Goal: Transaction & Acquisition: Obtain resource

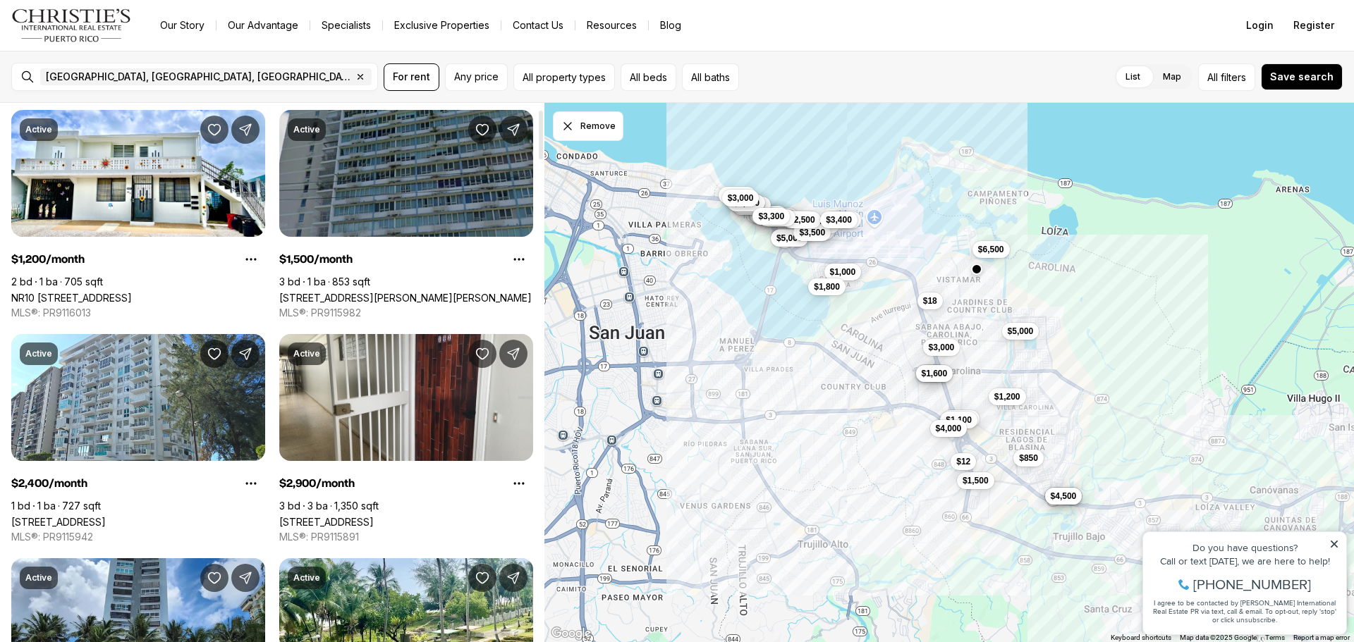
scroll to position [71, 0]
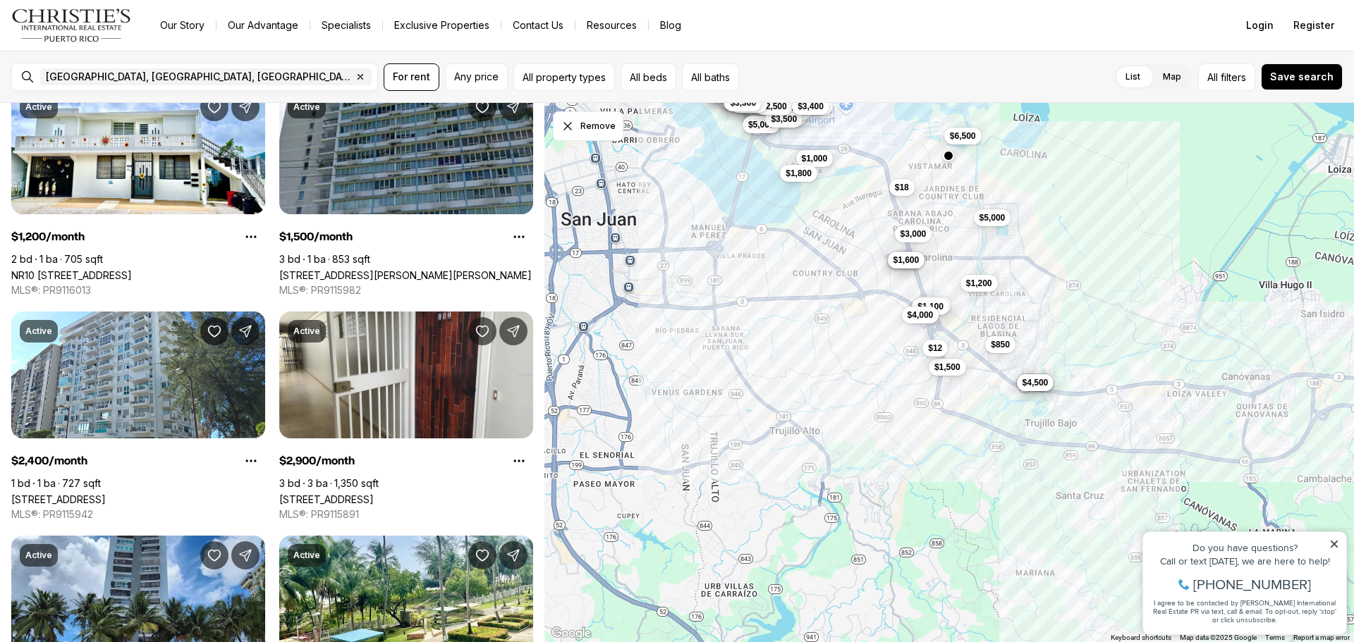
drag, startPoint x: 946, startPoint y: 523, endPoint x: 915, endPoint y: 405, distance: 121.8
click at [915, 405] on div "$1,200 $1,500 $2,400 $1,500 $2,150 $2,900 $5,000 $4,000 $2,500 $4,500 $850 $1,0…" at bounding box center [948, 373] width 809 height 540
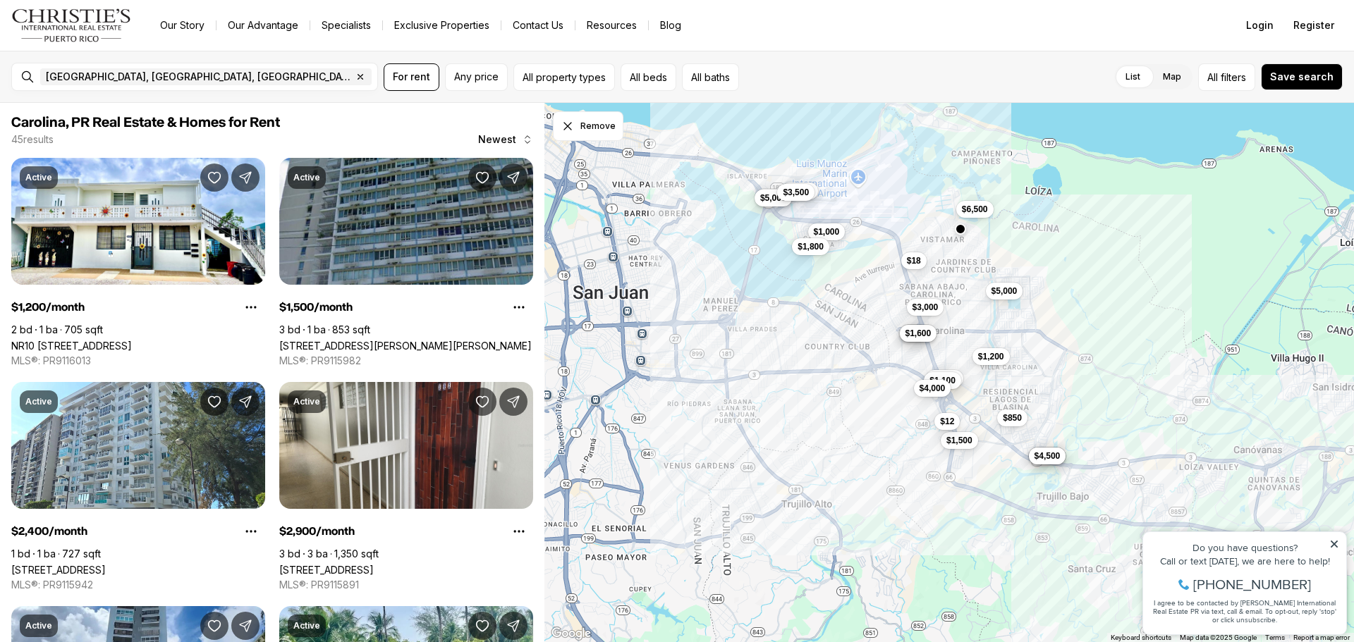
drag, startPoint x: 872, startPoint y: 442, endPoint x: 884, endPoint y: 525, distance: 84.1
click at [884, 525] on div "$1,200 $1,500 $5,000 $4,000 $2,500 $4,500 $850 $1,000 $1,150 $850 $1,600 $1,100…" at bounding box center [948, 373] width 809 height 540
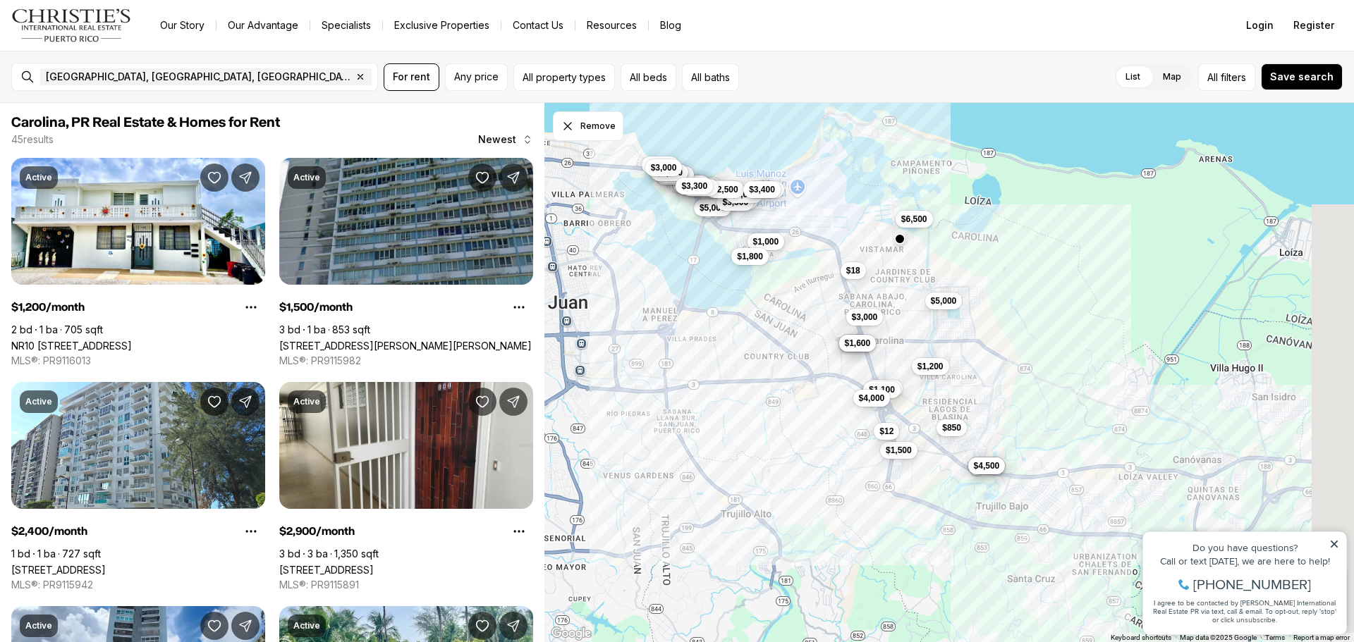
drag, startPoint x: 1003, startPoint y: 345, endPoint x: 929, endPoint y: 353, distance: 74.5
click at [929, 353] on div "$1,200 $1,500 $5,000 $4,000 $2,500 $4,500 $850 $1,000 $1,150 $850 $1,600 $1,100…" at bounding box center [948, 373] width 809 height 540
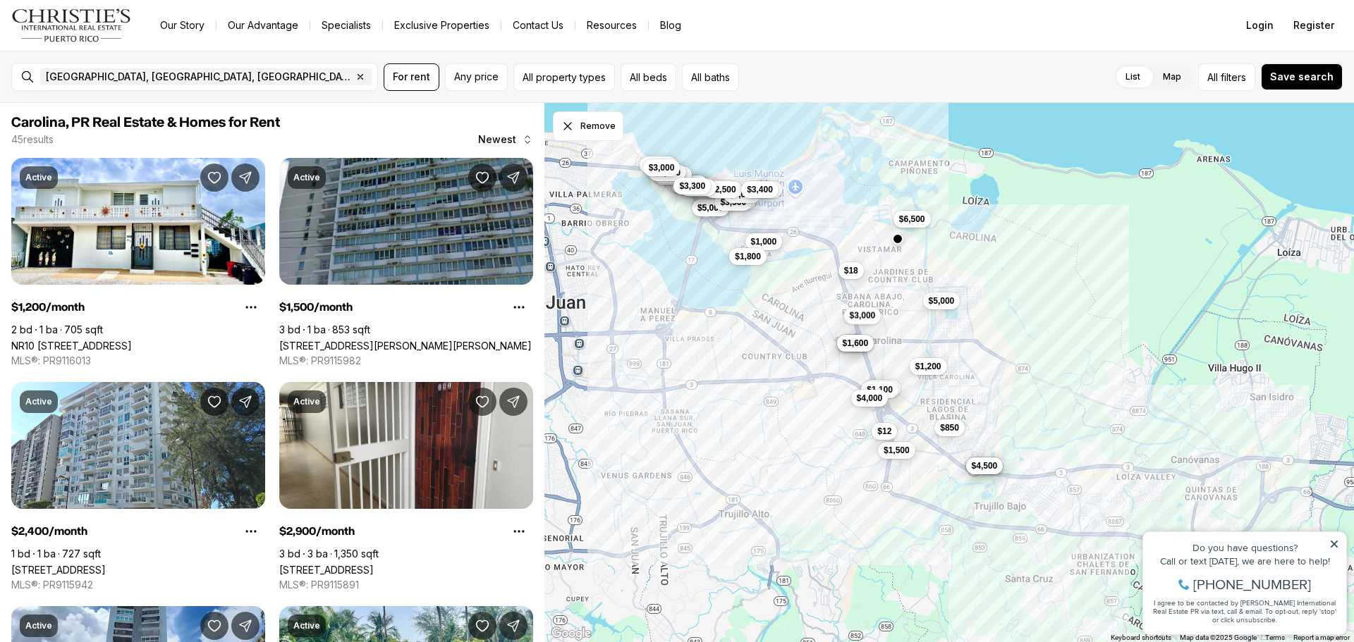
click at [870, 317] on span "$3,000" at bounding box center [863, 315] width 26 height 11
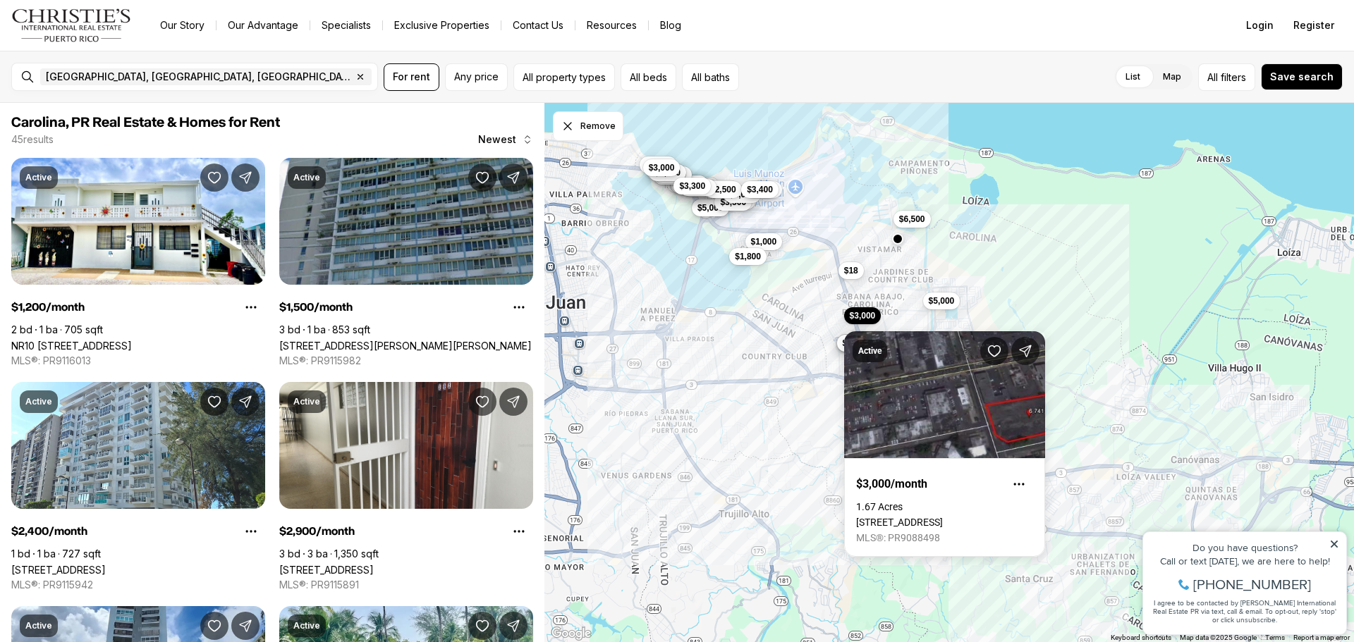
click at [1074, 160] on div "$1,200 $1,500 $5,000 $4,000 $2,500 $4,500 $850 $1,000 $1,150 $850 $1,600 $1,100…" at bounding box center [948, 373] width 809 height 540
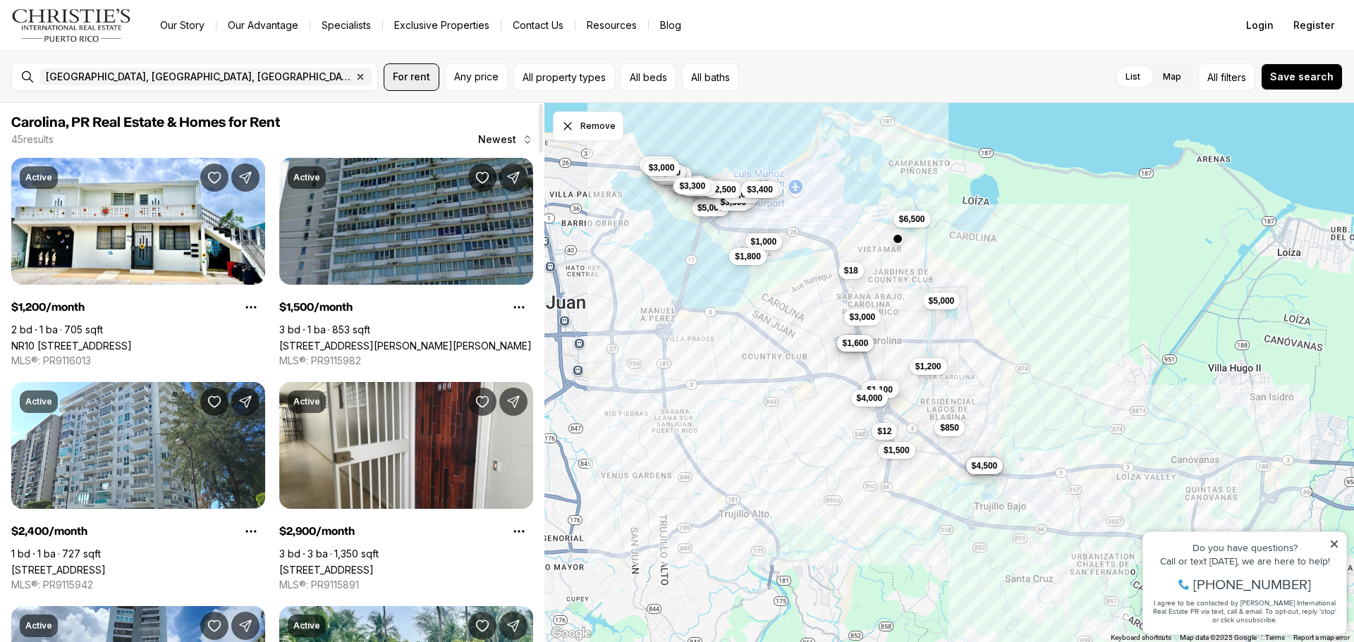
click at [417, 78] on span "For rent" at bounding box center [411, 76] width 37 height 11
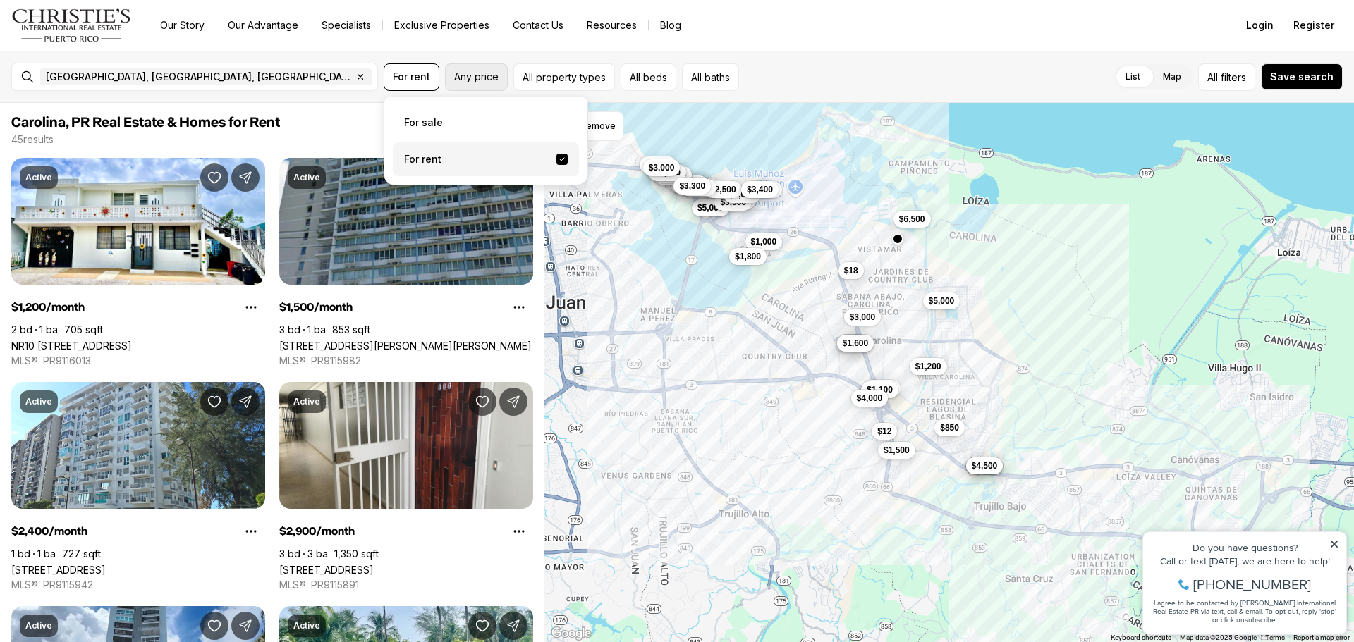
click at [461, 78] on span "Any price" at bounding box center [476, 76] width 44 height 11
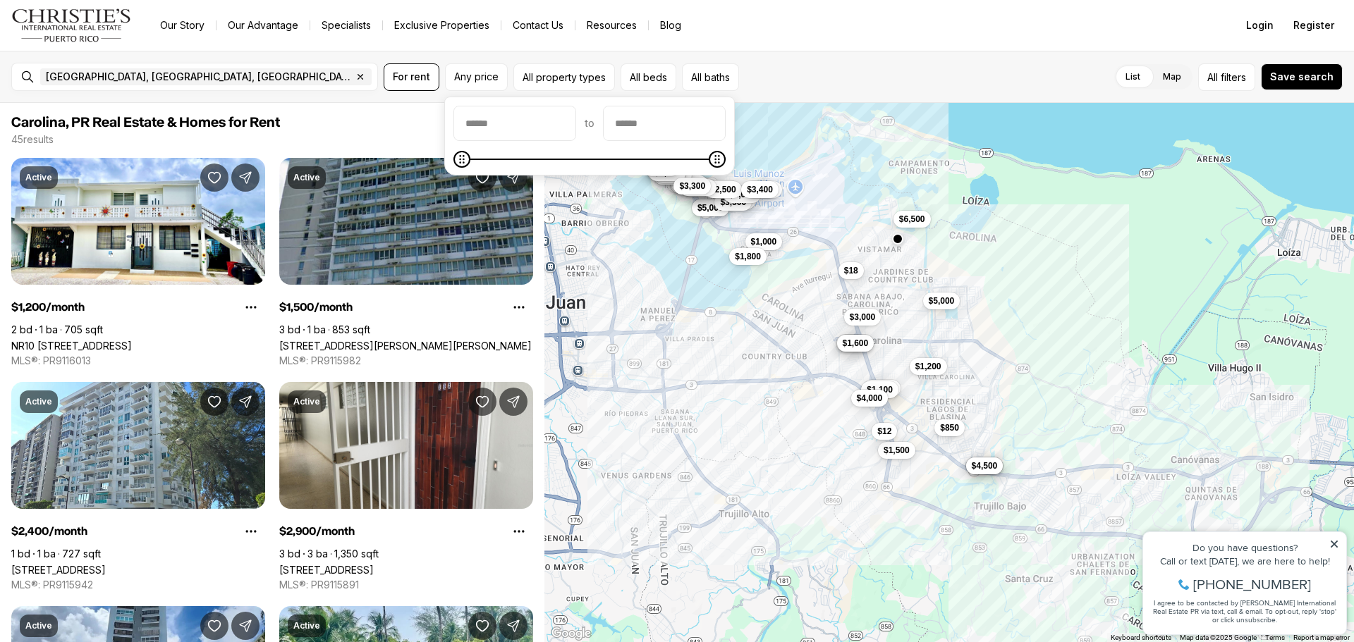
click at [491, 121] on input "priceMin" at bounding box center [514, 123] width 121 height 34
type input "******"
click at [669, 123] on input "priceMax" at bounding box center [664, 123] width 121 height 34
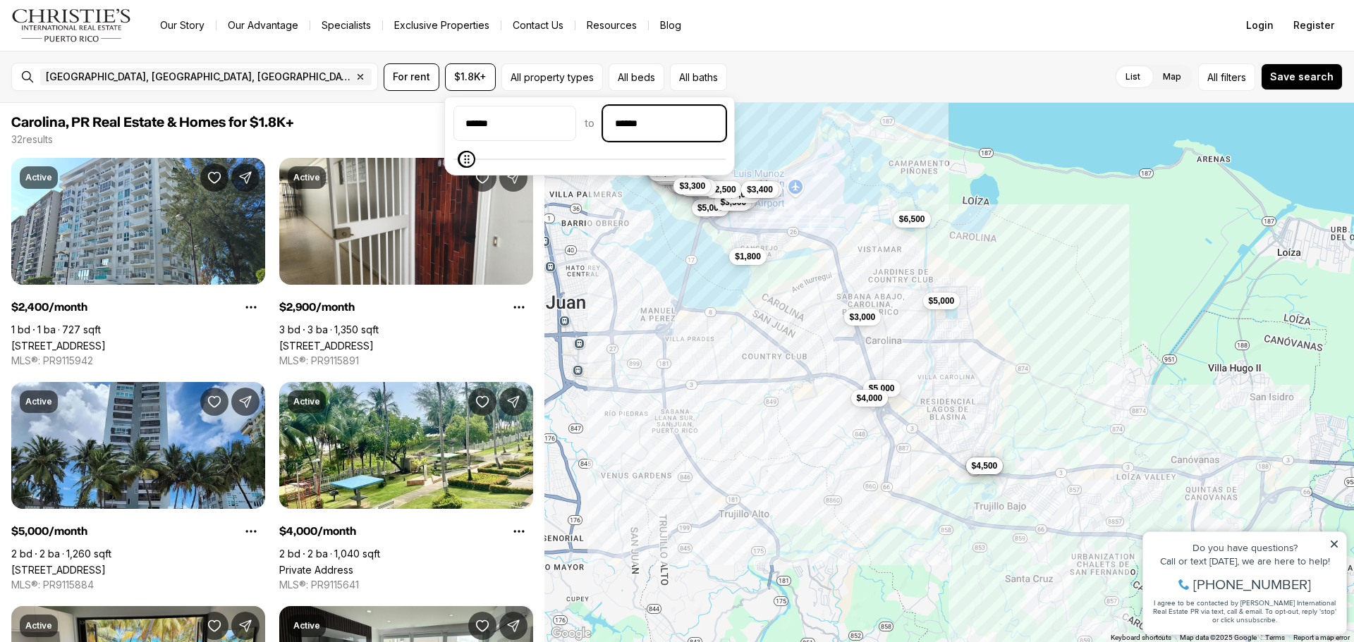
type input "******"
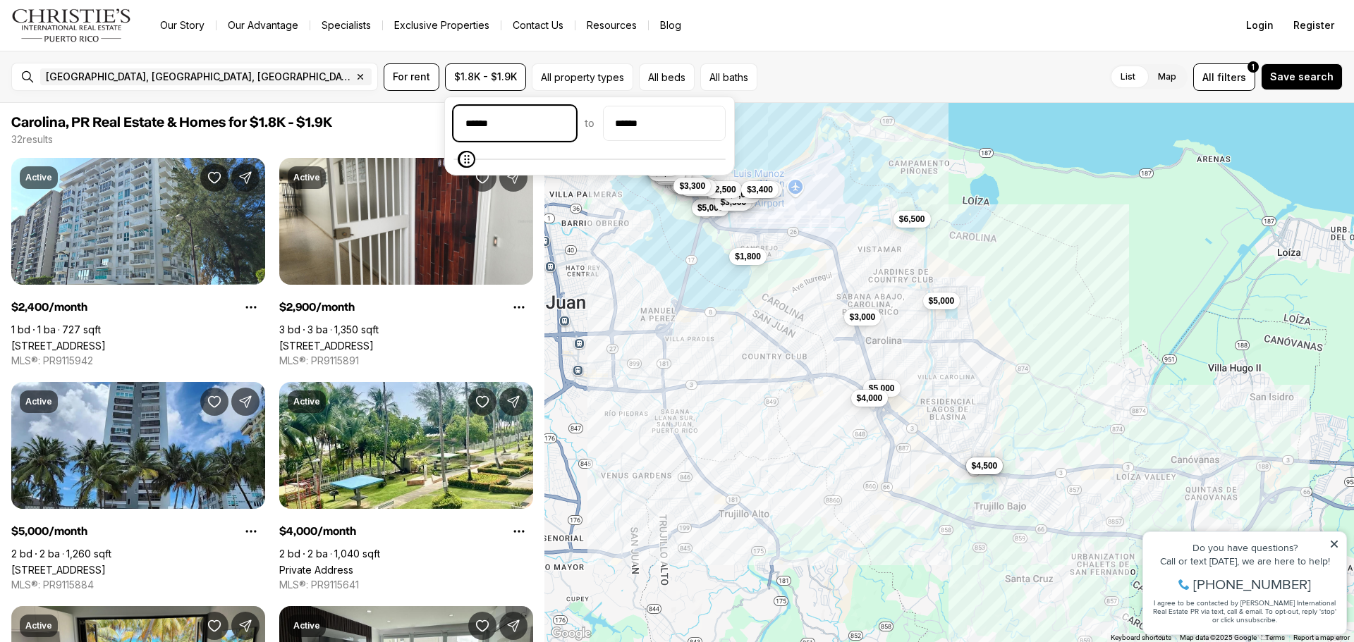
click at [542, 125] on input "******" at bounding box center [514, 123] width 121 height 34
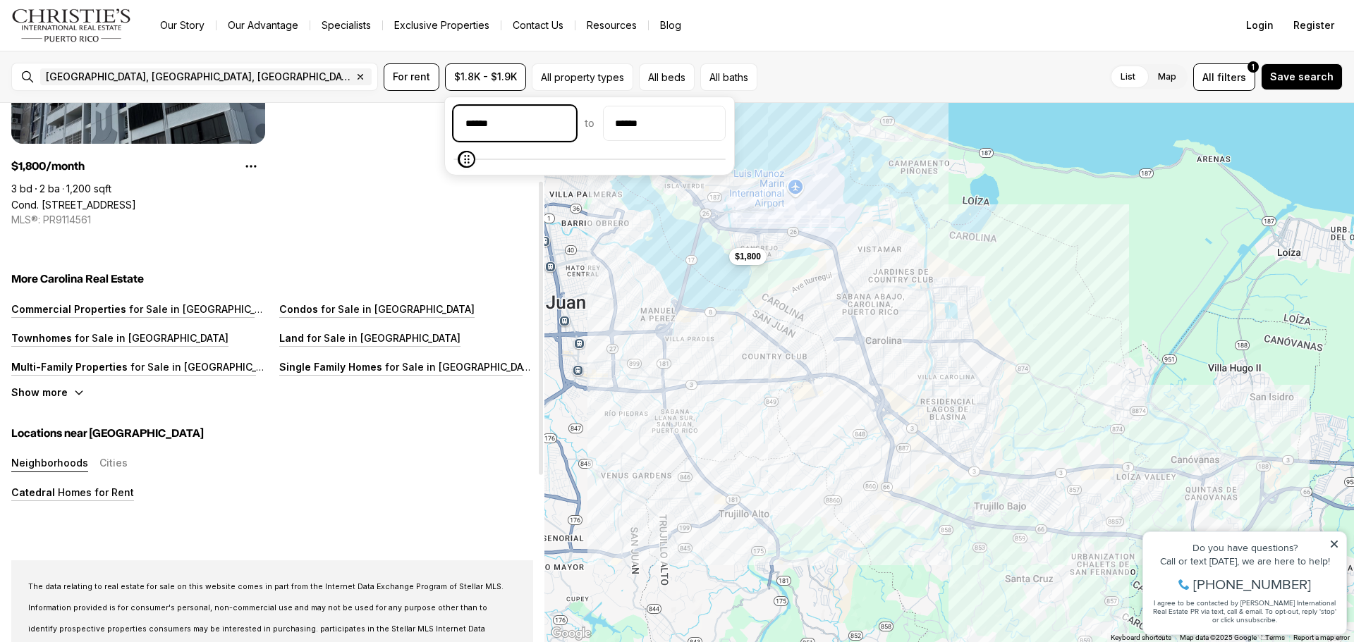
scroll to position [212, 0]
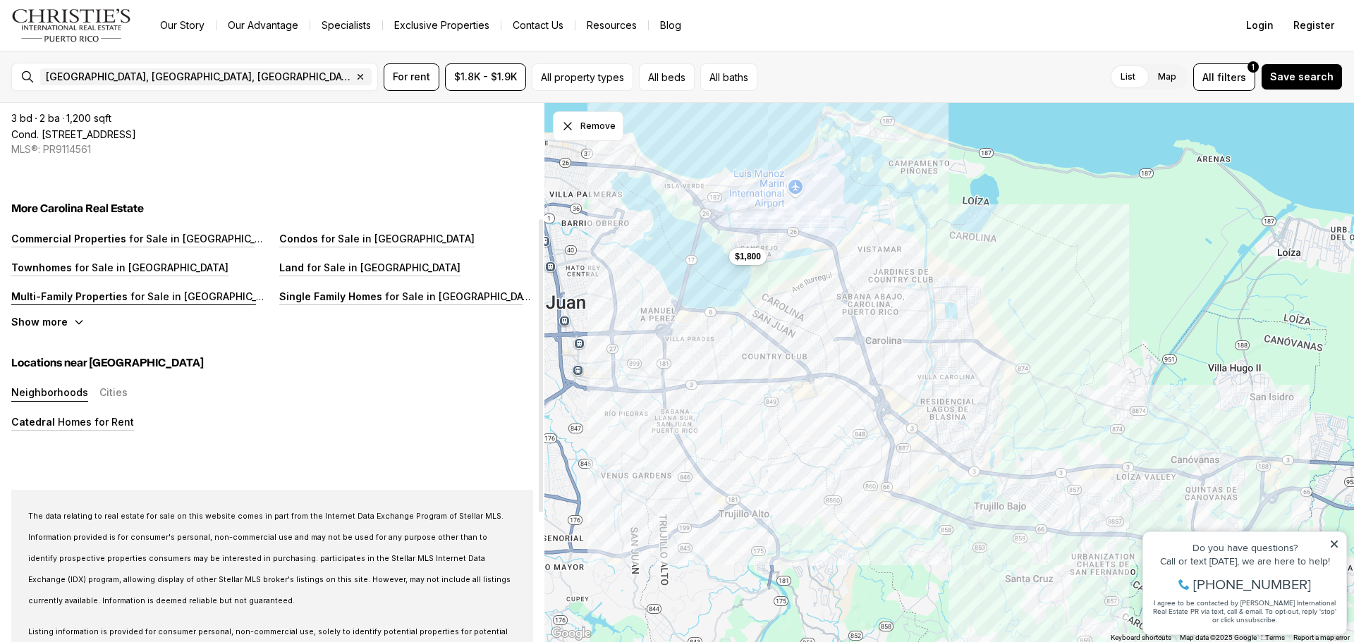
click at [137, 295] on p "for Sale in [GEOGRAPHIC_DATA]" at bounding box center [206, 297] width 157 height 12
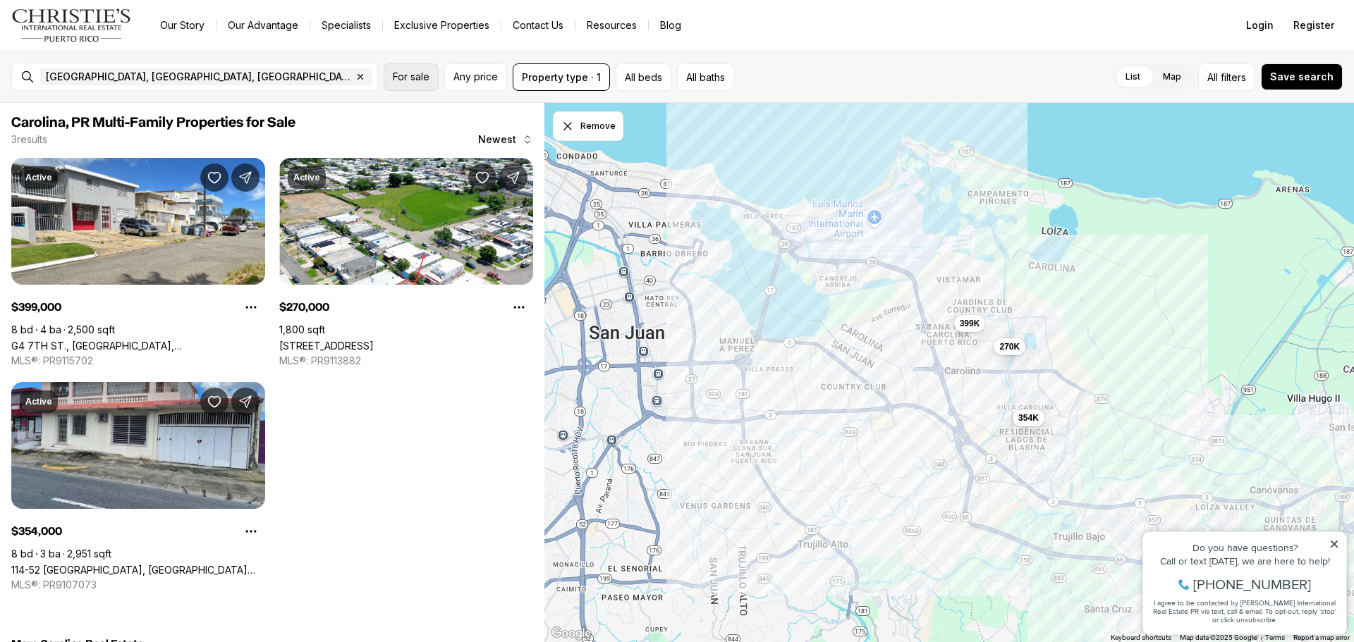
click at [416, 74] on span "For sale" at bounding box center [411, 76] width 37 height 11
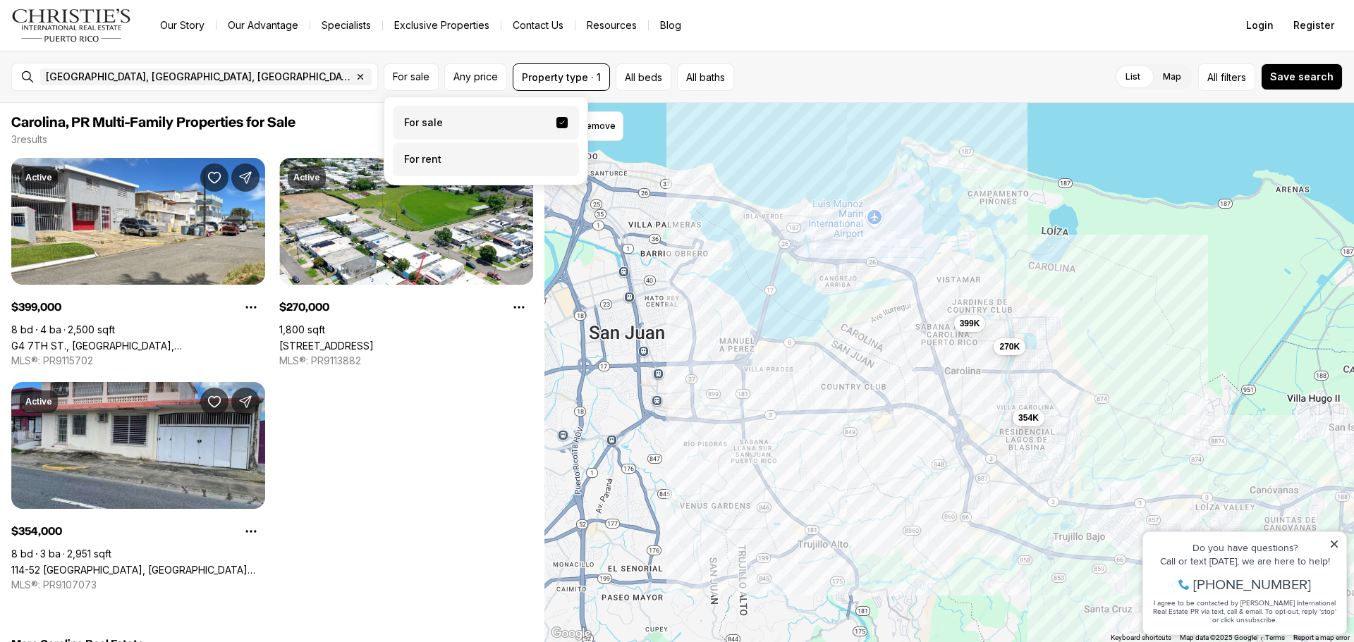
click at [429, 155] on label "For rent" at bounding box center [486, 159] width 186 height 34
click at [556, 154] on button "For rent" at bounding box center [561, 154] width 11 height 0
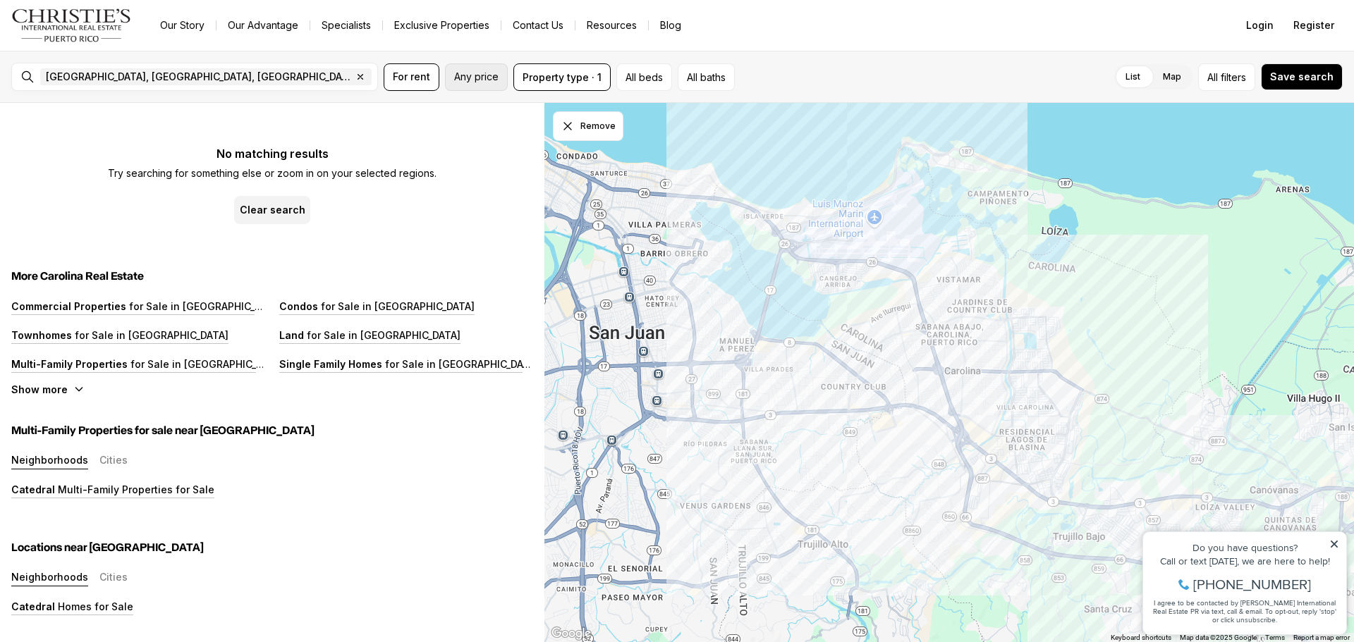
click at [493, 75] on span "Any price" at bounding box center [476, 76] width 44 height 11
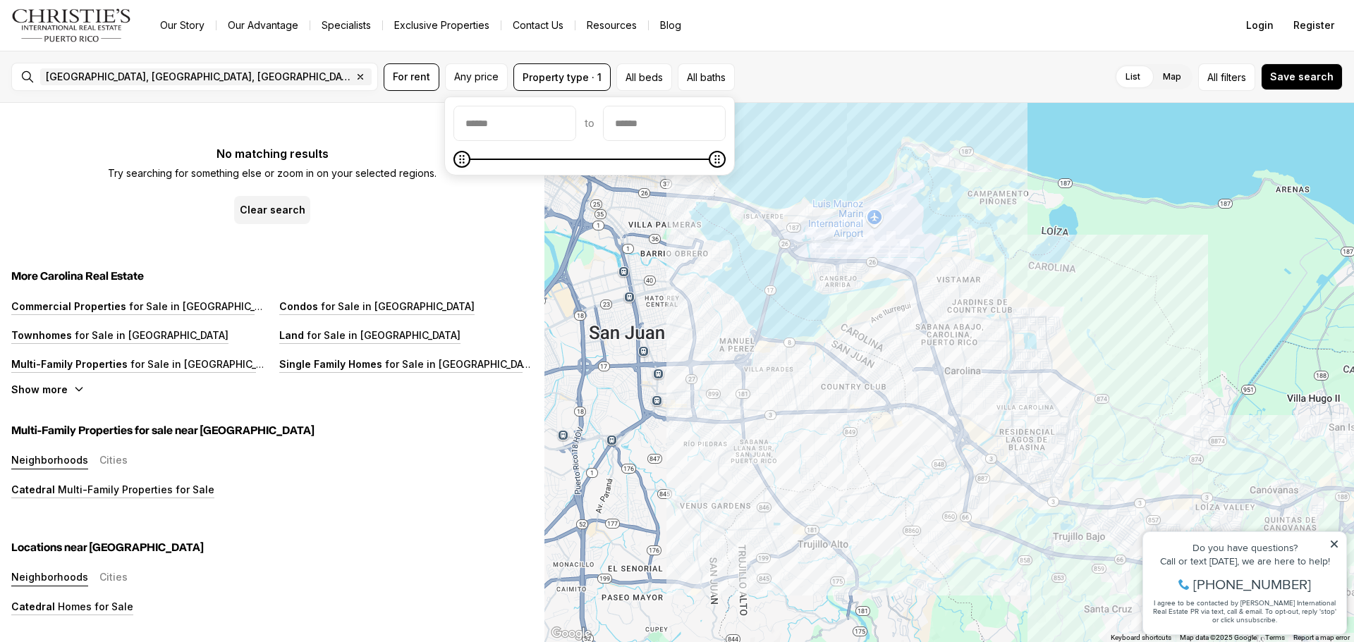
click at [483, 118] on input "priceMin" at bounding box center [514, 123] width 121 height 34
type input "******"
click at [678, 126] on input "priceMax" at bounding box center [664, 123] width 121 height 34
type input "******"
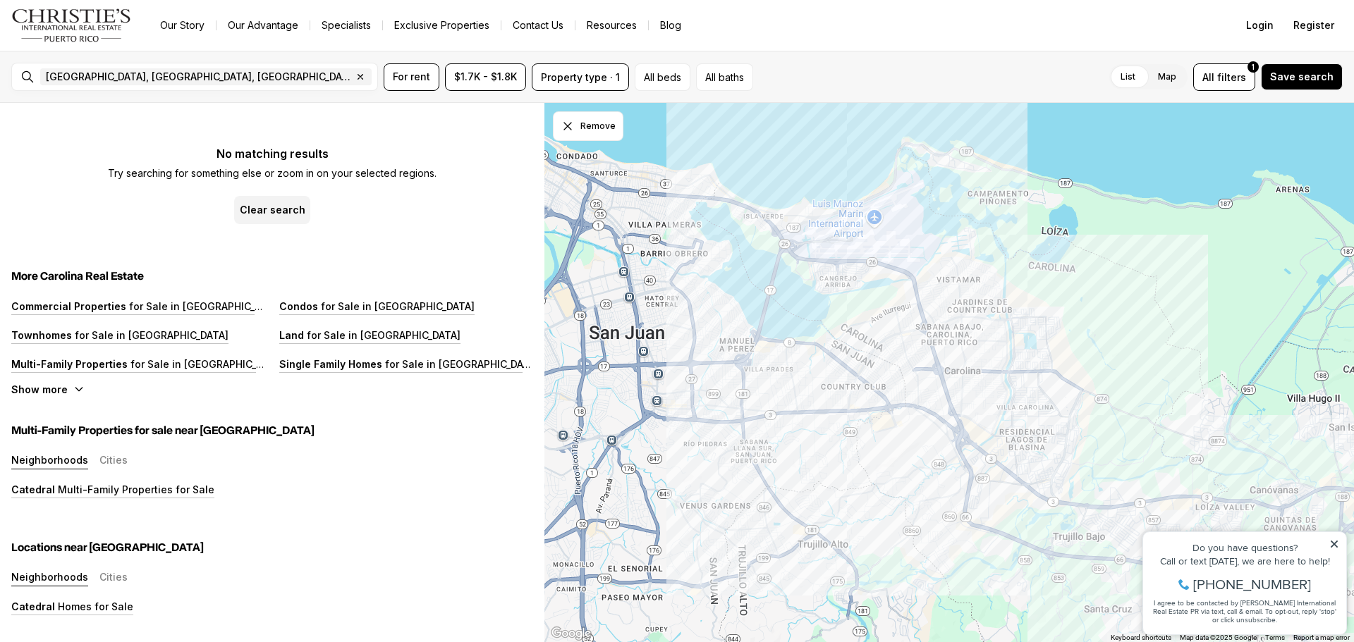
click at [505, 229] on div "Carolina, PR Multi-Family Properties for $1.7K - $1.8K Newest No matching resul…" at bounding box center [272, 372] width 544 height 539
click at [118, 360] on p "Multi-Family Properties" at bounding box center [69, 364] width 116 height 12
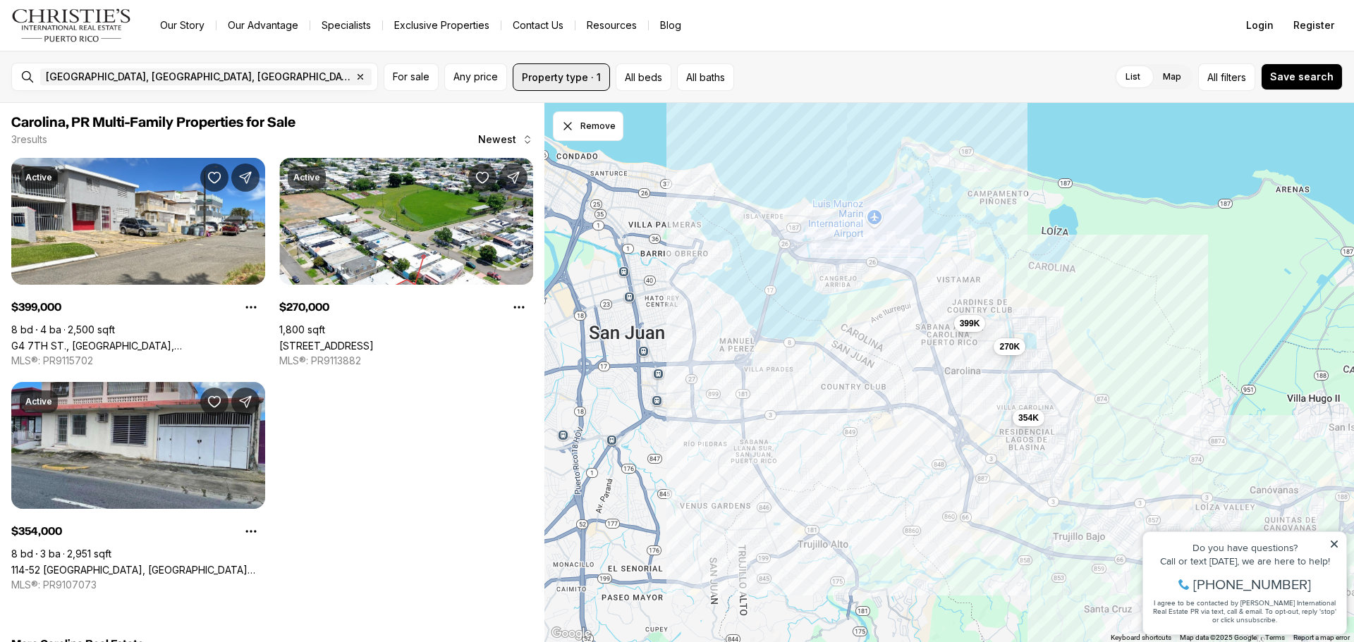
click at [595, 75] on button "Property type · 1" at bounding box center [561, 76] width 97 height 27
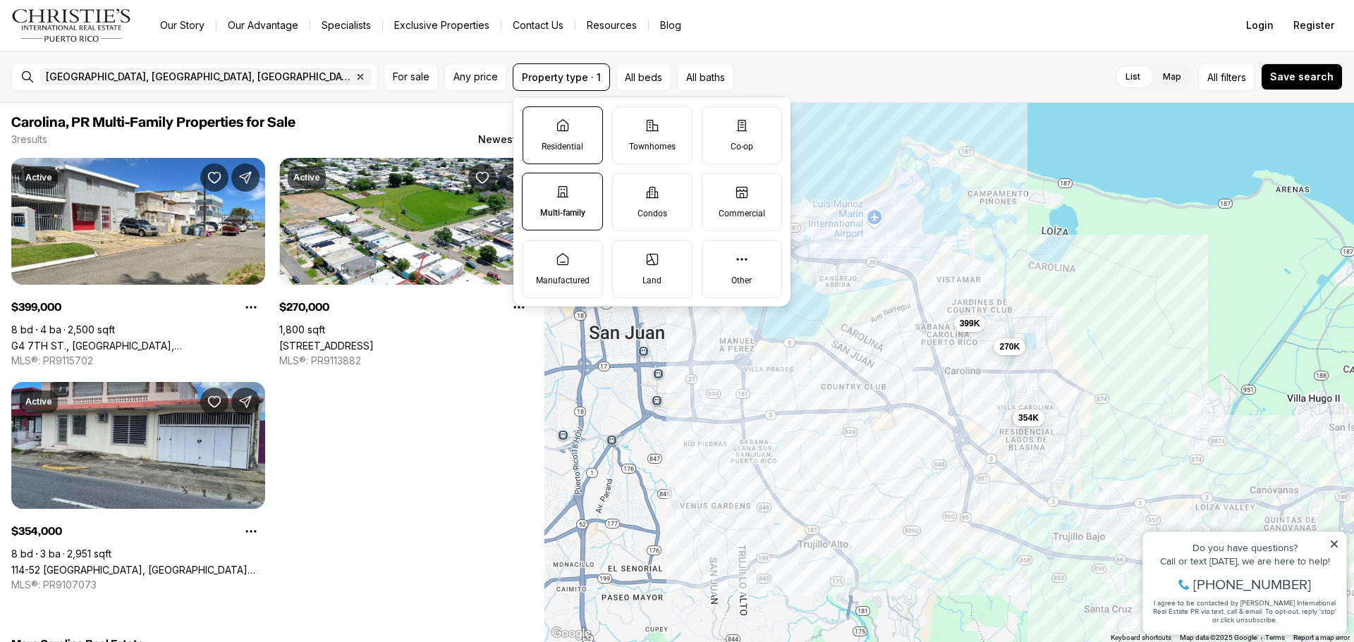
click at [582, 131] on label "Residential" at bounding box center [562, 135] width 80 height 58
click at [537, 121] on button "Residential" at bounding box center [530, 114] width 14 height 14
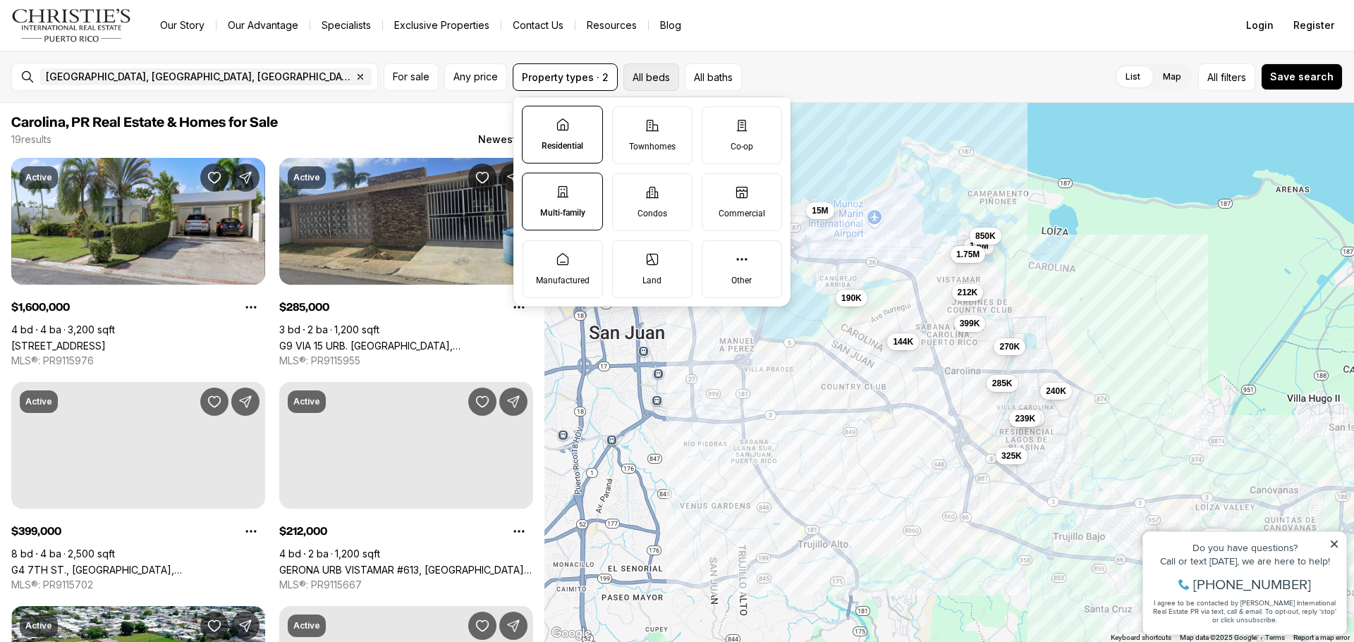
click at [653, 73] on button "All beds" at bounding box center [651, 76] width 56 height 27
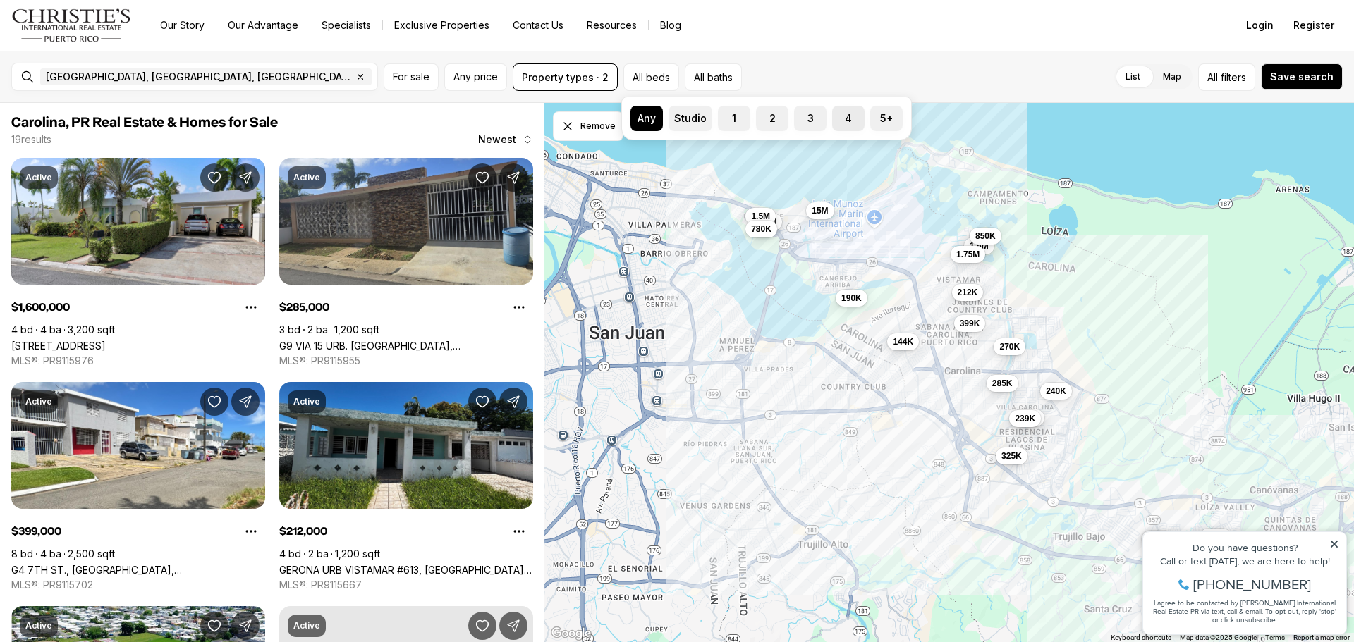
click at [843, 120] on label "4" at bounding box center [848, 118] width 32 height 25
click at [843, 120] on button "4" at bounding box center [839, 113] width 14 height 14
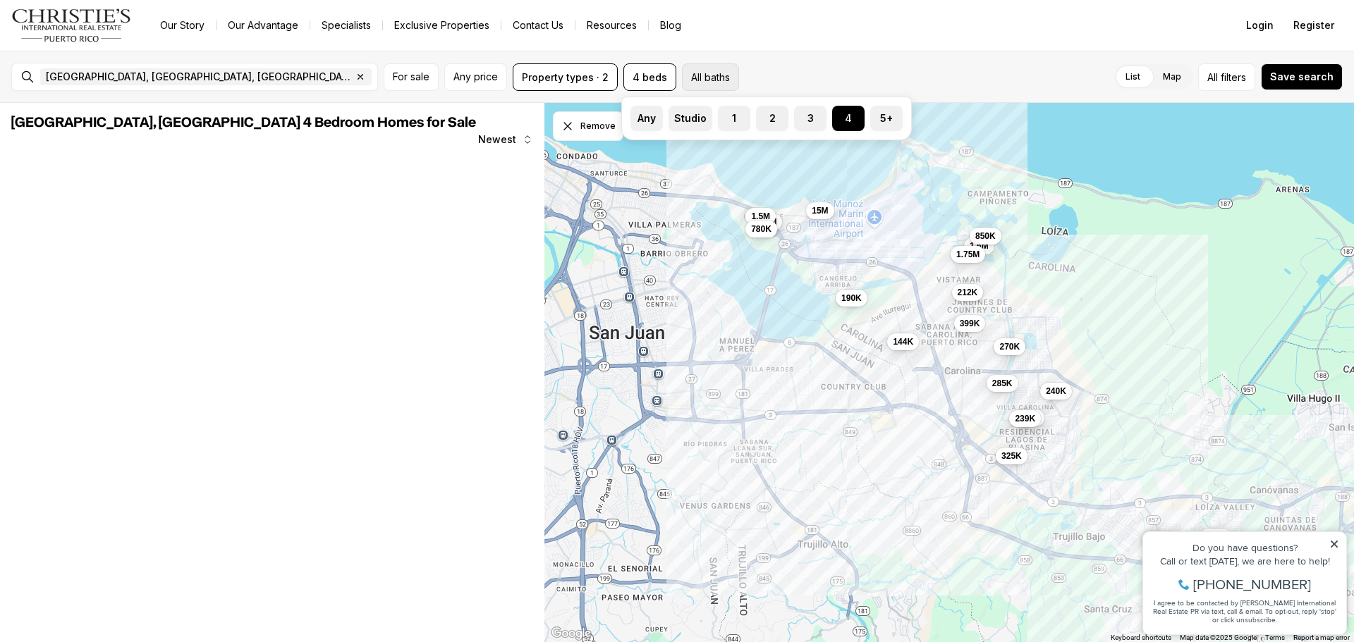
click at [705, 73] on button "All baths" at bounding box center [710, 76] width 57 height 27
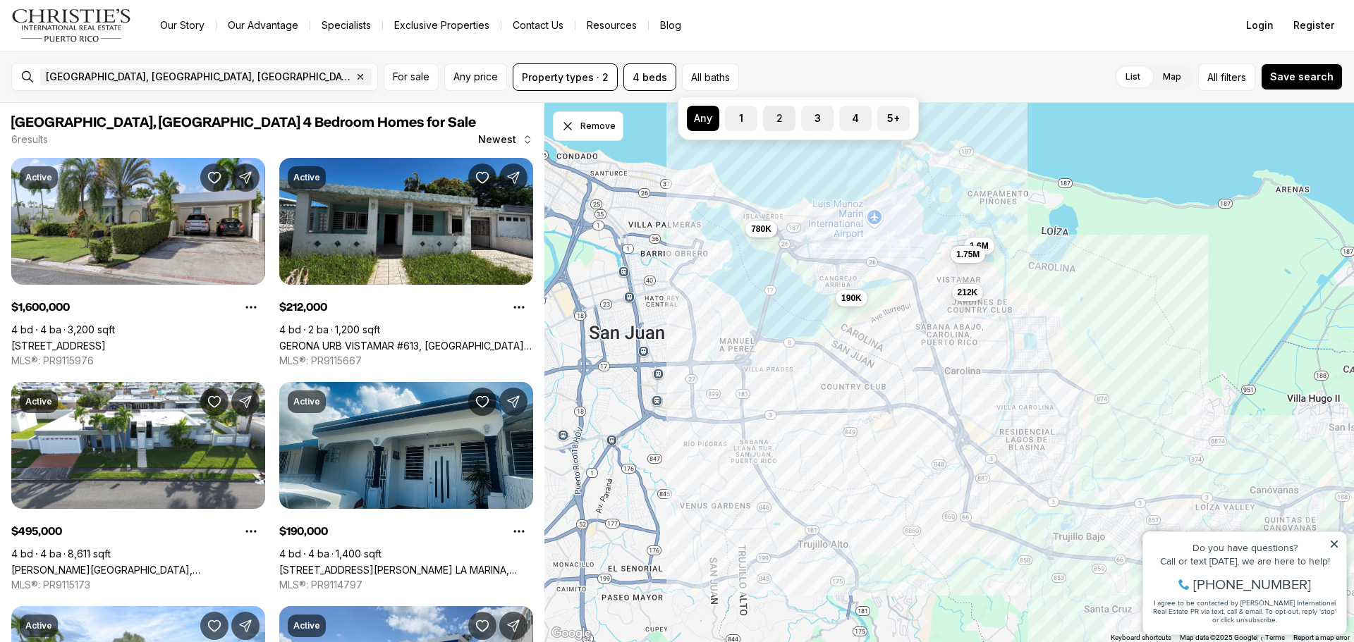
click at [782, 121] on label "2" at bounding box center [779, 118] width 32 height 25
click at [777, 120] on button "2" at bounding box center [770, 113] width 14 height 14
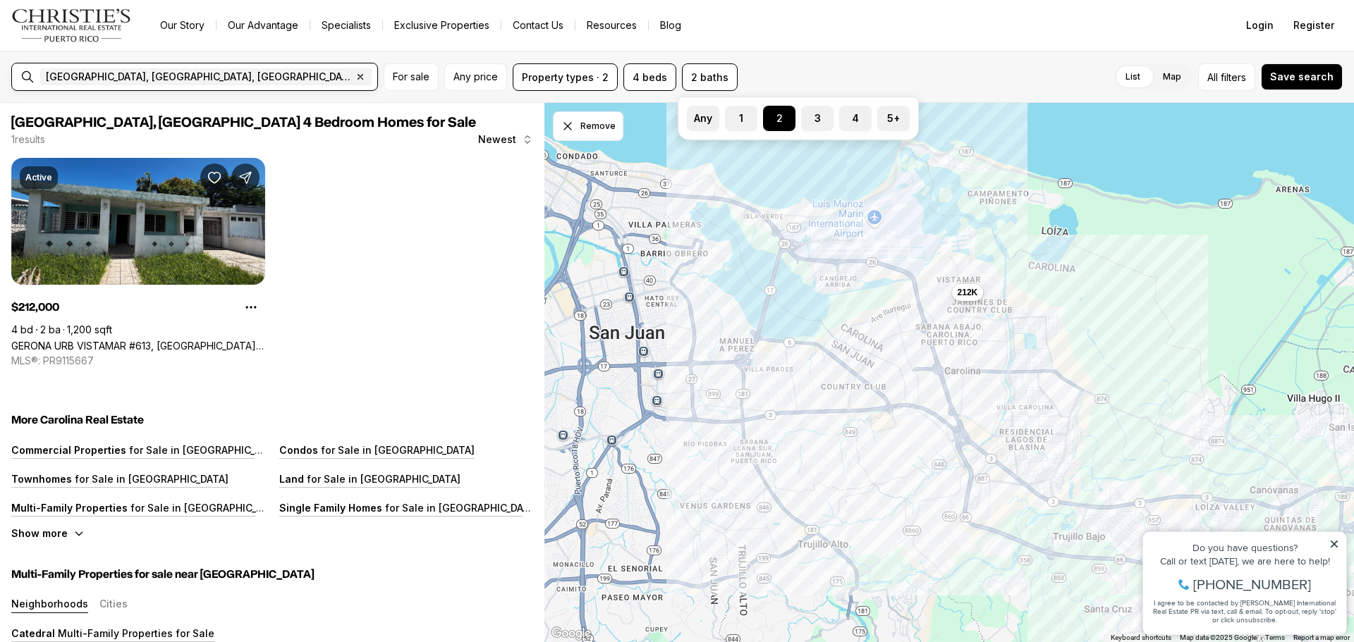
click at [374, 72] on input "text" at bounding box center [424, 76] width 100 height 17
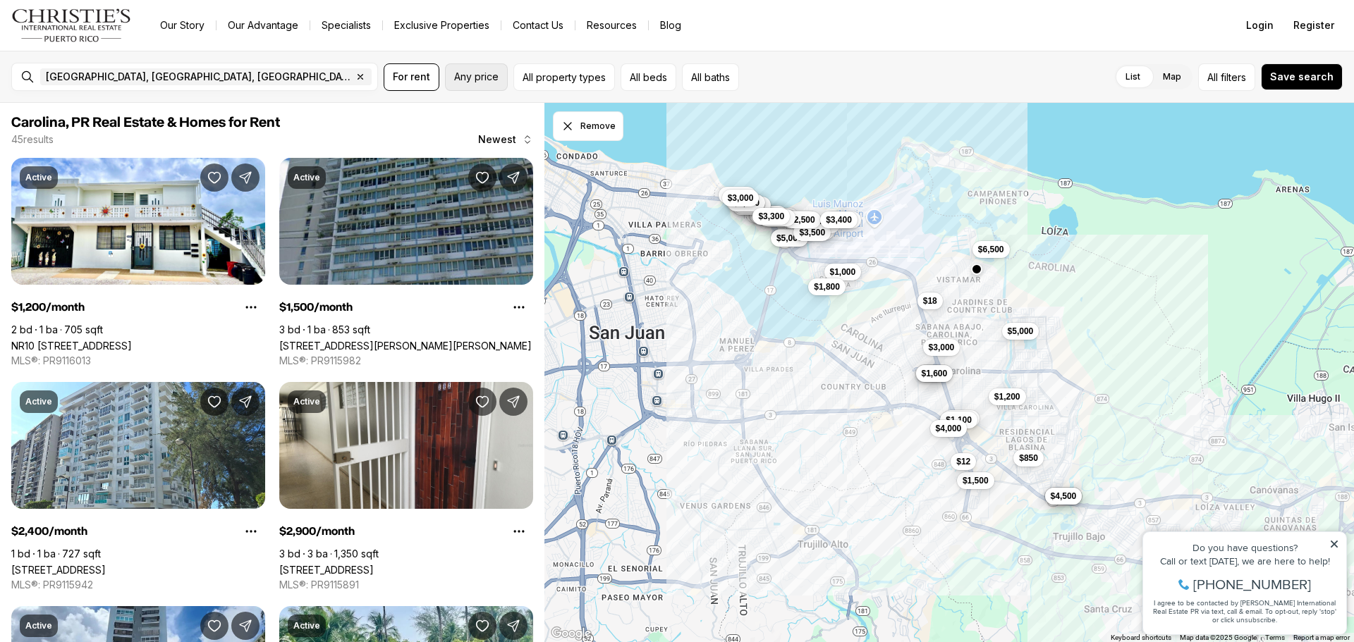
click at [506, 73] on button "Any price" at bounding box center [476, 76] width 63 height 27
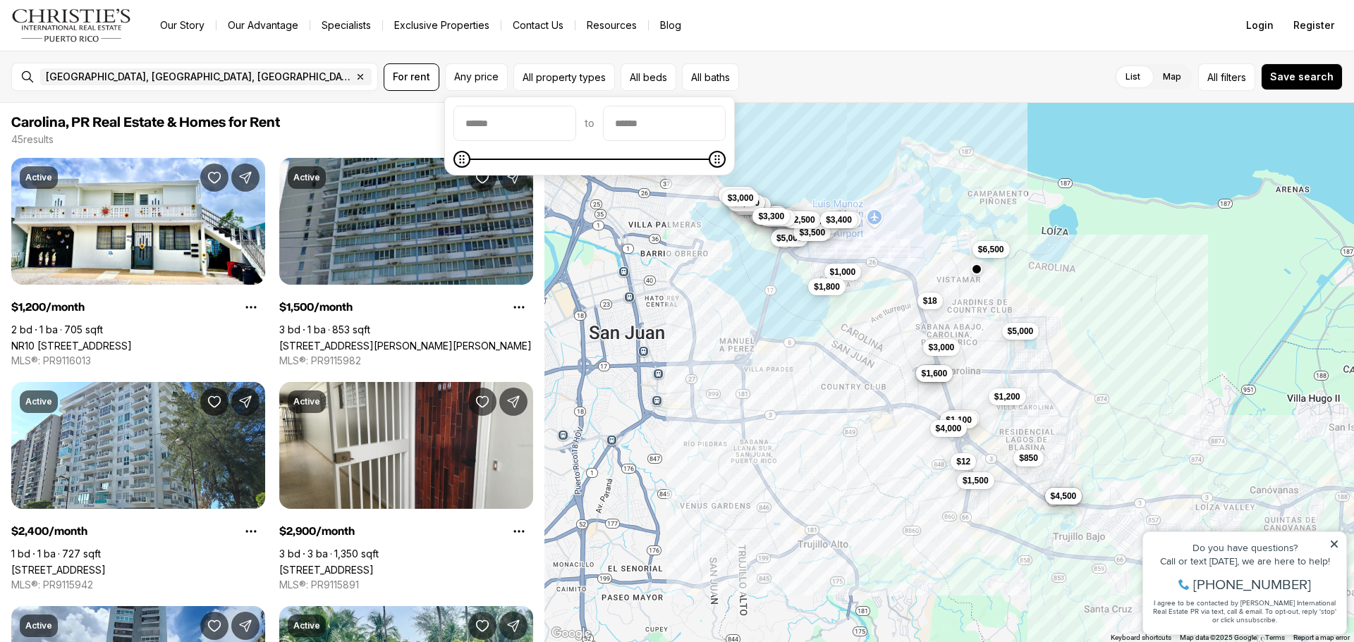
click at [509, 119] on input "priceMin" at bounding box center [514, 123] width 121 height 34
type input "******"
click at [679, 132] on input "priceMax" at bounding box center [664, 123] width 121 height 34
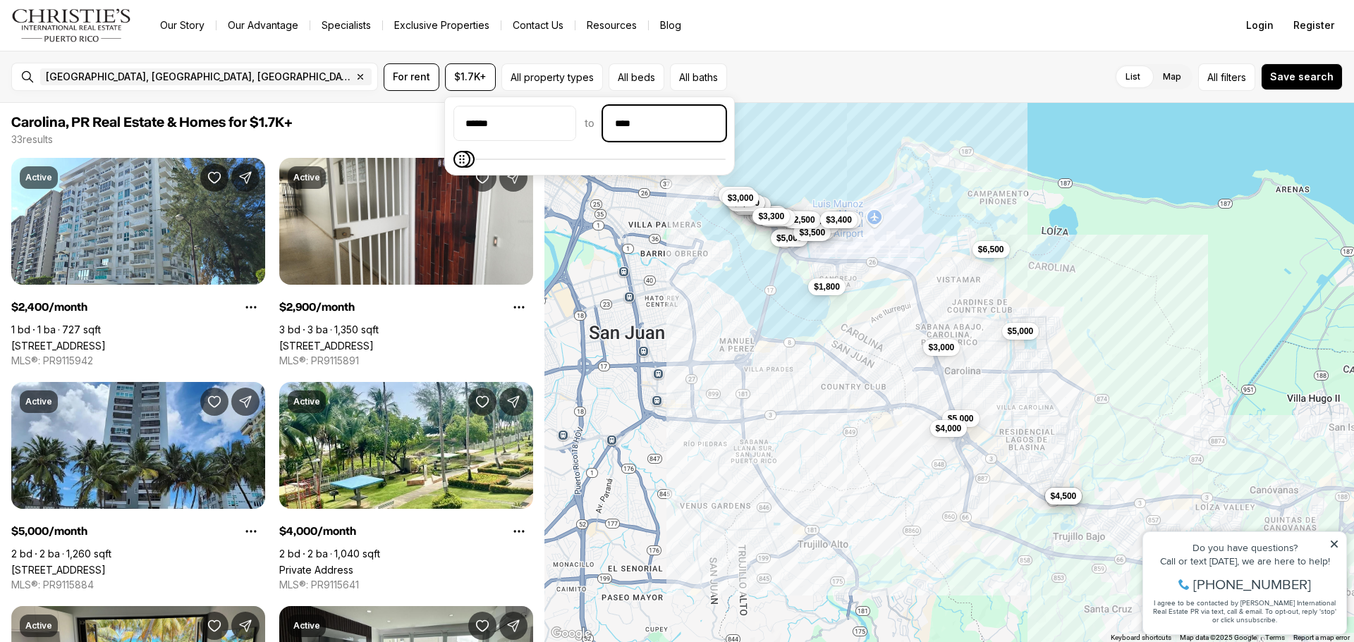
type input "******"
click at [805, 89] on div "List Map List Map All filters Save search" at bounding box center [1038, 76] width 610 height 27
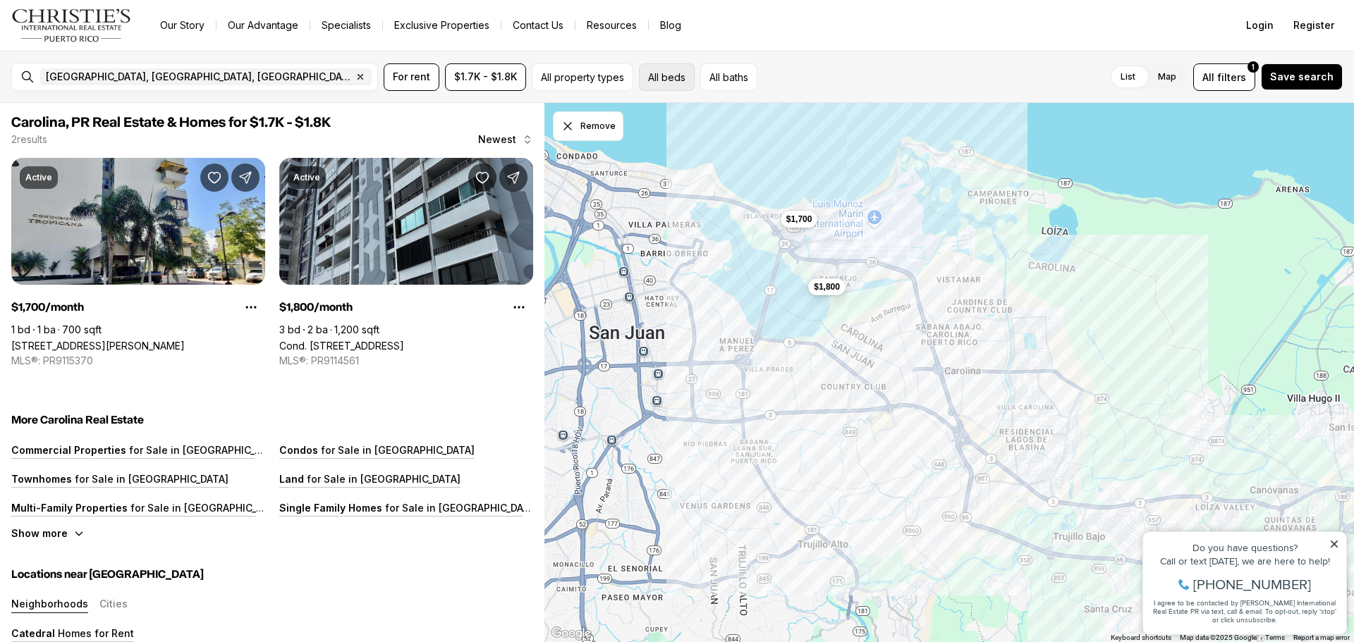
click at [662, 78] on button "All beds" at bounding box center [667, 76] width 56 height 27
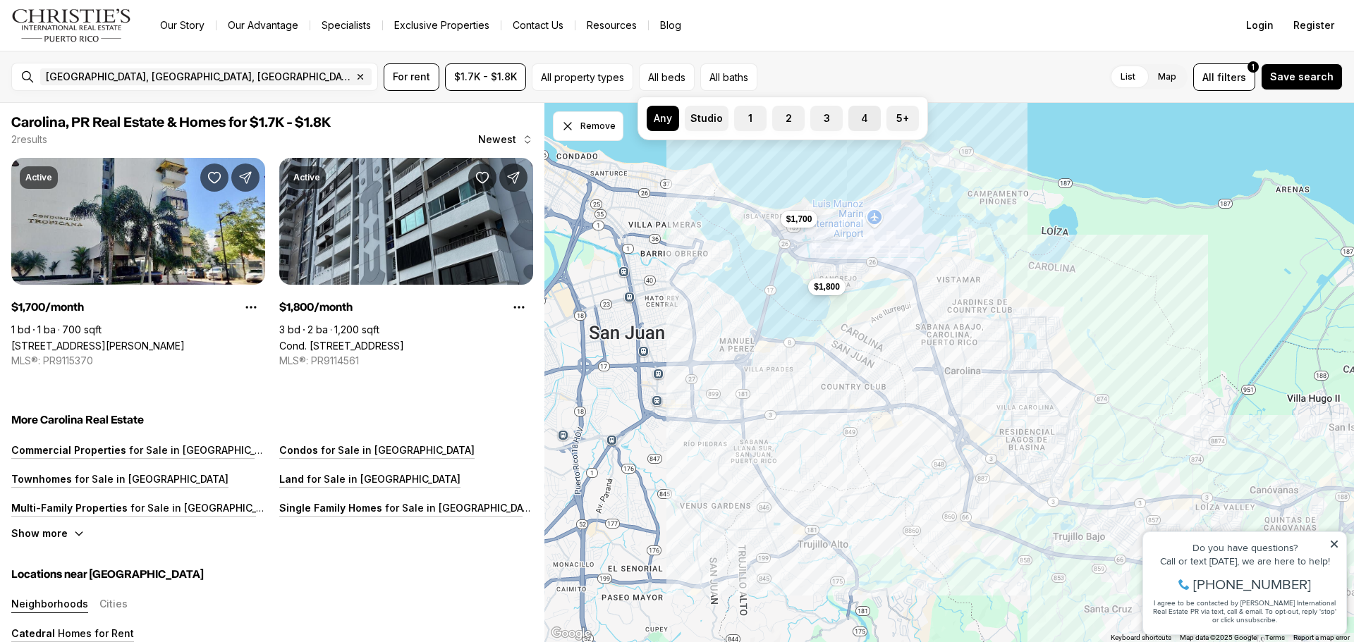
click at [860, 114] on button "4" at bounding box center [855, 113] width 14 height 14
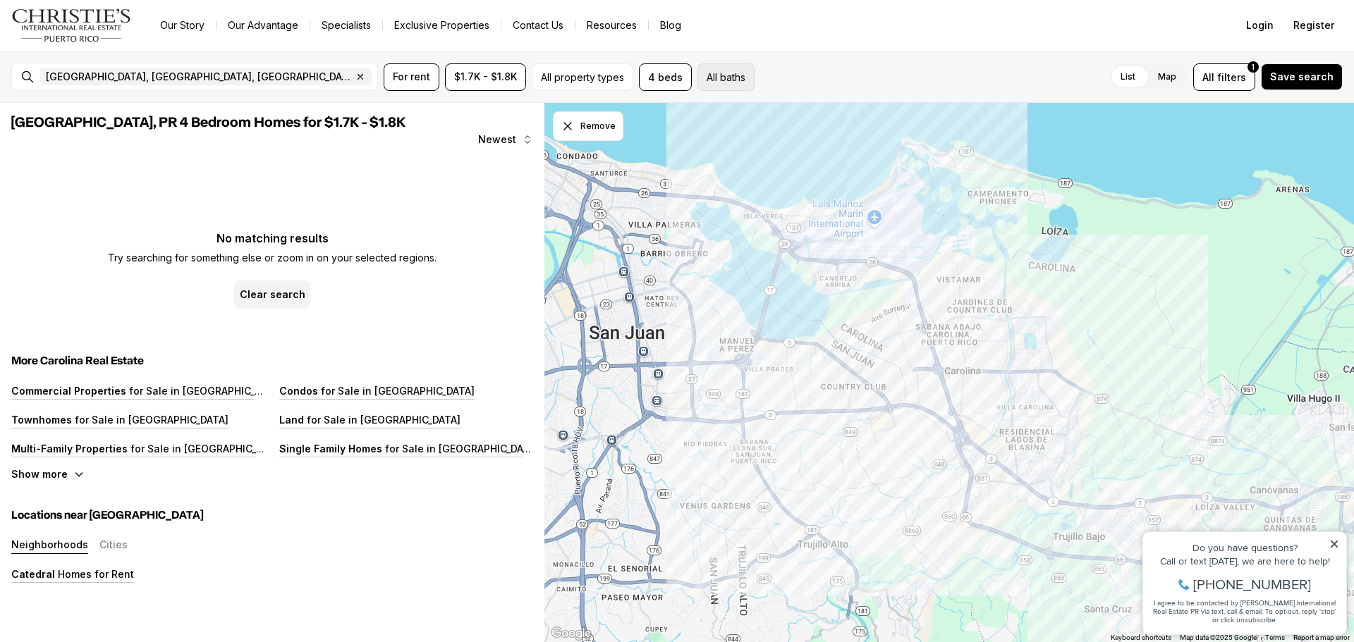
click at [739, 80] on button "All baths" at bounding box center [725, 76] width 57 height 27
click at [809, 121] on label "2" at bounding box center [795, 118] width 32 height 25
click at [793, 120] on button "2" at bounding box center [786, 113] width 14 height 14
click at [677, 74] on button "4 beds" at bounding box center [665, 76] width 53 height 27
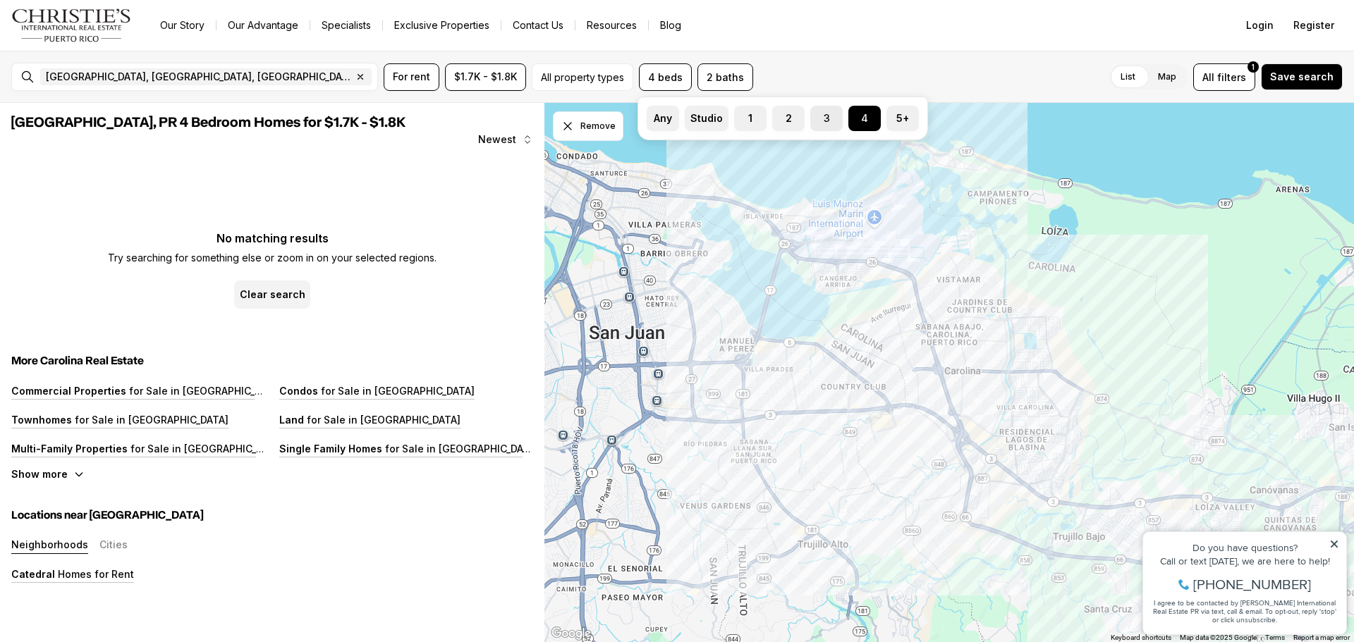
click at [824, 123] on label "3" at bounding box center [826, 118] width 32 height 25
click at [824, 120] on button "3" at bounding box center [817, 113] width 14 height 14
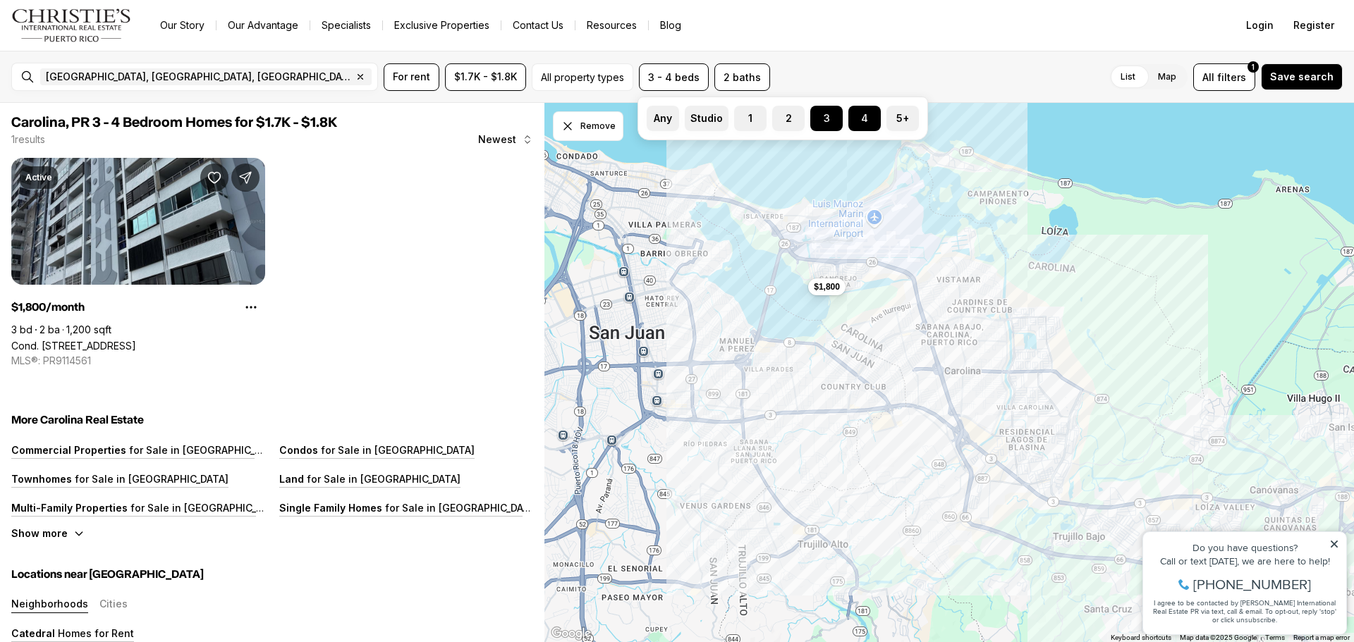
click at [355, 22] on link "Specialists" at bounding box center [346, 26] width 72 height 20
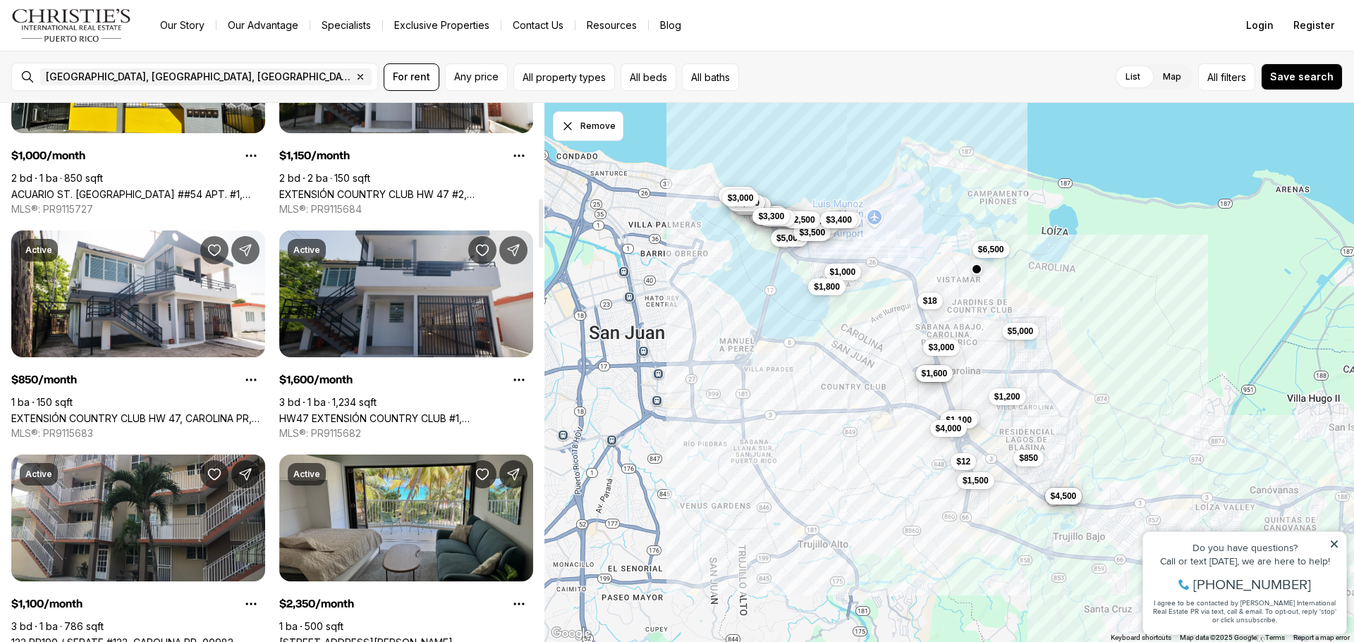
scroll to position [1119, 0]
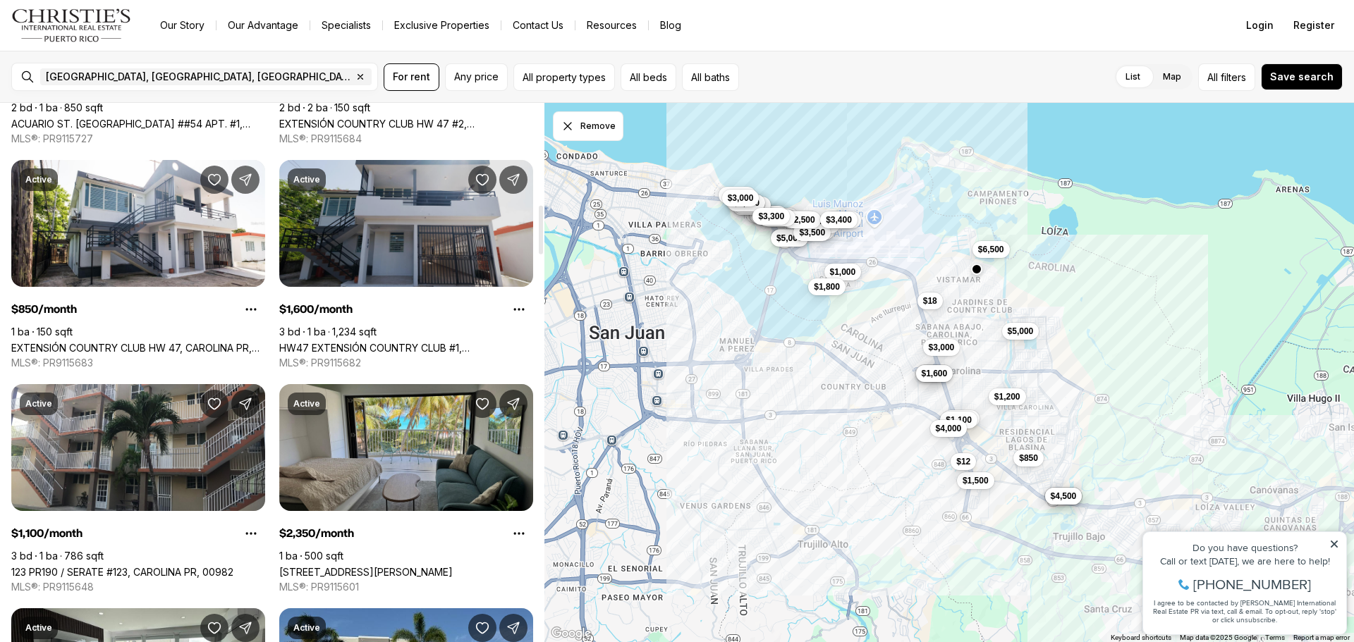
click at [398, 342] on link "HW47 EXTENSIÓN COUNTRY CLUB #1, [GEOGRAPHIC_DATA] PR, 00985" at bounding box center [406, 348] width 254 height 12
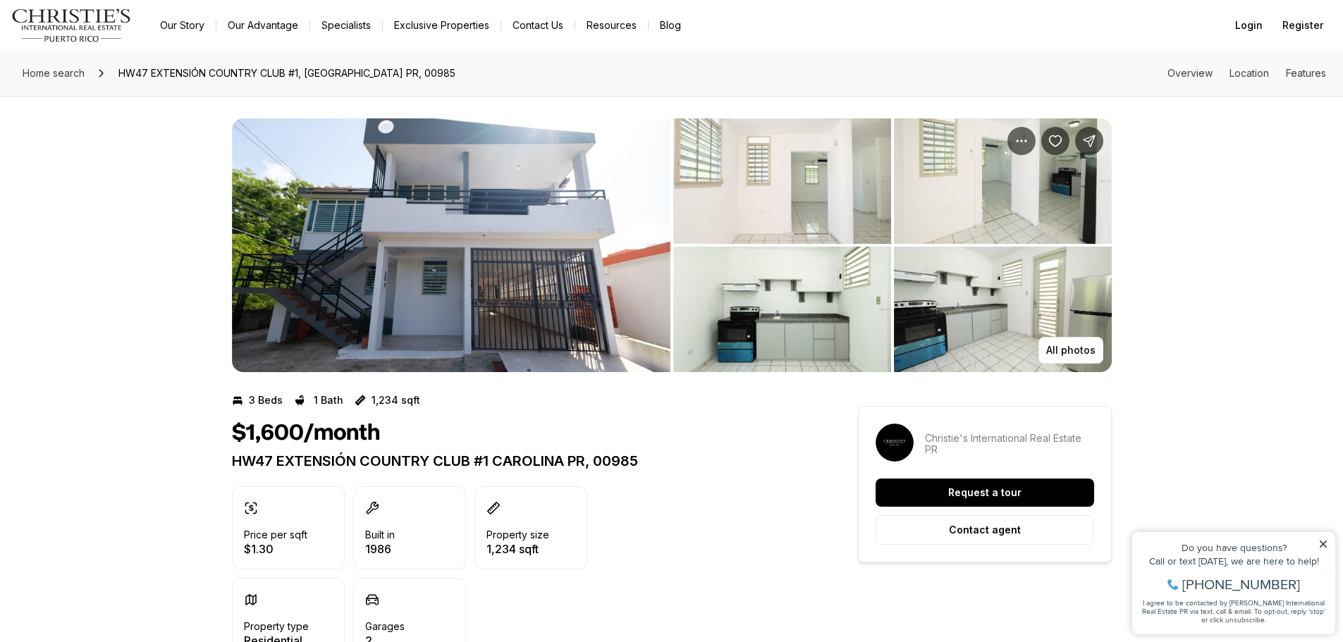
click at [736, 195] on img "View image gallery" at bounding box center [782, 181] width 218 height 126
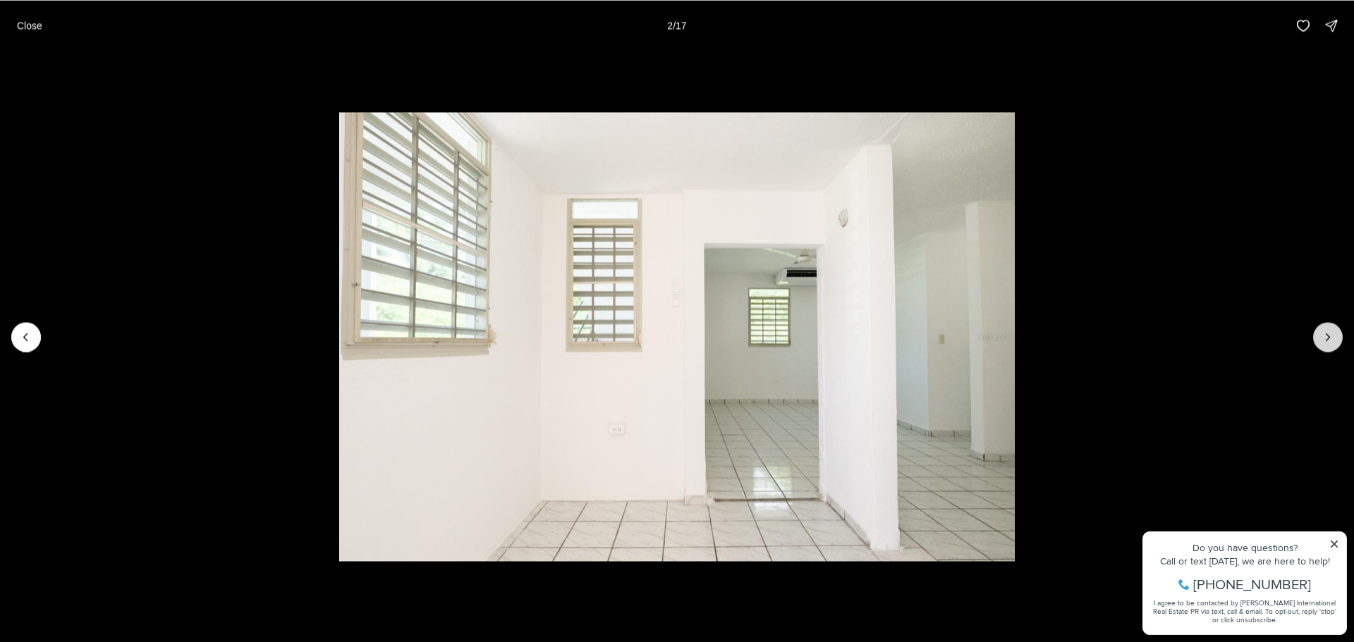
click at [1337, 334] on button "Next slide" at bounding box center [1328, 337] width 30 height 30
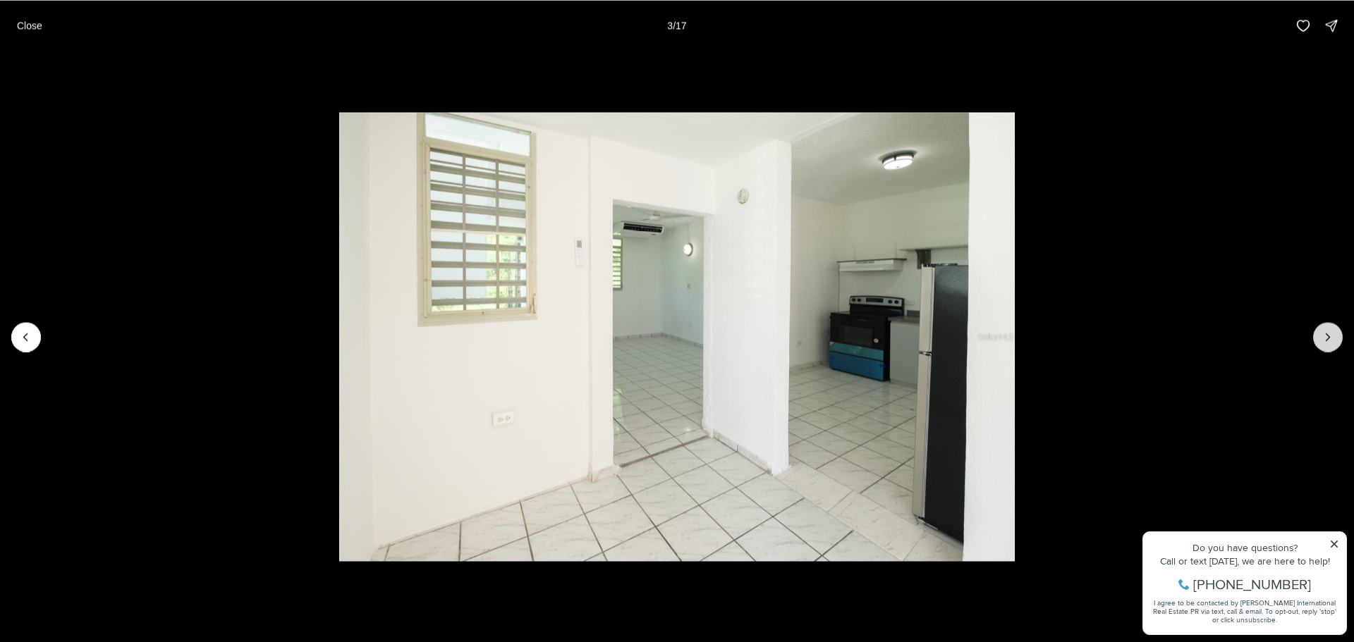
click at [1337, 334] on button "Next slide" at bounding box center [1328, 337] width 30 height 30
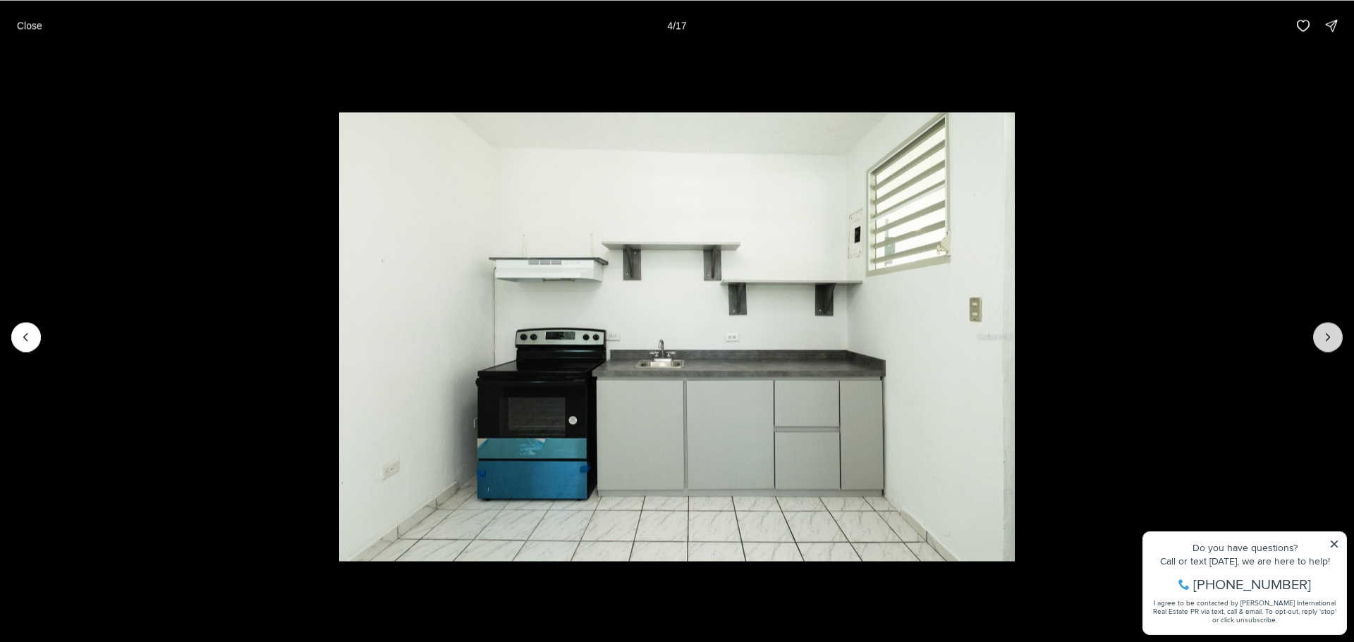
click at [1337, 334] on button "Next slide" at bounding box center [1328, 337] width 30 height 30
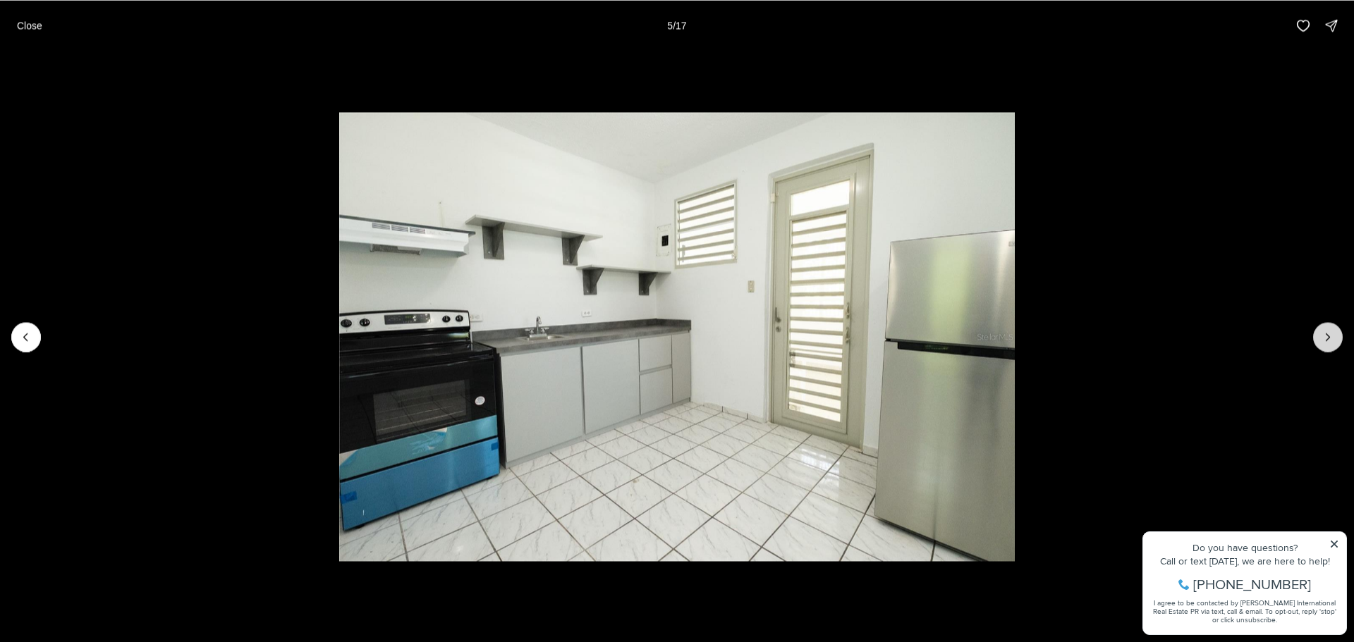
click at [1337, 334] on button "Next slide" at bounding box center [1328, 337] width 30 height 30
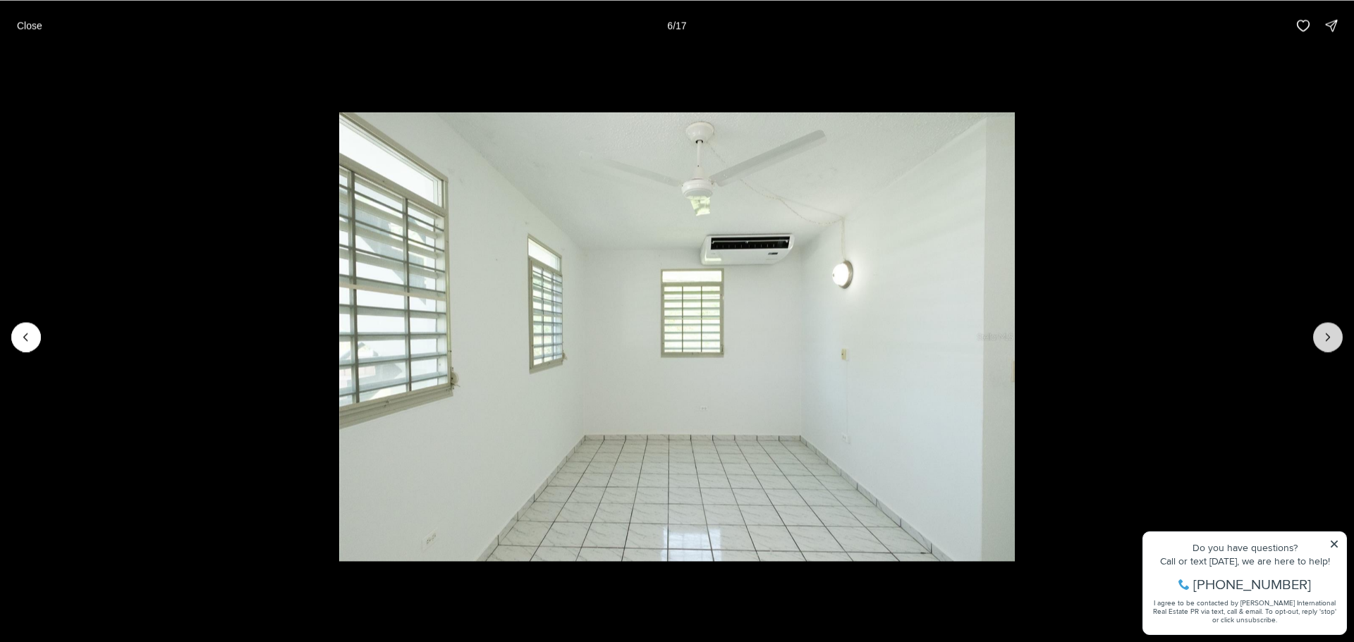
click at [1337, 334] on button "Next slide" at bounding box center [1328, 337] width 30 height 30
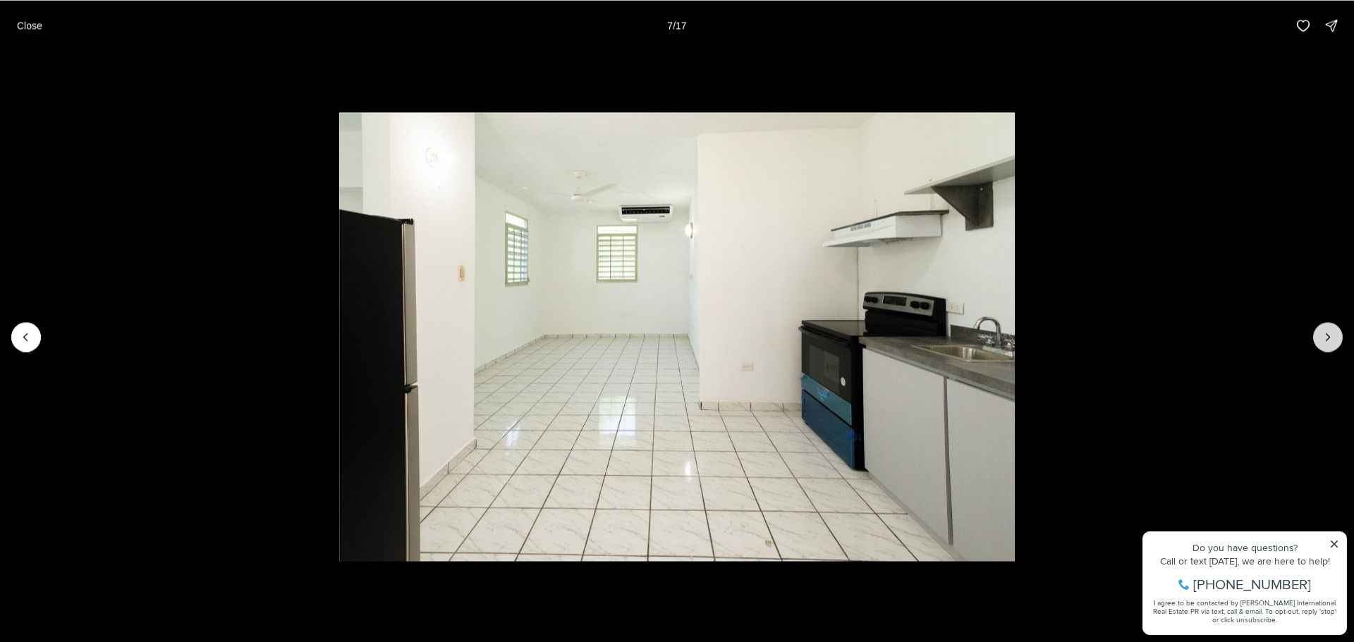
click at [1337, 334] on button "Next slide" at bounding box center [1328, 337] width 30 height 30
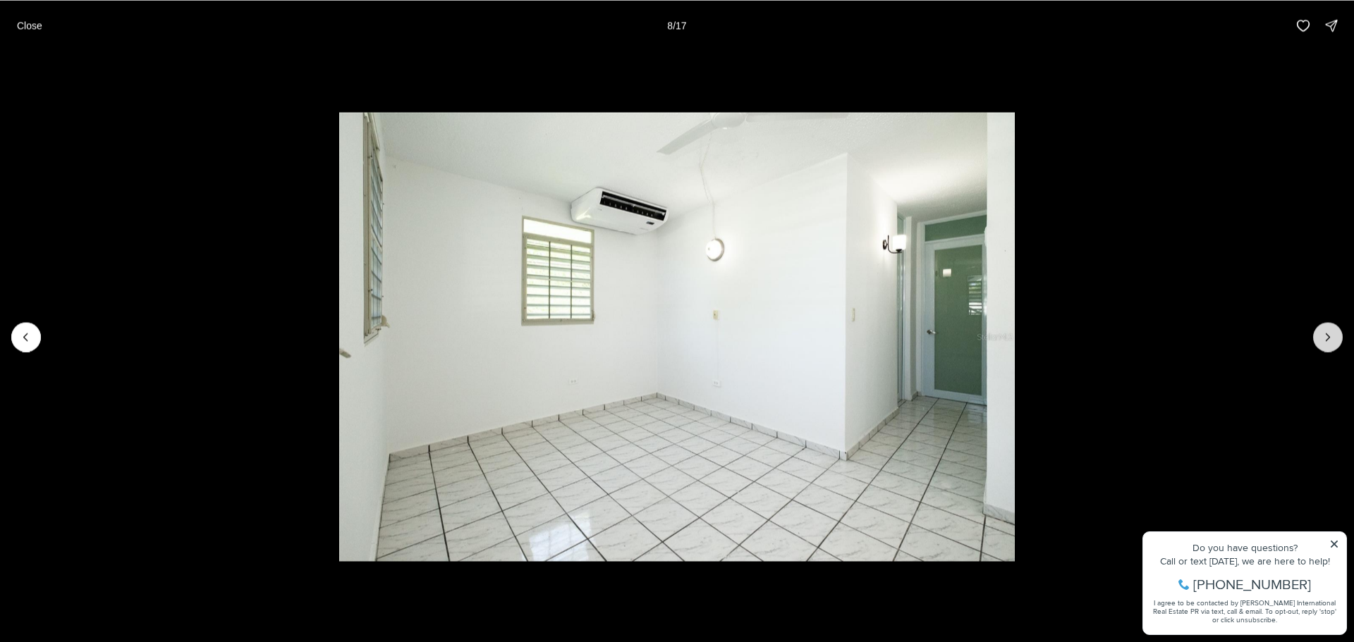
click at [1337, 334] on button "Next slide" at bounding box center [1328, 337] width 30 height 30
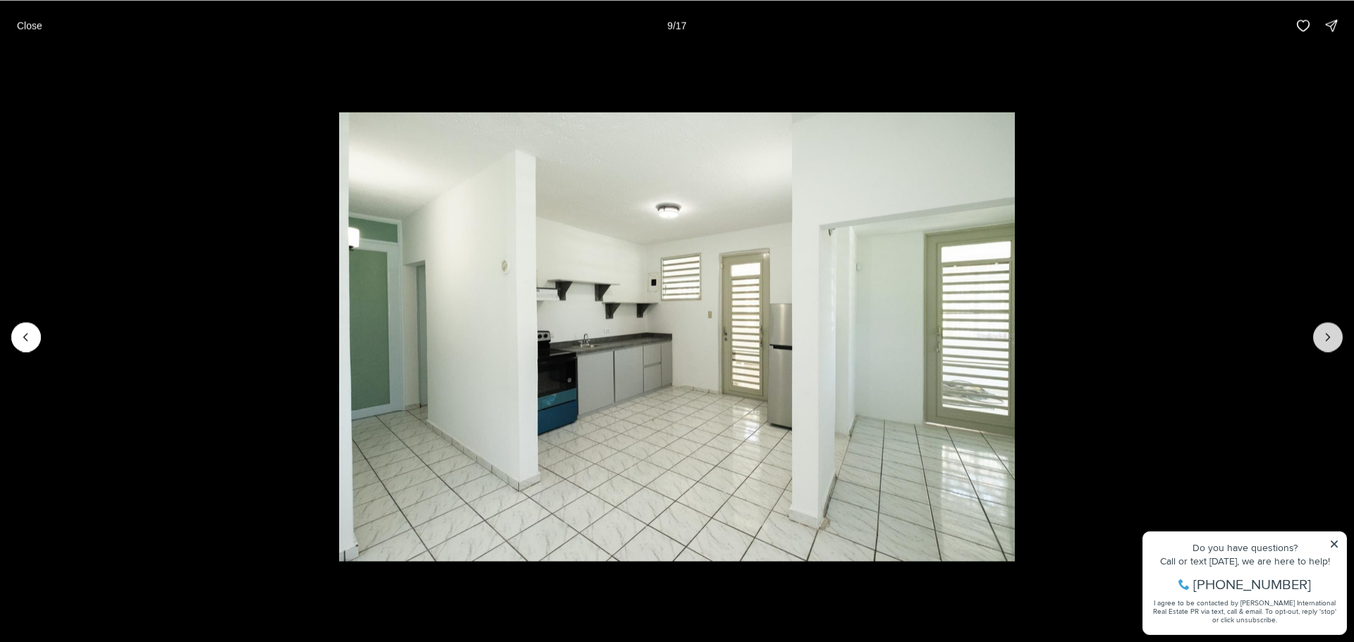
click at [1337, 334] on button "Next slide" at bounding box center [1328, 337] width 30 height 30
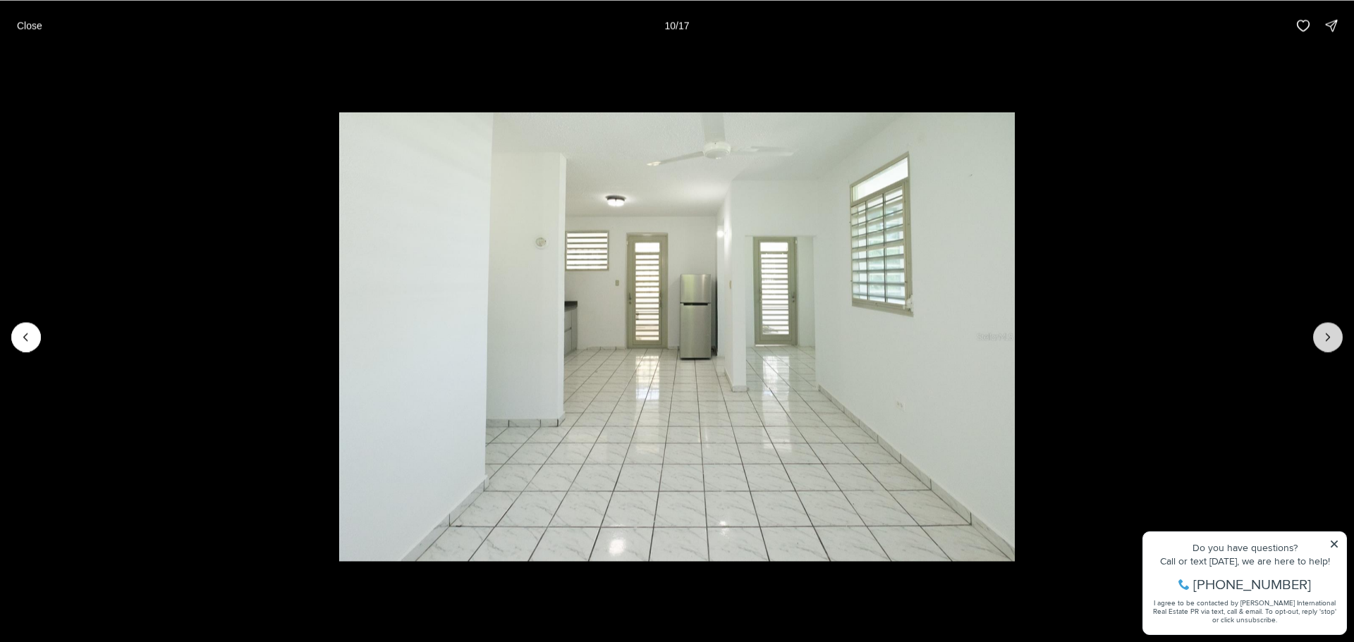
click at [1337, 334] on button "Next slide" at bounding box center [1328, 337] width 30 height 30
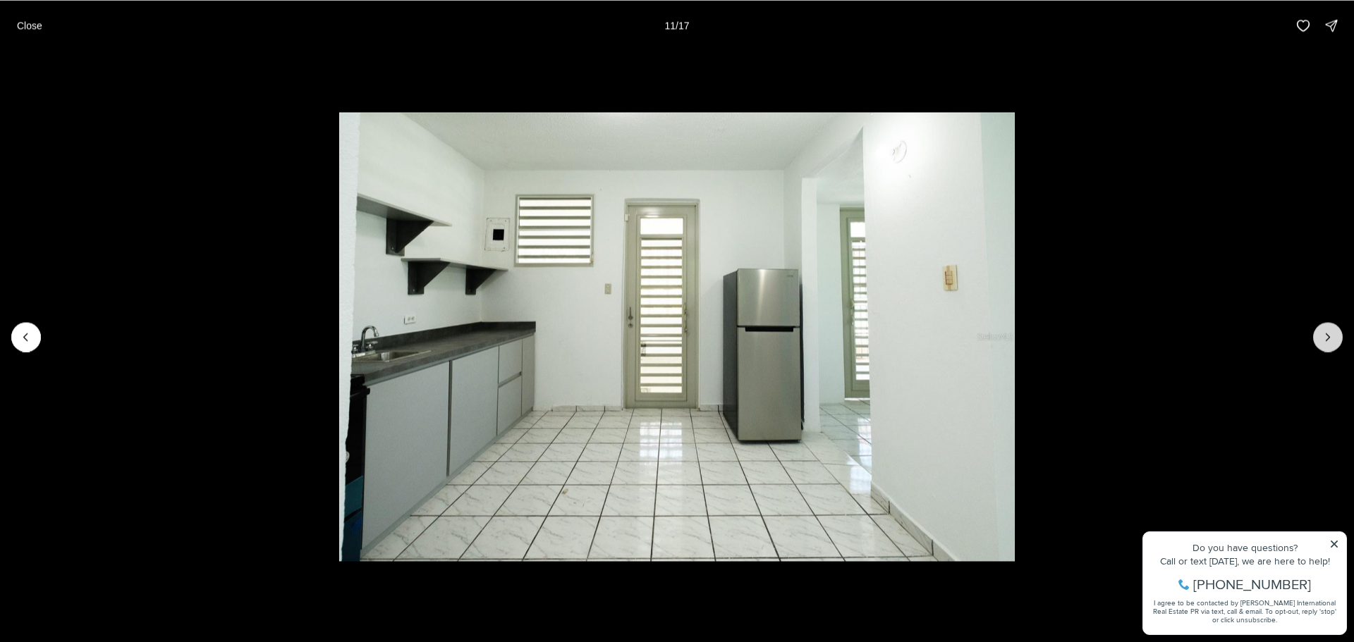
click at [1337, 334] on button "Next slide" at bounding box center [1328, 337] width 30 height 30
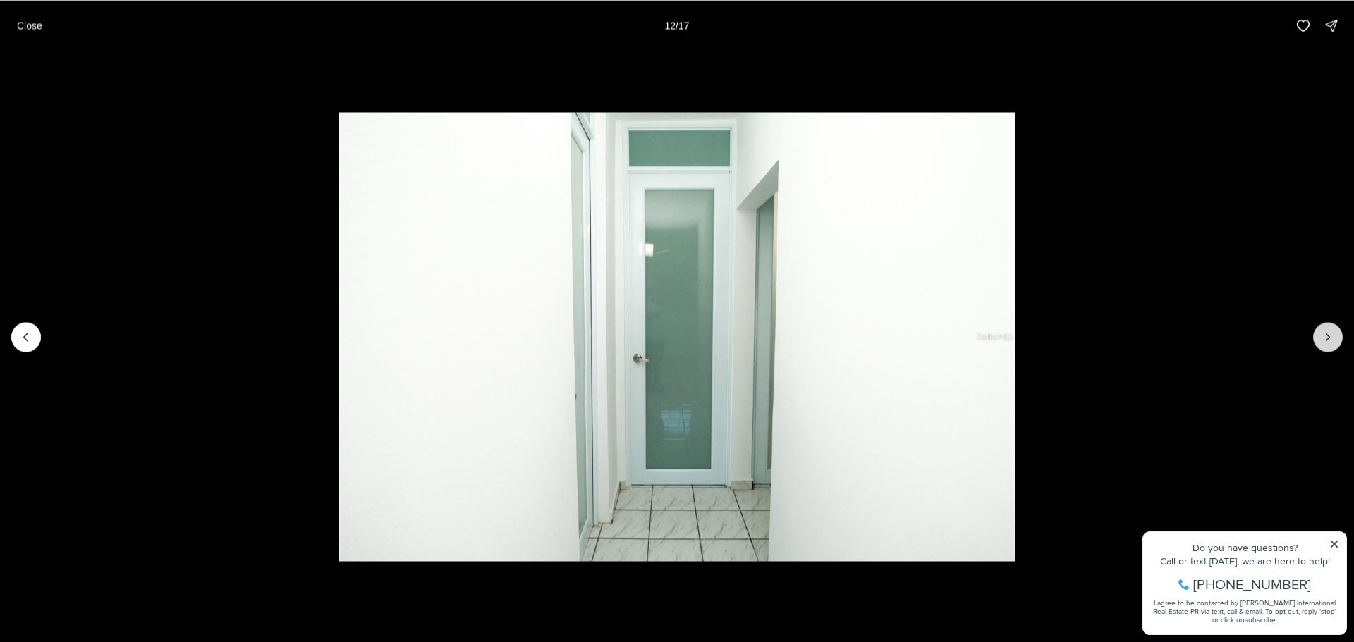
click at [1337, 334] on button "Next slide" at bounding box center [1328, 337] width 30 height 30
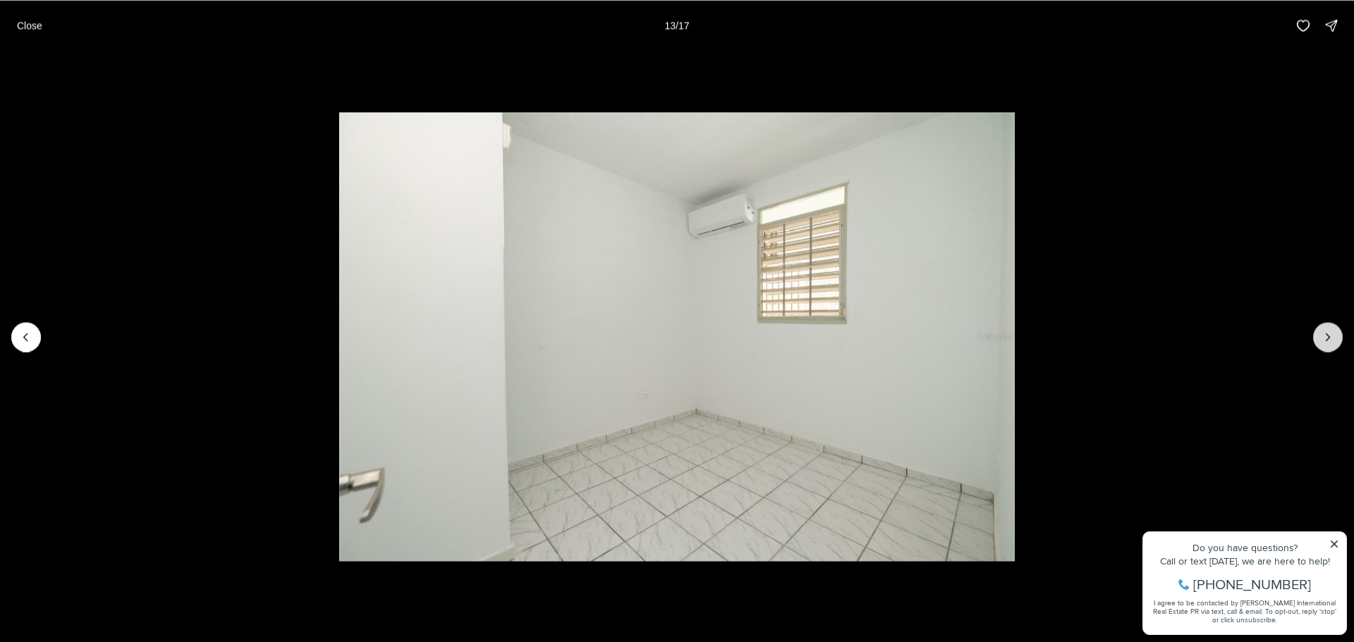
click at [1337, 334] on button "Next slide" at bounding box center [1328, 337] width 30 height 30
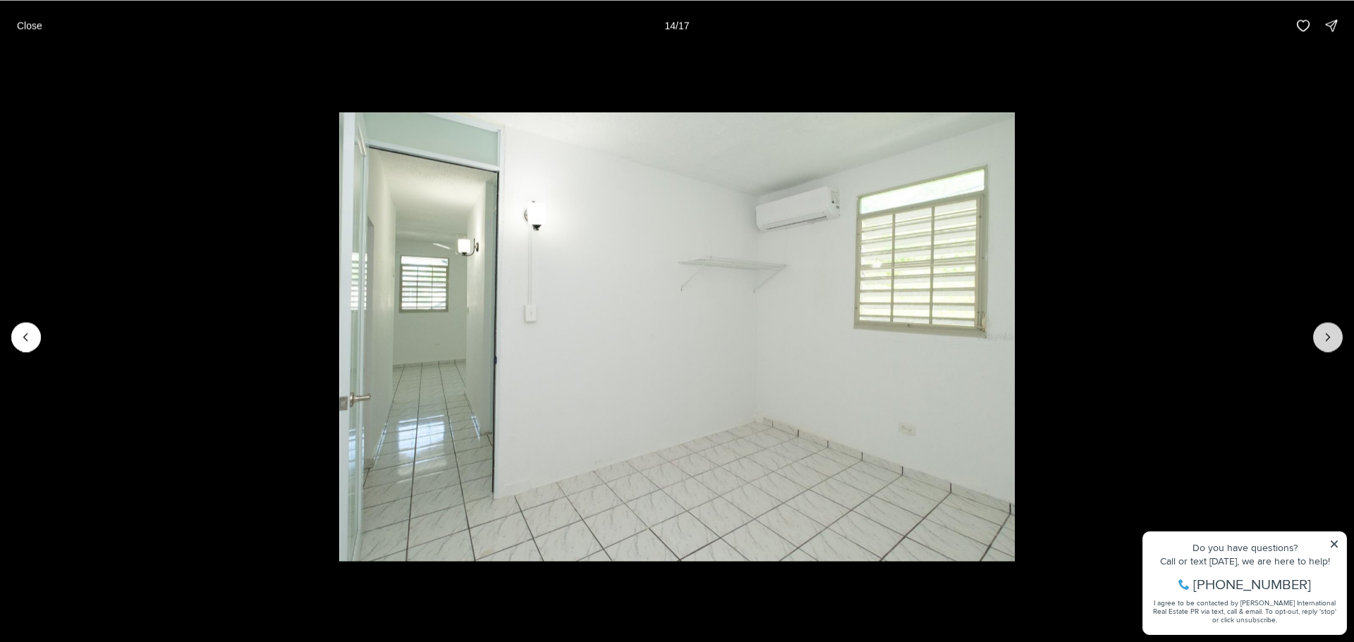
click at [1337, 334] on button "Next slide" at bounding box center [1328, 337] width 30 height 30
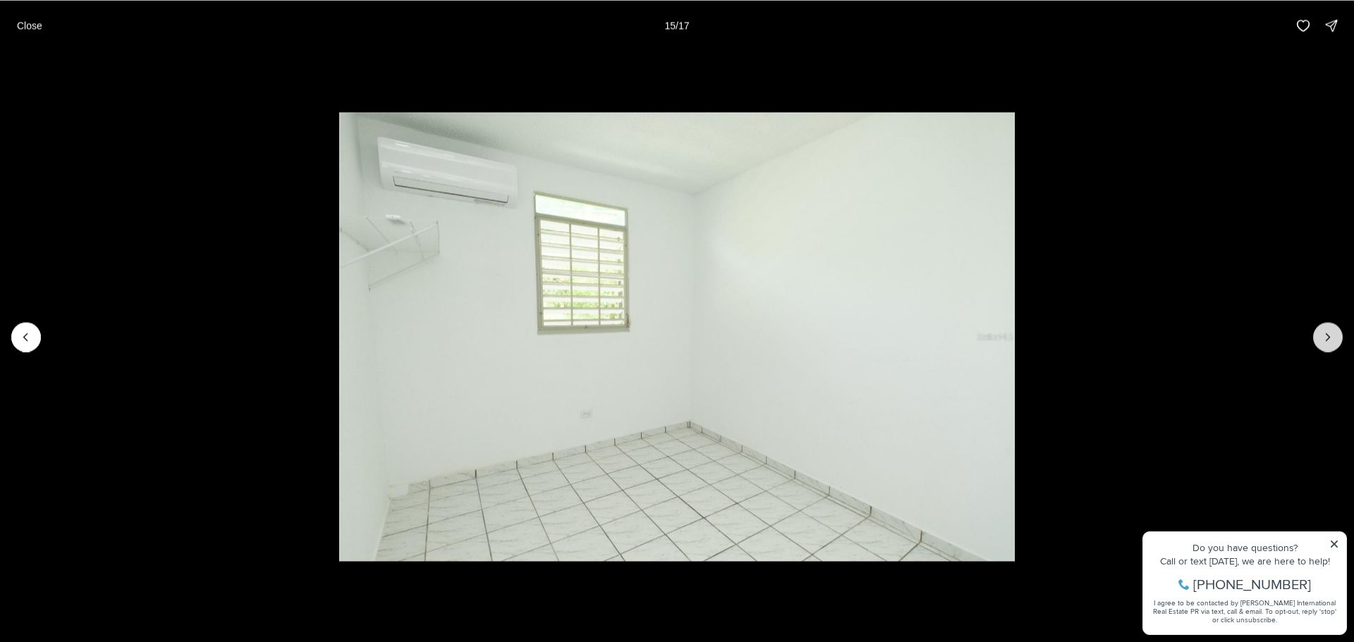
click at [1337, 334] on button "Next slide" at bounding box center [1328, 337] width 30 height 30
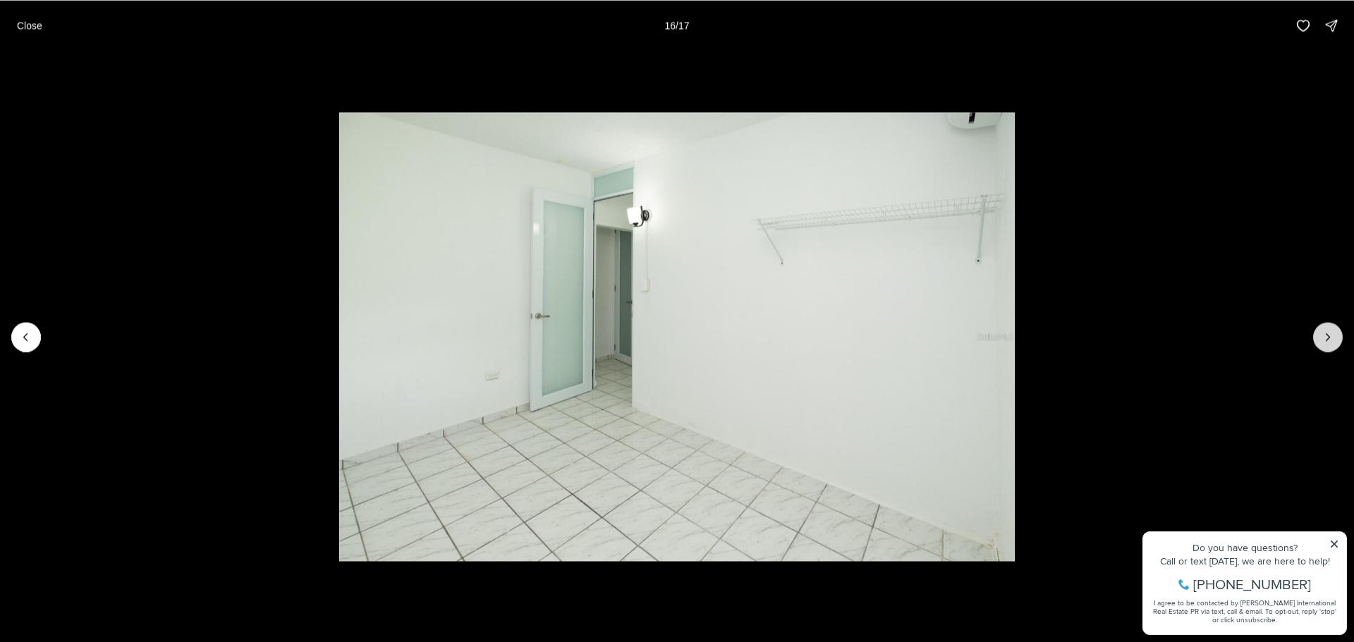
click at [1337, 334] on button "Next slide" at bounding box center [1328, 337] width 30 height 30
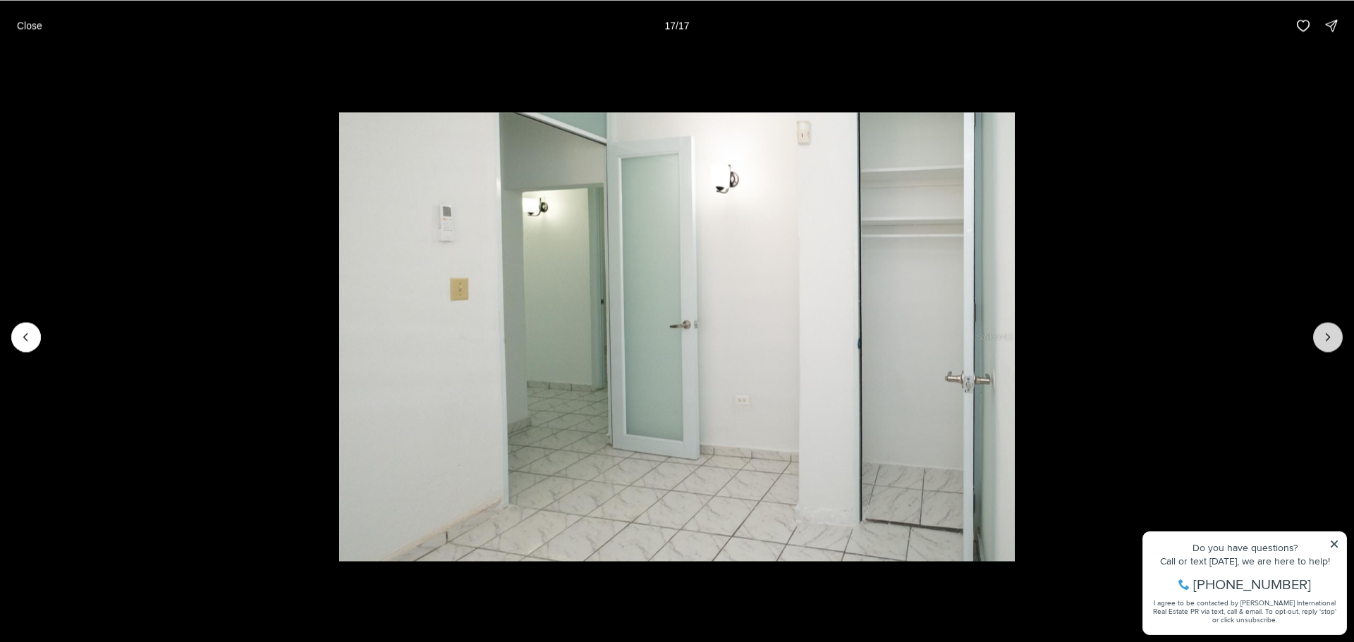
click at [1337, 334] on div at bounding box center [1328, 337] width 30 height 30
click at [23, 20] on p "Close" at bounding box center [29, 25] width 25 height 11
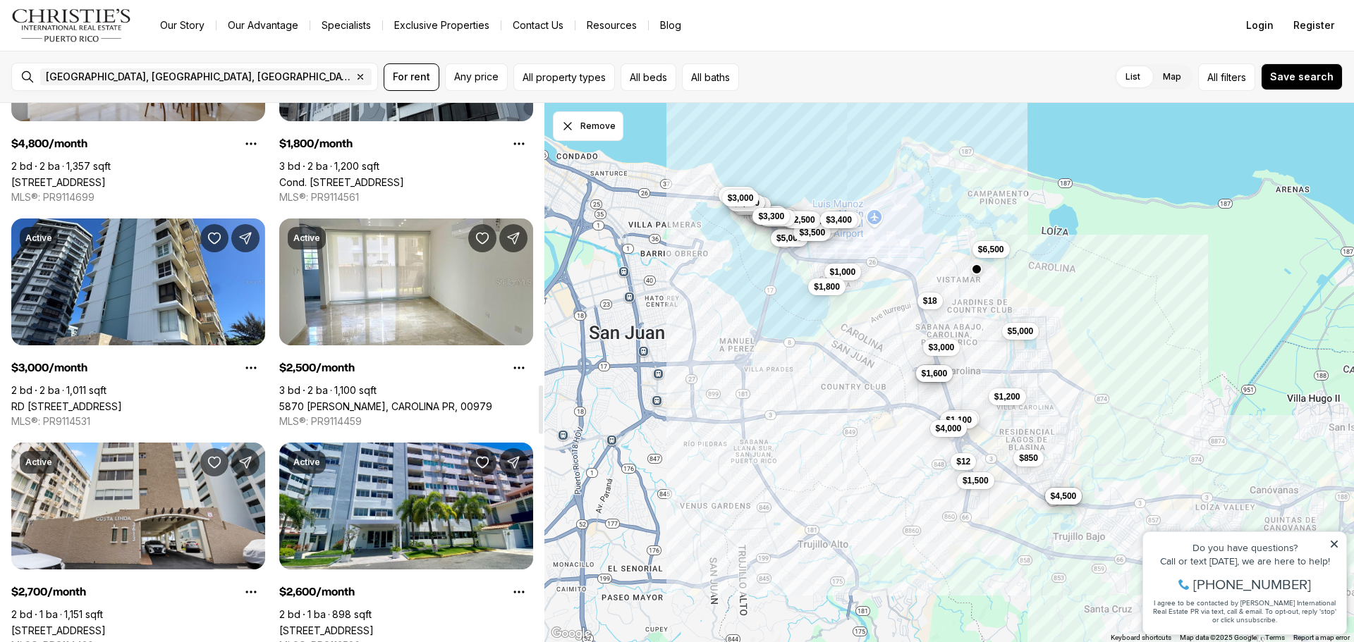
scroll to position [3102, 0]
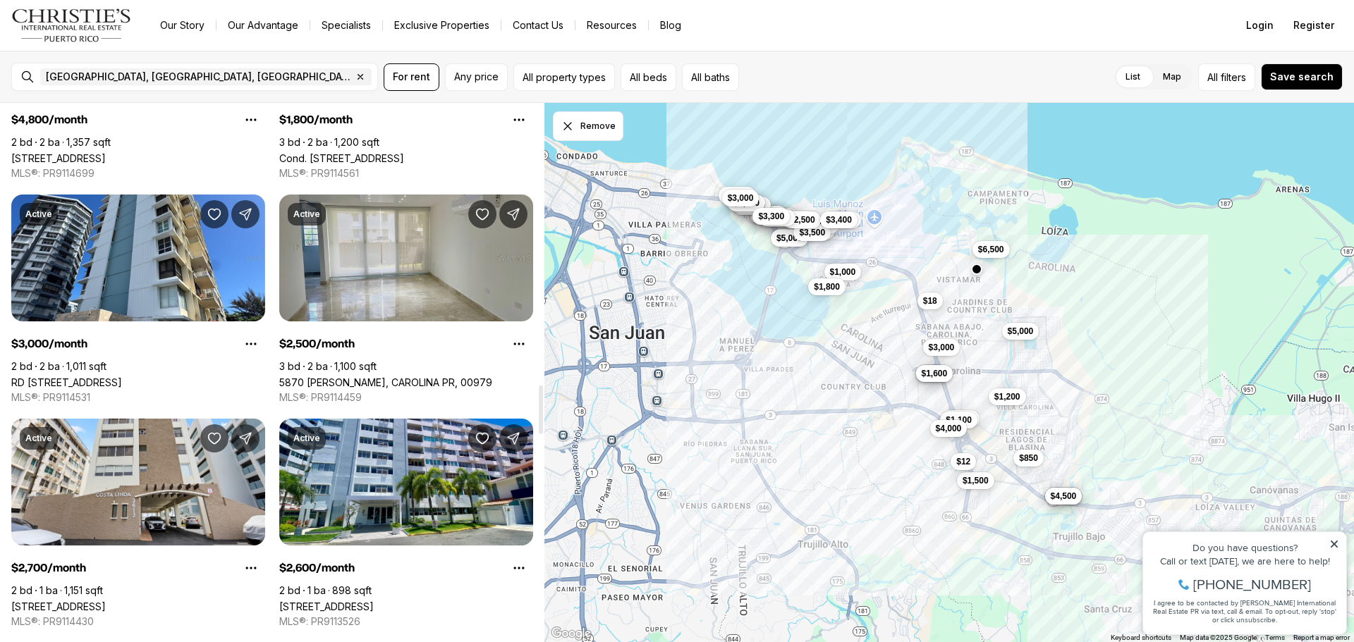
click at [408, 377] on link "5870 [PERSON_NAME], CAROLINA PR, 00979" at bounding box center [385, 383] width 213 height 12
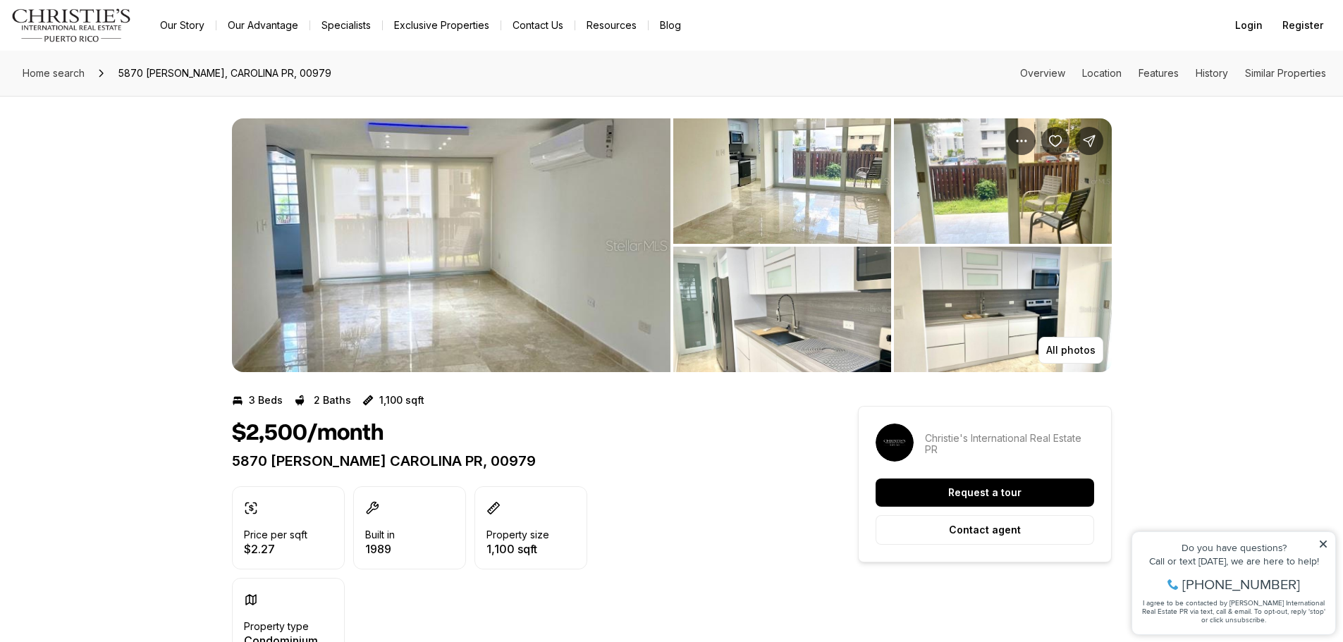
click at [408, 281] on img "View image gallery" at bounding box center [451, 245] width 439 height 254
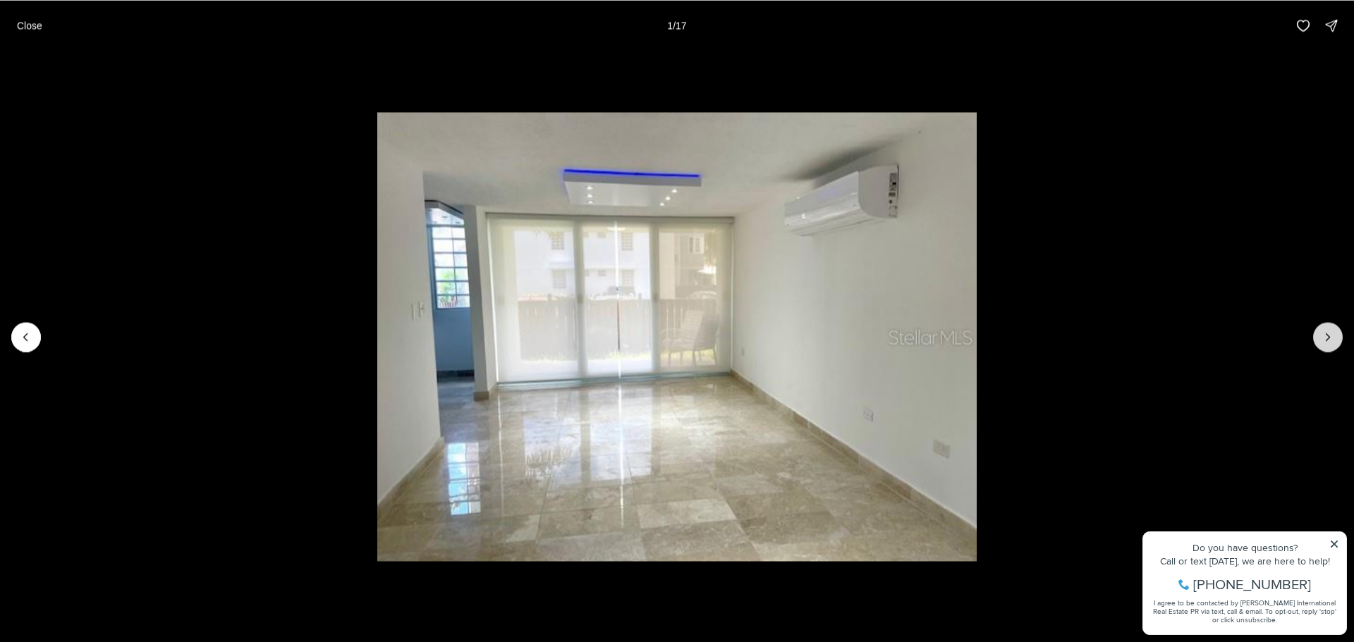
click at [1332, 337] on icon "Next slide" at bounding box center [1328, 337] width 14 height 14
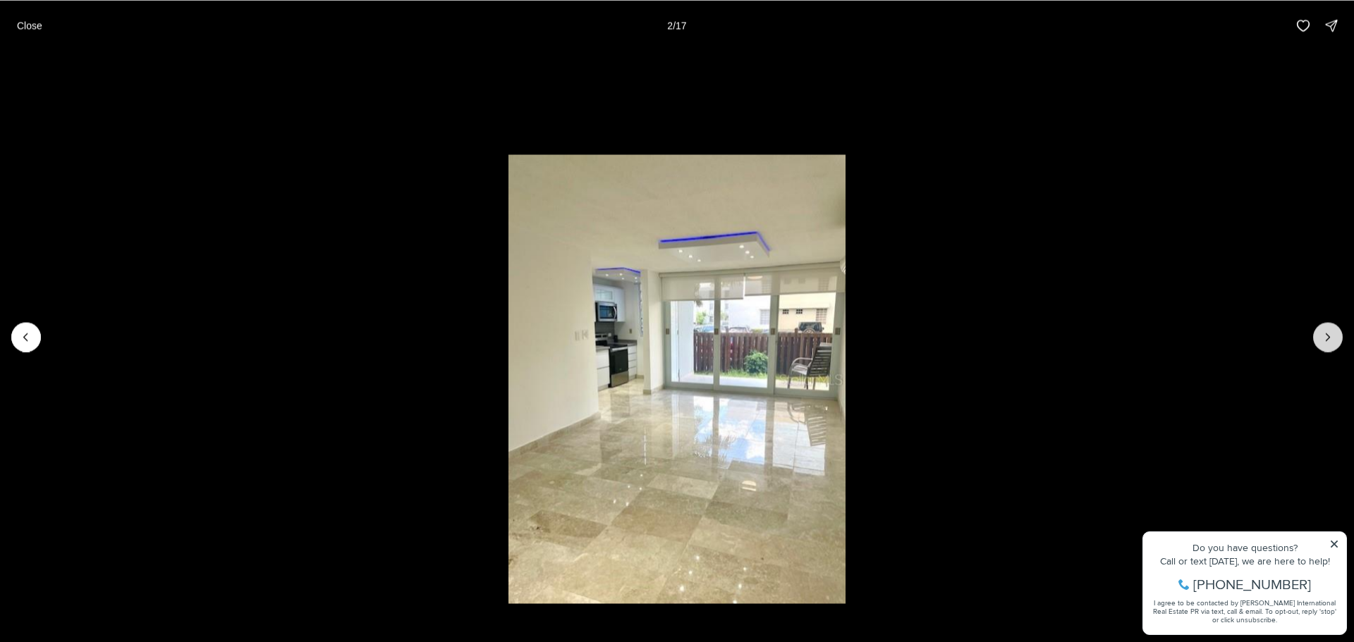
click at [1332, 337] on icon "Next slide" at bounding box center [1328, 337] width 14 height 14
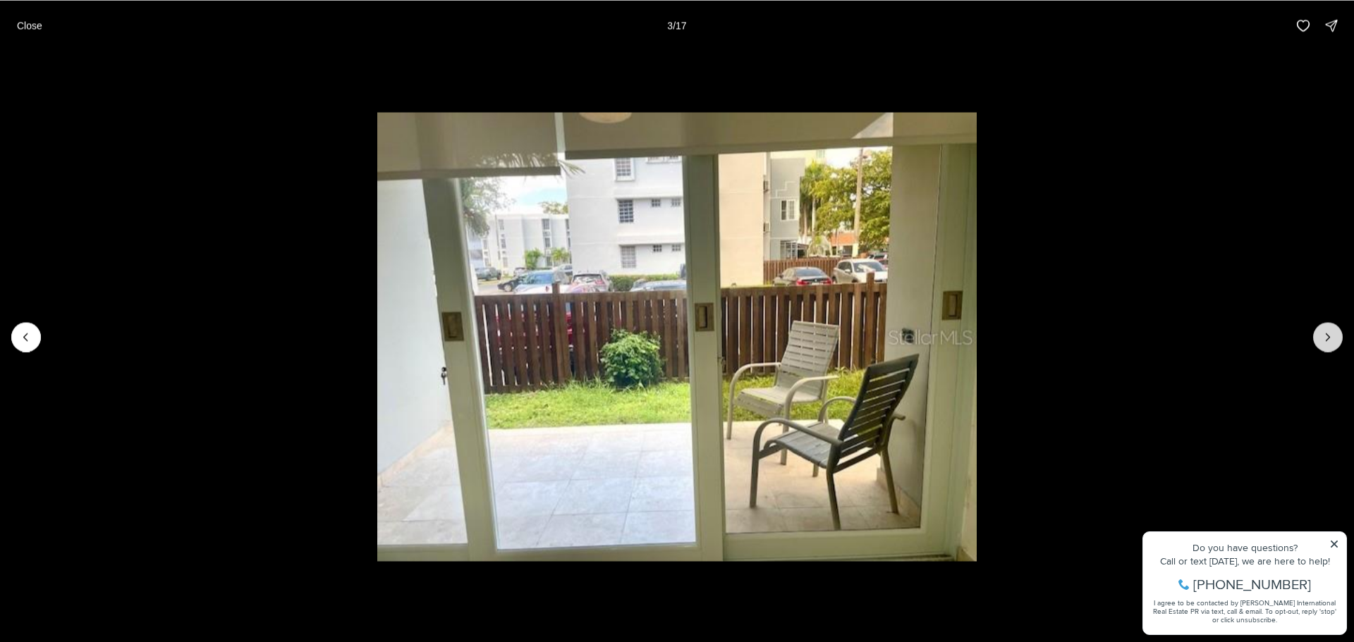
click at [1332, 337] on icon "Next slide" at bounding box center [1328, 337] width 14 height 14
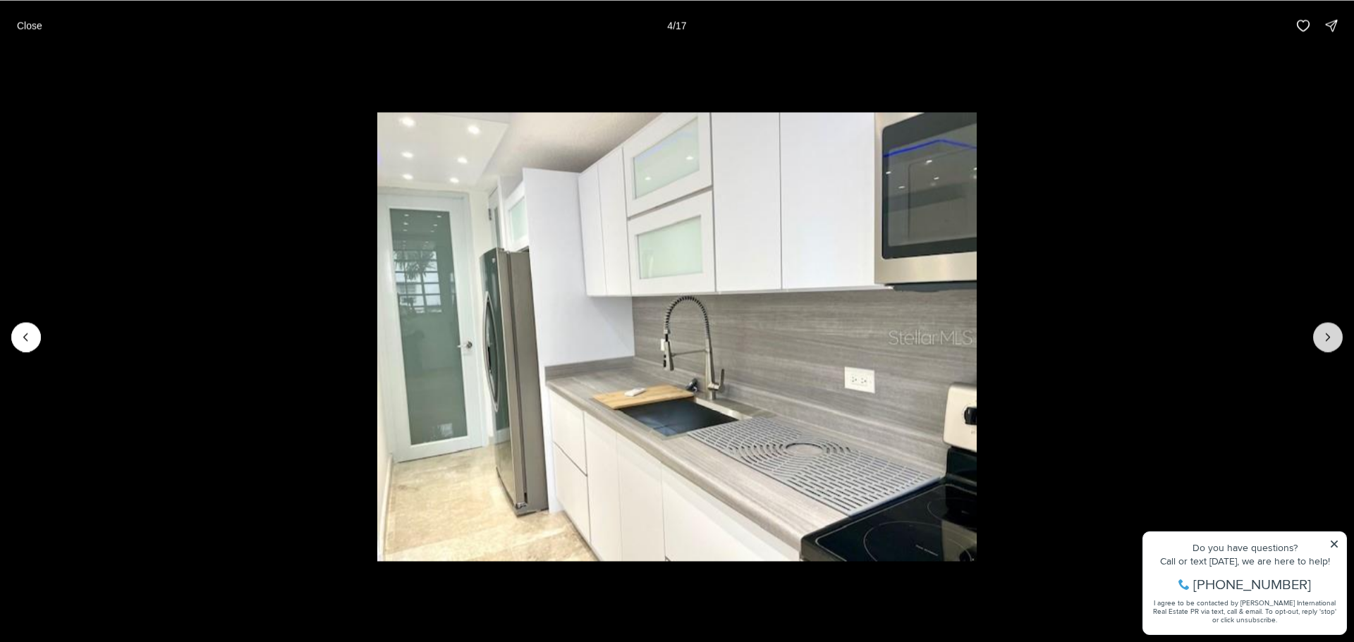
click at [1332, 337] on icon "Next slide" at bounding box center [1328, 337] width 14 height 14
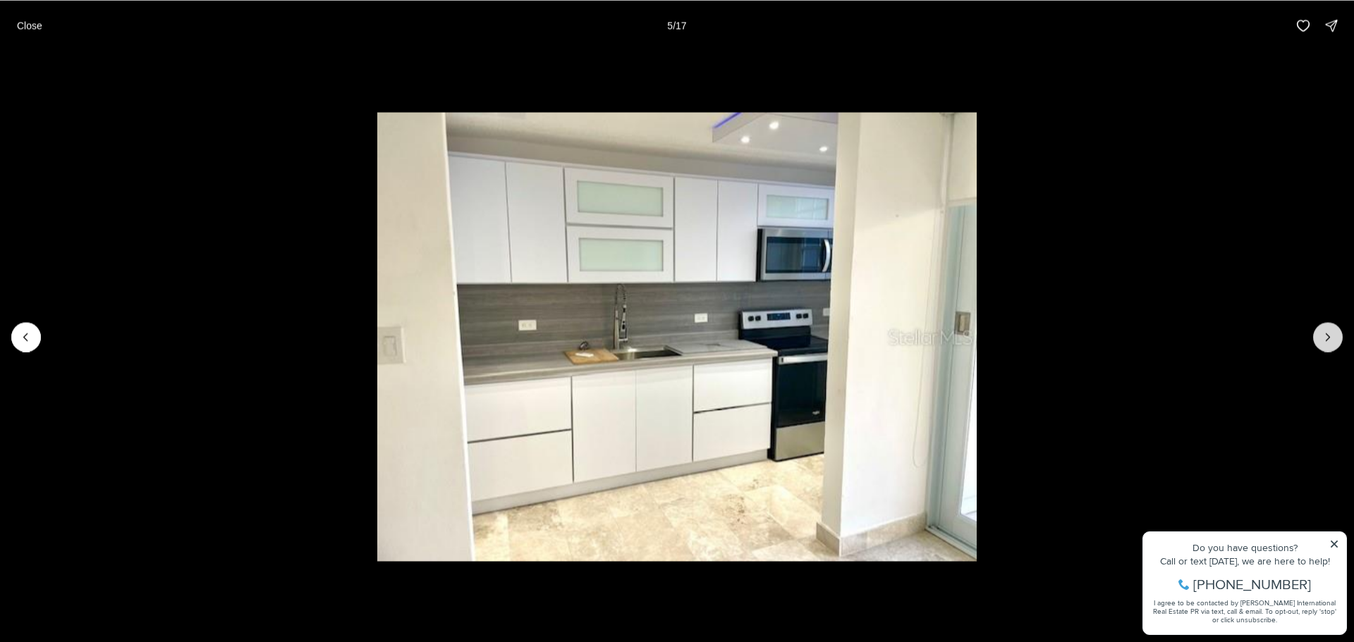
click at [1332, 337] on icon "Next slide" at bounding box center [1328, 337] width 14 height 14
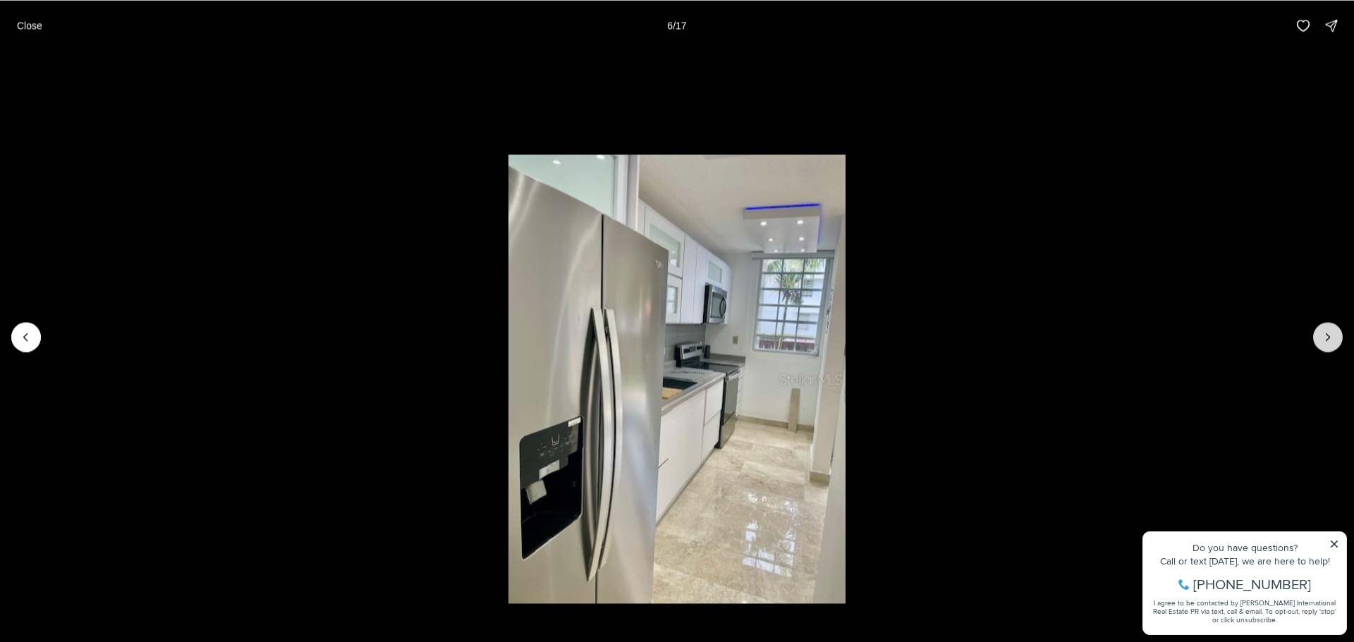
click at [1332, 337] on icon "Next slide" at bounding box center [1328, 337] width 14 height 14
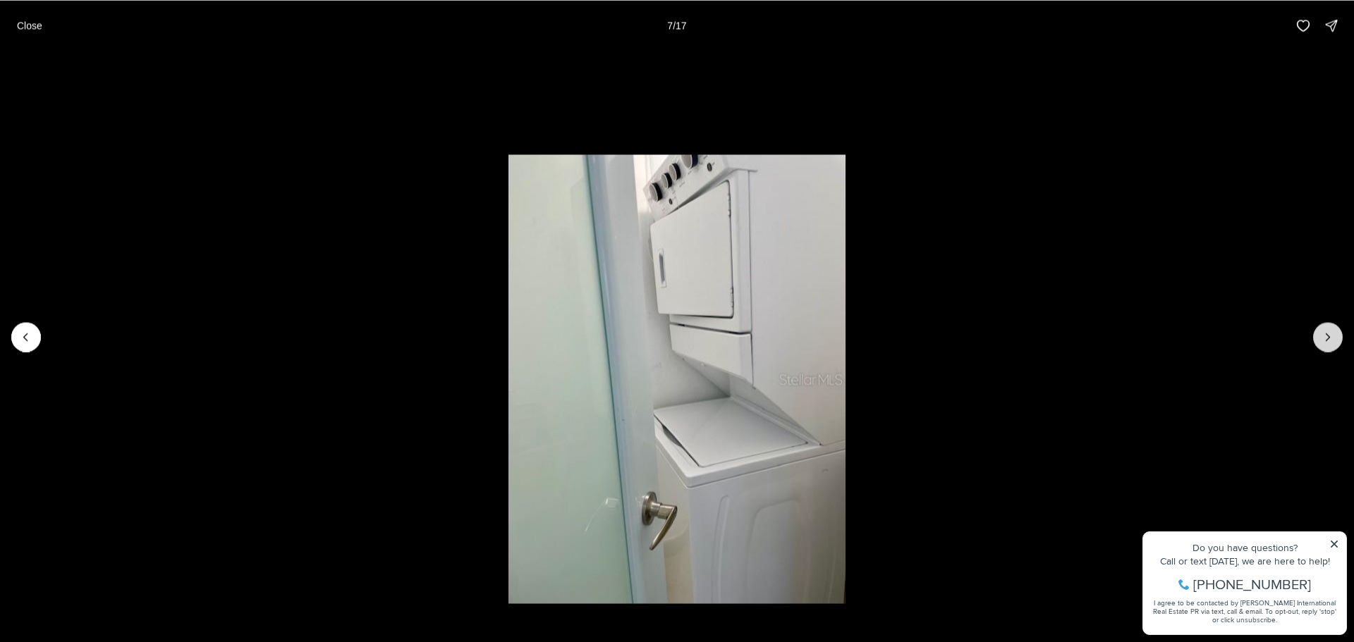
click at [1332, 337] on icon "Next slide" at bounding box center [1328, 337] width 14 height 14
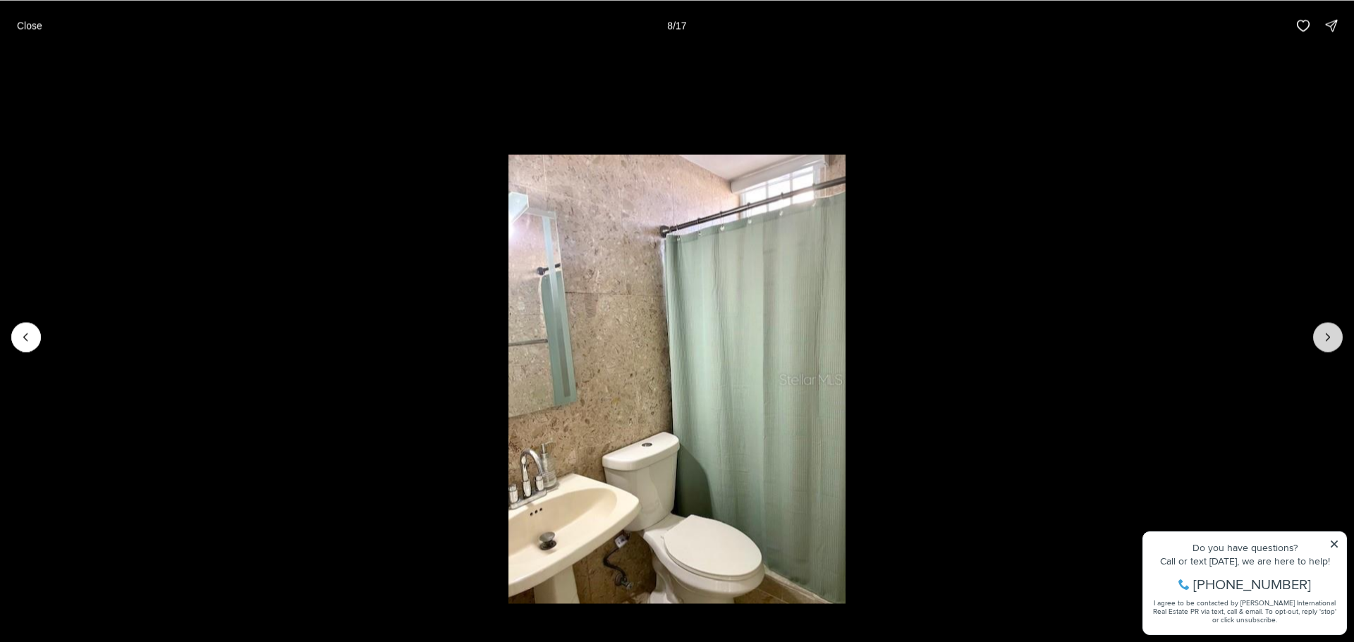
click at [1332, 337] on icon "Next slide" at bounding box center [1328, 337] width 14 height 14
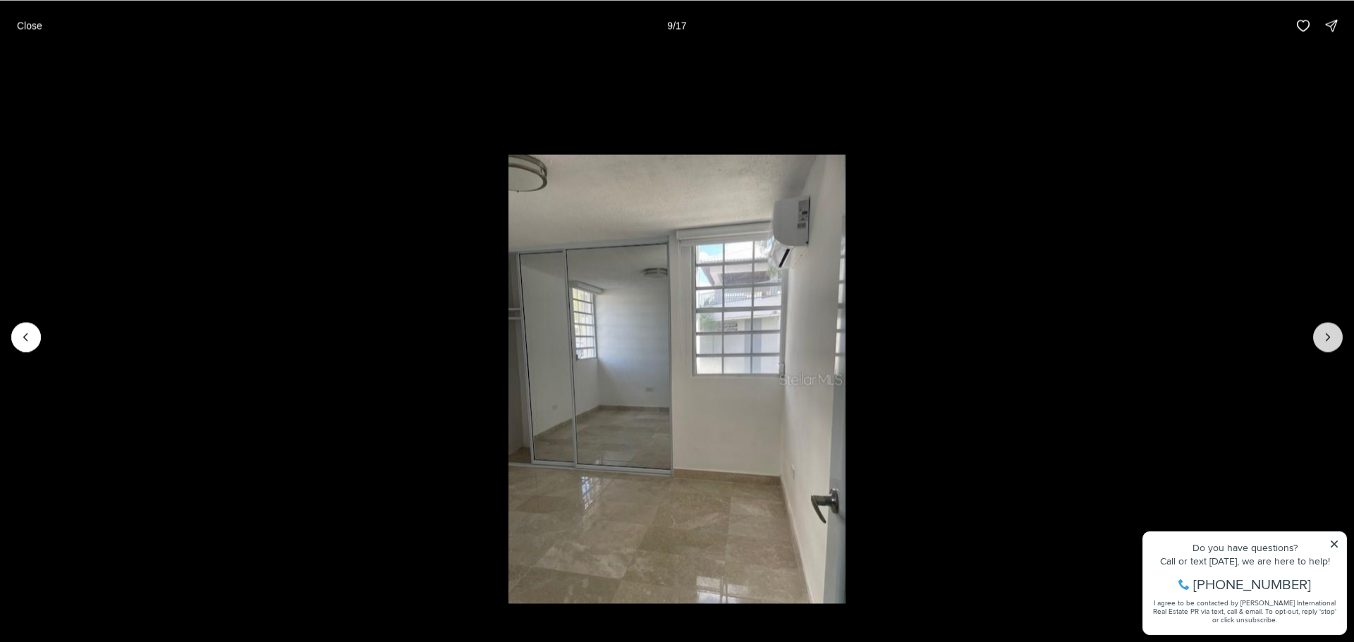
click at [1332, 337] on icon "Next slide" at bounding box center [1328, 337] width 14 height 14
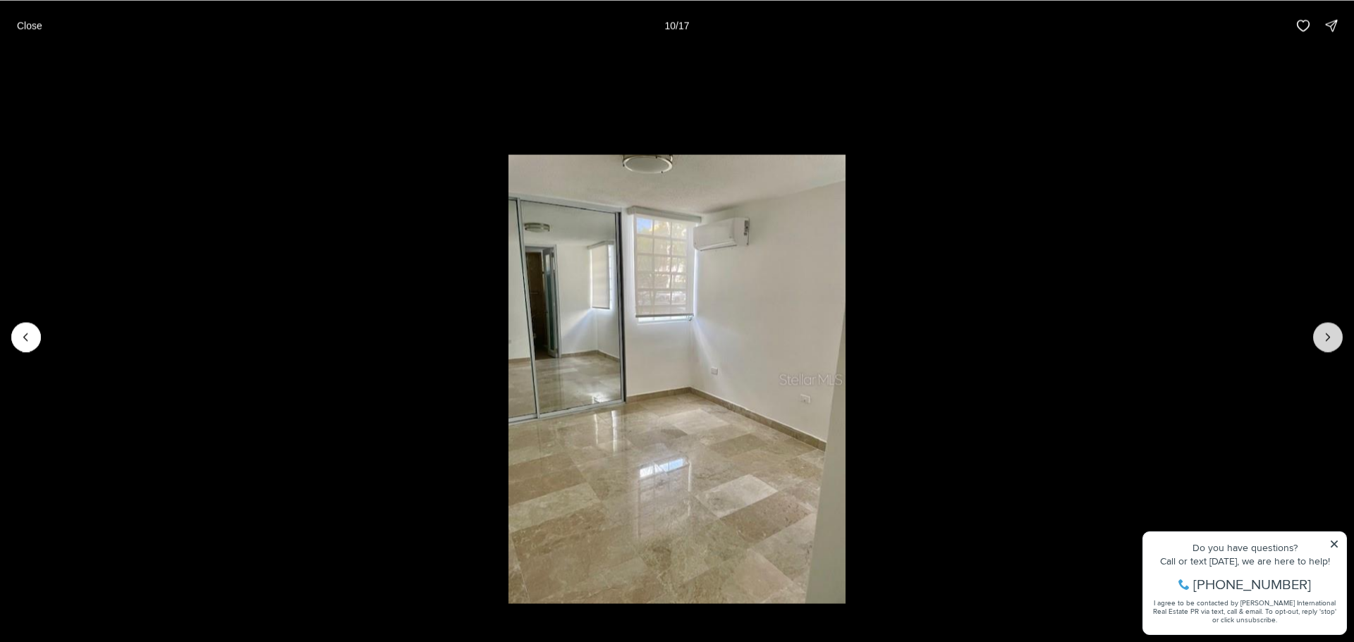
click at [1332, 337] on icon "Next slide" at bounding box center [1328, 337] width 14 height 14
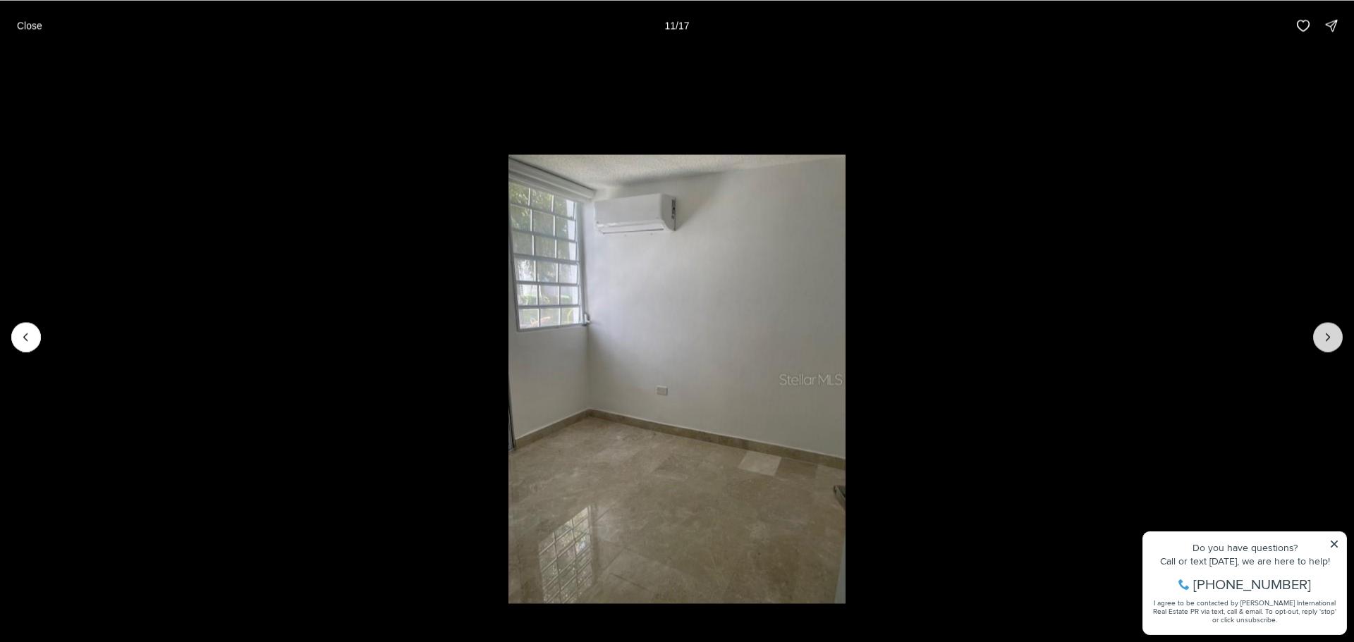
click at [1332, 337] on icon "Next slide" at bounding box center [1328, 337] width 14 height 14
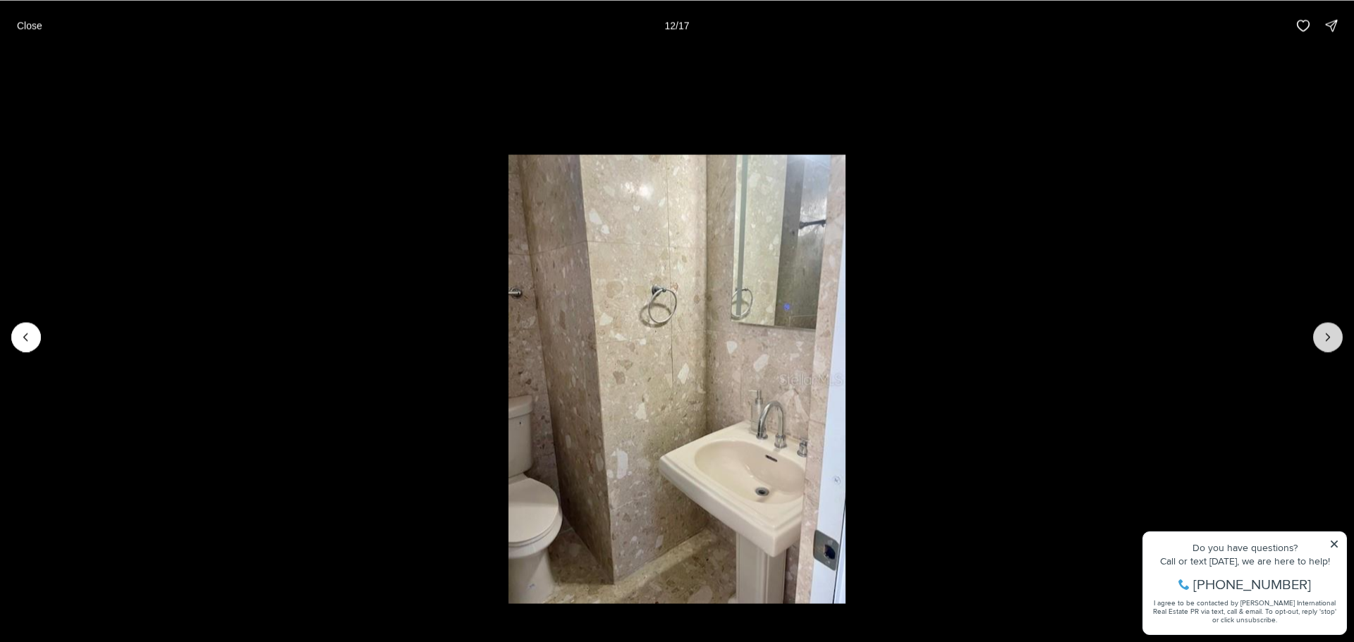
click at [1332, 337] on icon "Next slide" at bounding box center [1328, 337] width 14 height 14
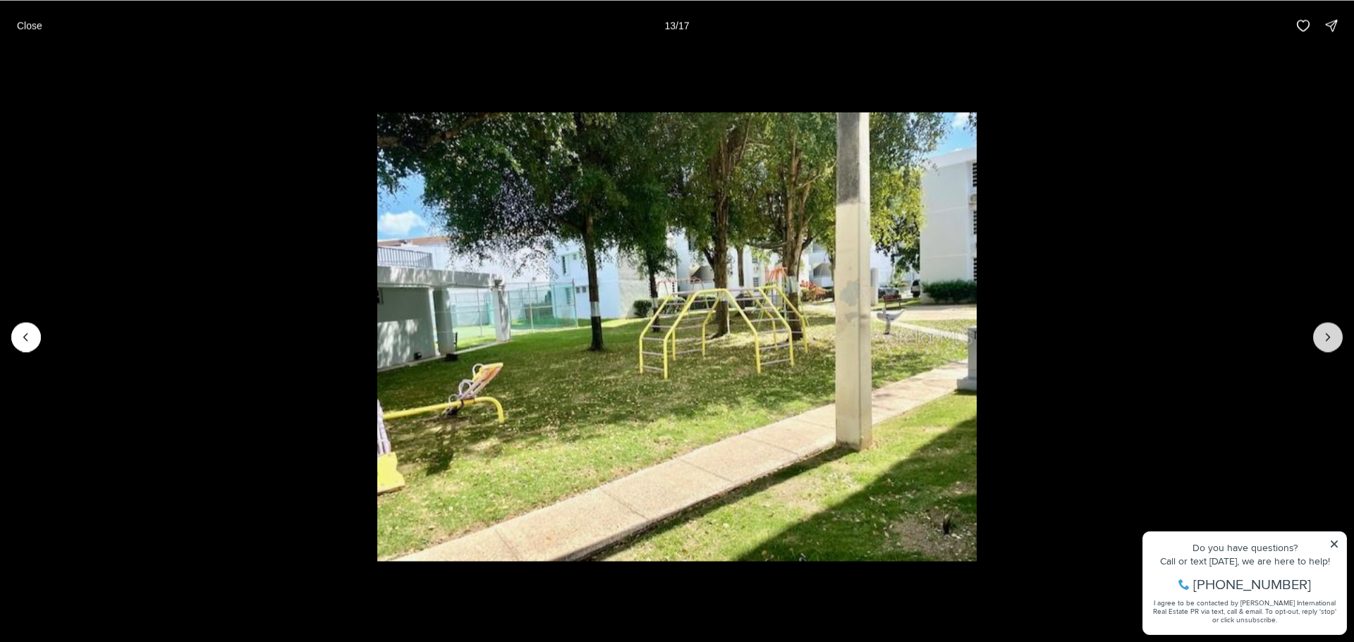
click at [1332, 337] on icon "Next slide" at bounding box center [1328, 337] width 14 height 14
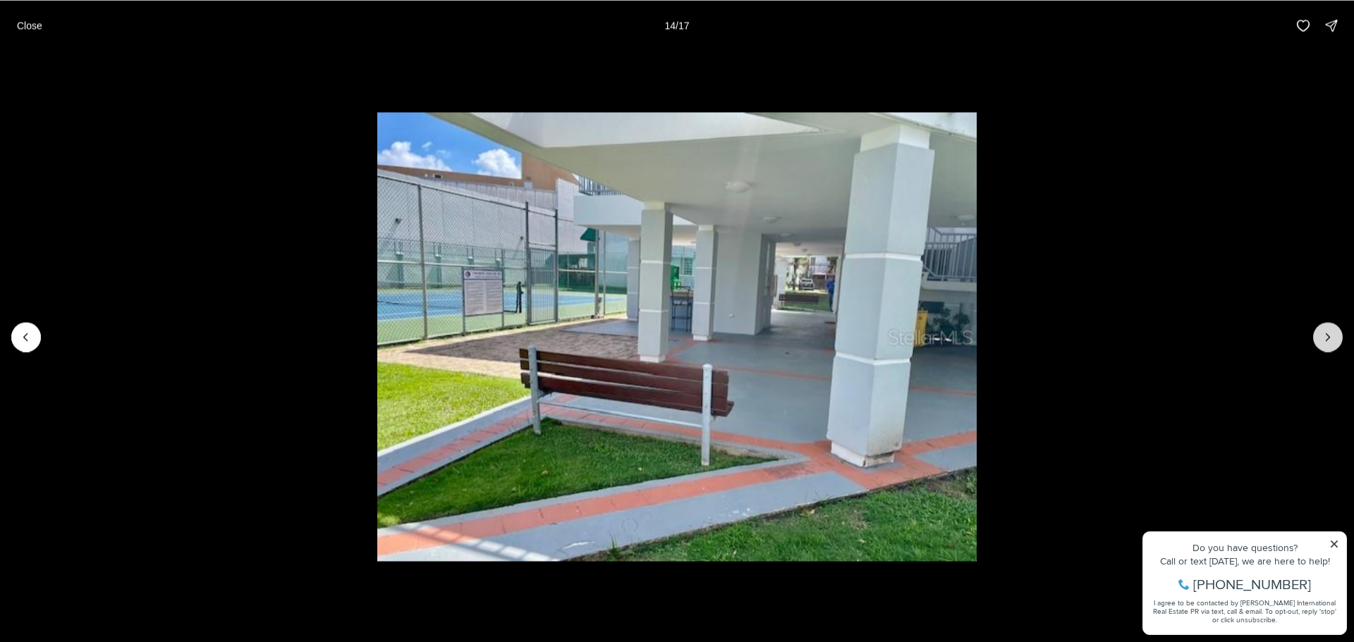
click at [1332, 337] on icon "Next slide" at bounding box center [1328, 337] width 14 height 14
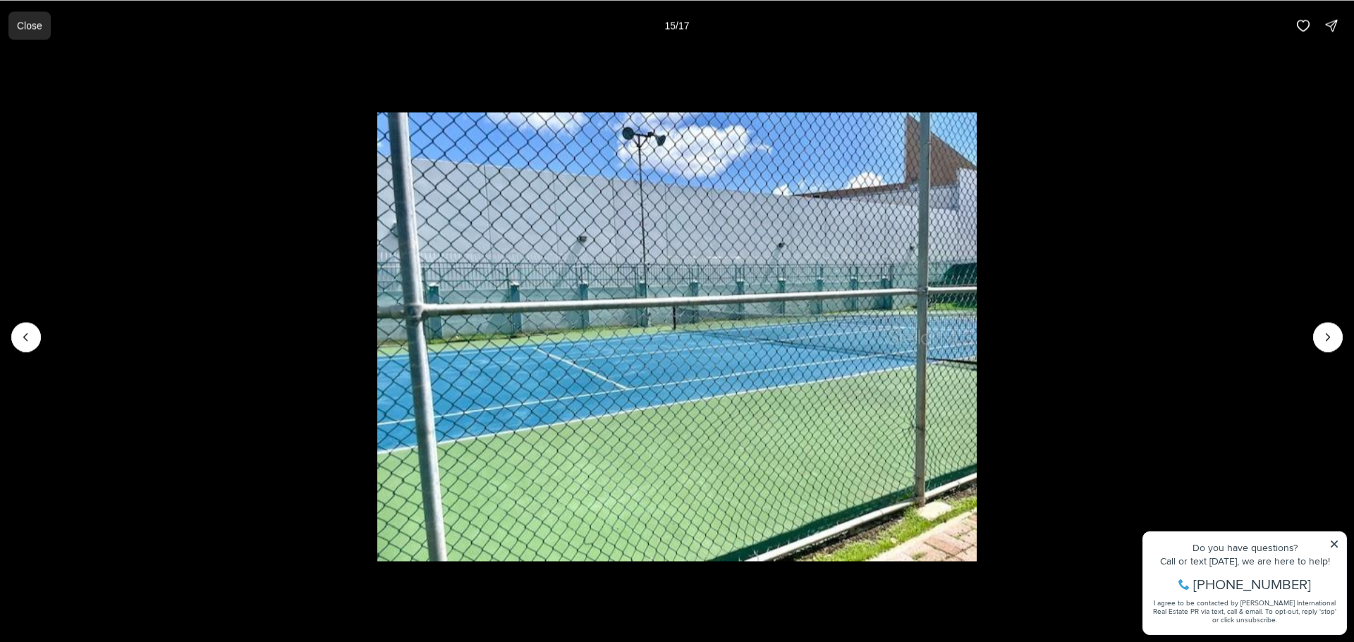
click at [25, 31] on p "Close" at bounding box center [29, 25] width 25 height 11
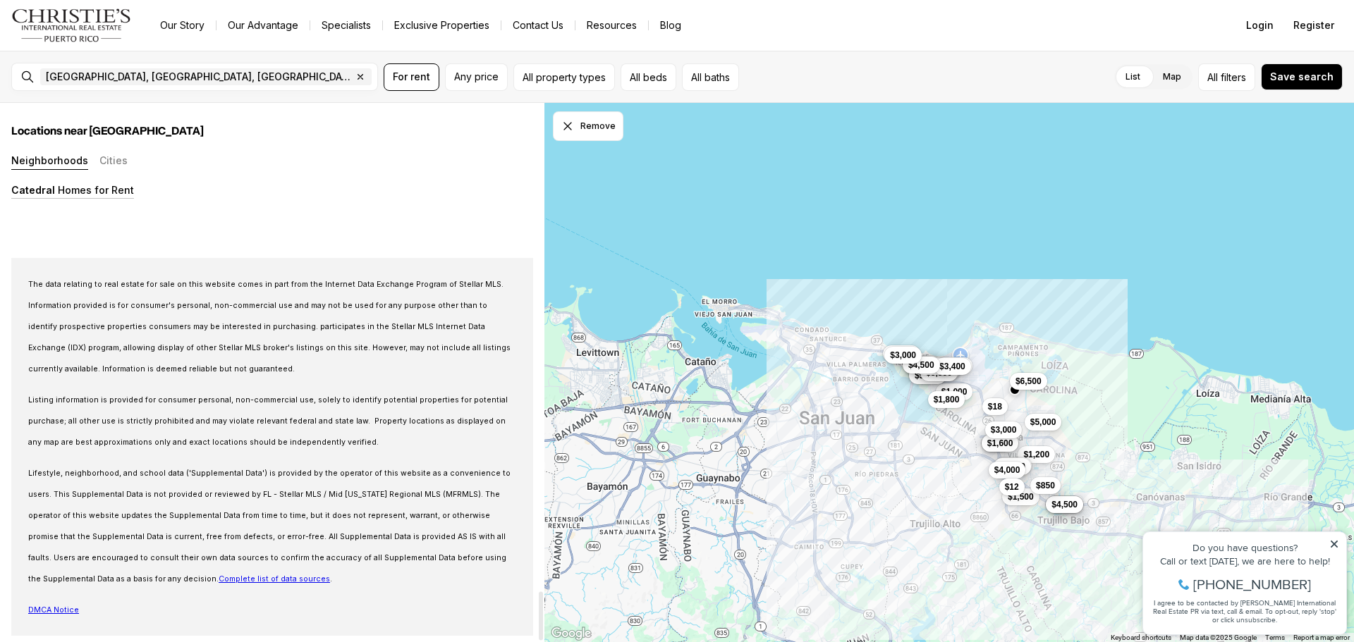
scroll to position [5381, 0]
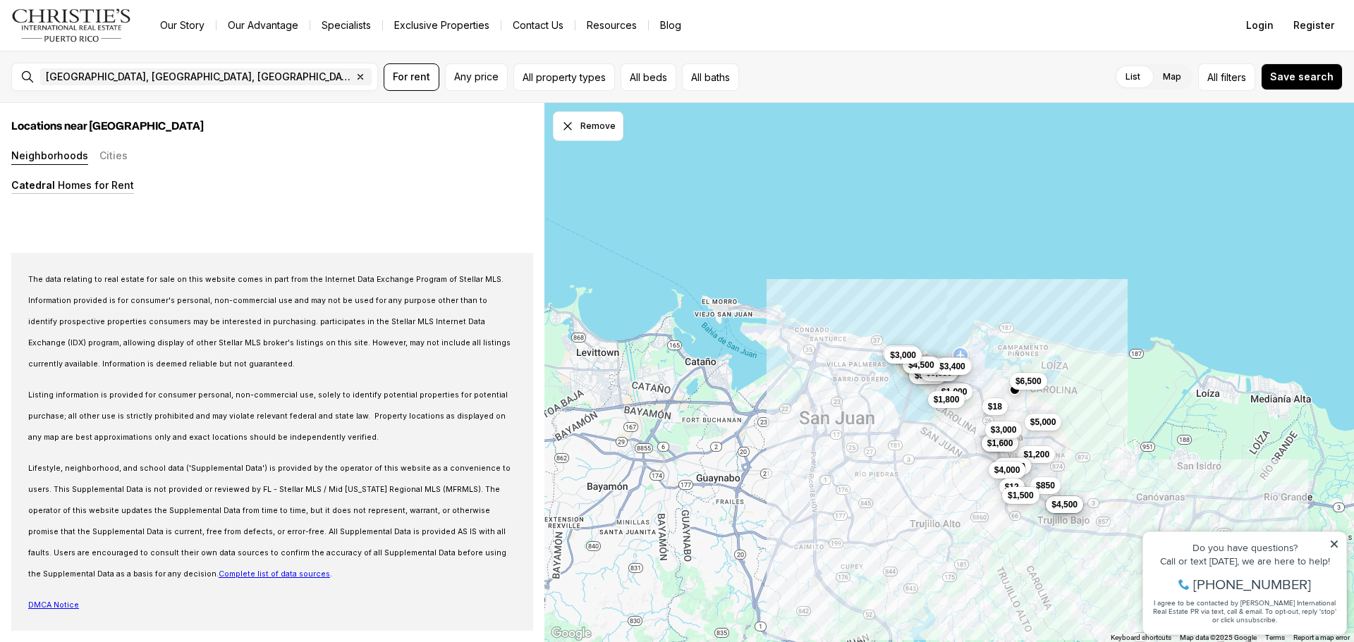
click at [1017, 498] on span "$1,500" at bounding box center [1021, 495] width 26 height 11
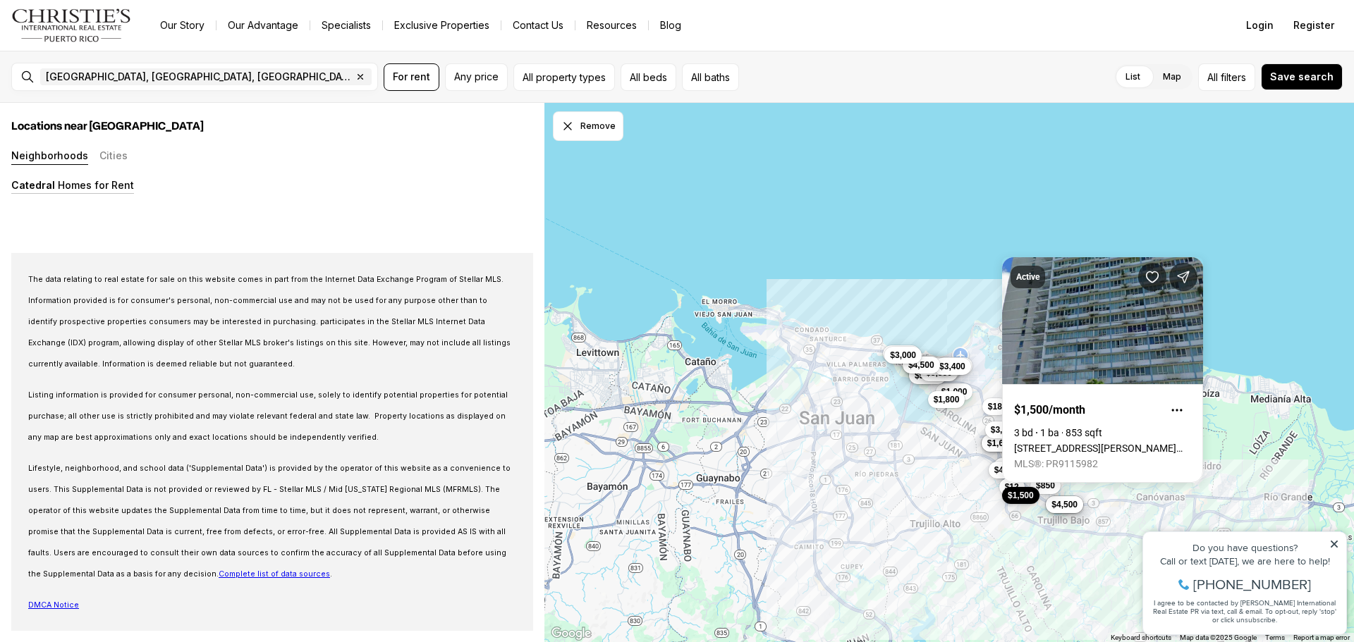
click at [1252, 288] on div "$1,200 $1,500 $2,400 $1,500 $2,150 $5,000 $4,000 $2,500 $4,500 $850 $1,000 $1,1…" at bounding box center [948, 373] width 809 height 540
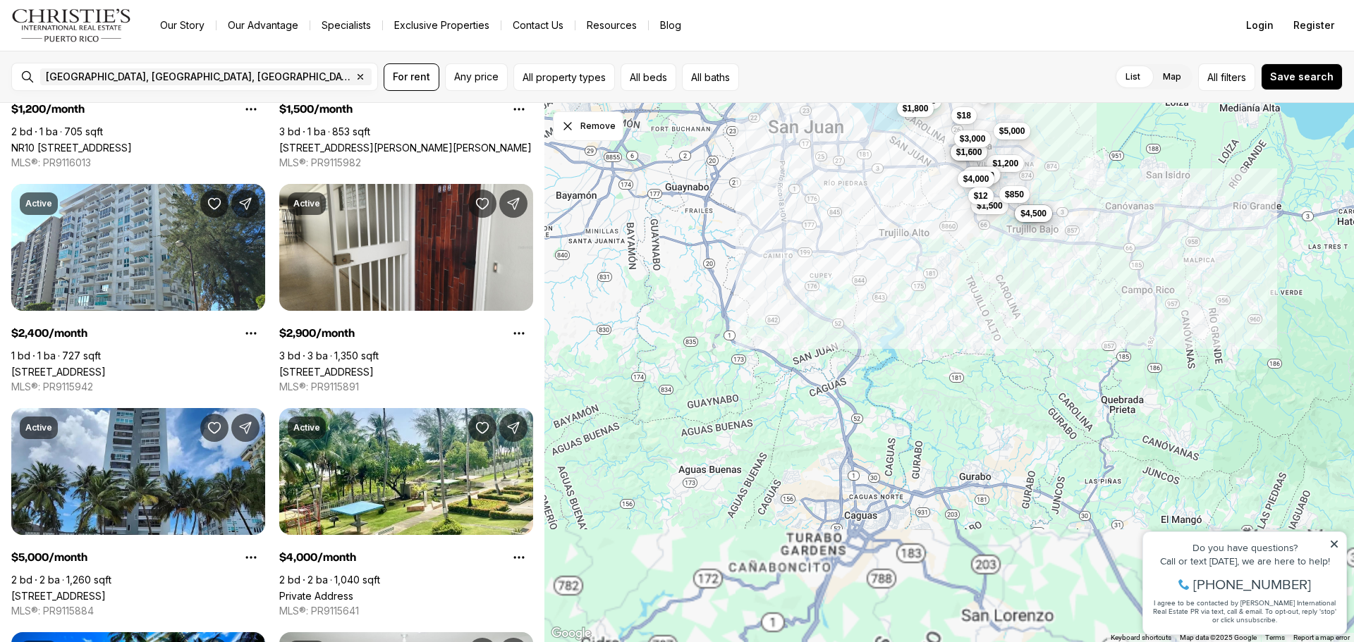
scroll to position [24, 0]
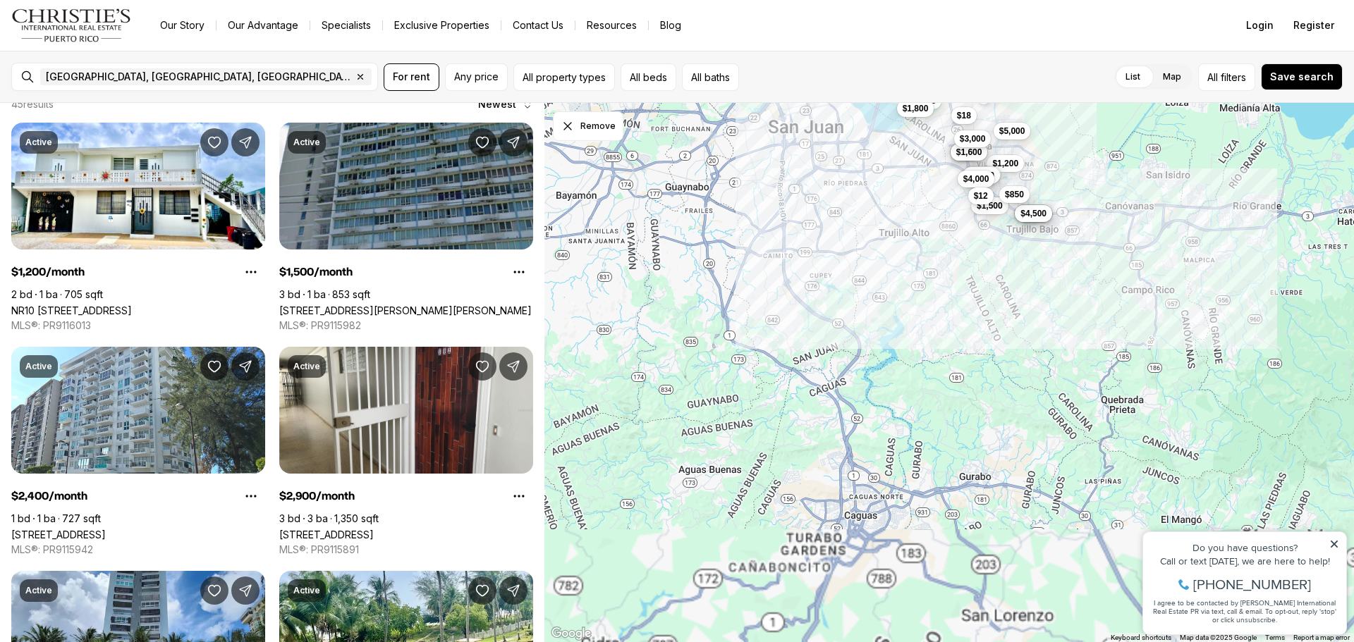
drag, startPoint x: 931, startPoint y: 560, endPoint x: 900, endPoint y: 244, distance: 317.4
click at [900, 244] on div "$1,200 $1,500 $5,000 $4,000 $2,500 $4,500 $850 $1,000 $1,150 $850 $1,600 $1,100…" at bounding box center [948, 373] width 809 height 540
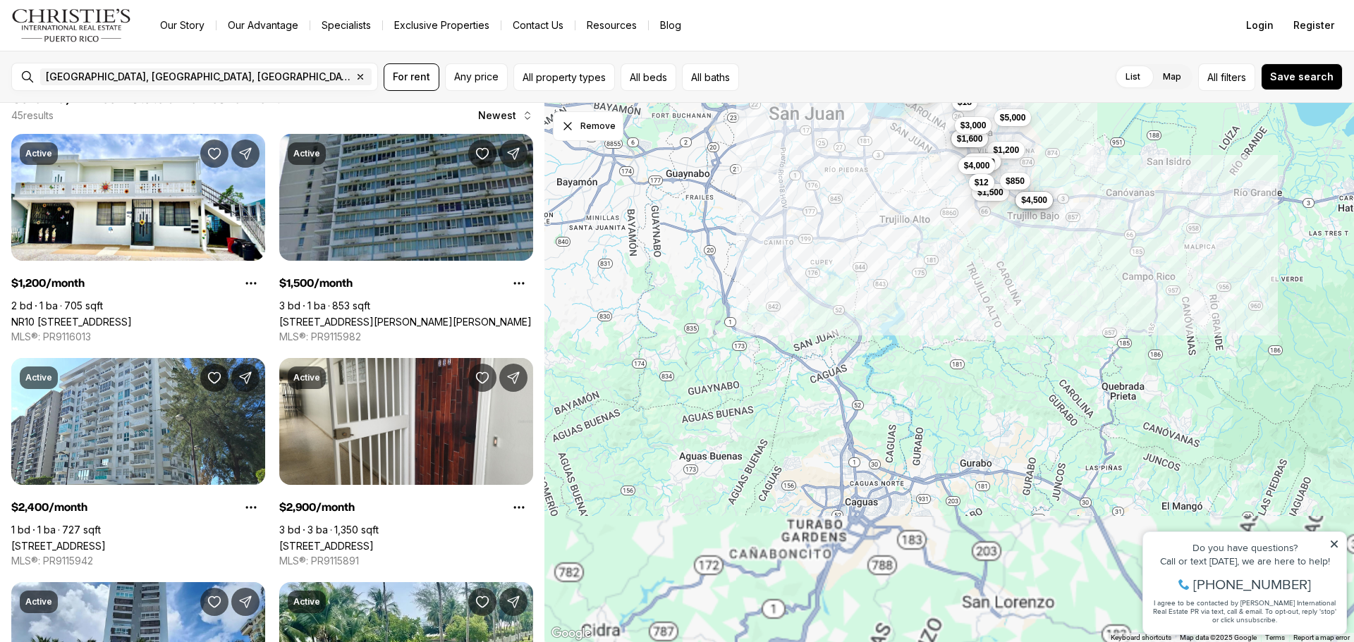
scroll to position [0, 0]
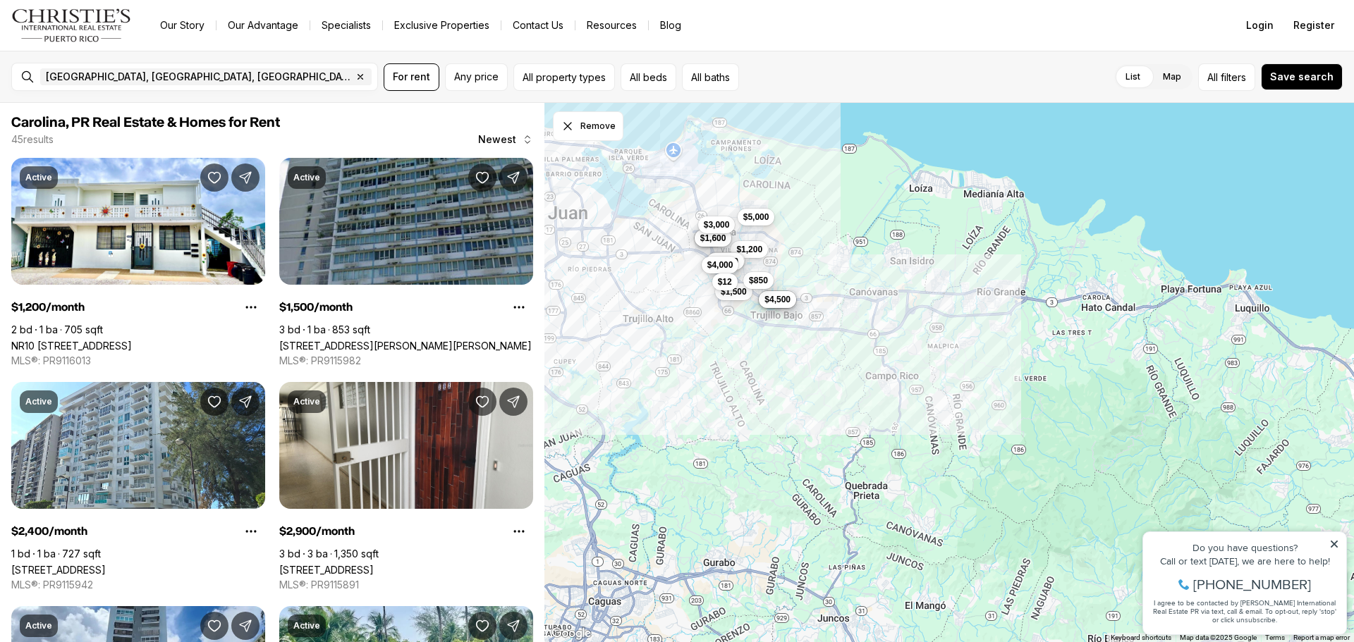
drag, startPoint x: 997, startPoint y: 305, endPoint x: 740, endPoint y: 406, distance: 276.0
click at [740, 406] on div "$1,200 $1,500 $5,000 $4,000 $2,500 $4,500 $850 $1,150 $850 $1,600 $1,100 $3,000…" at bounding box center [948, 373] width 809 height 540
click at [470, 81] on span "Any price" at bounding box center [476, 76] width 44 height 11
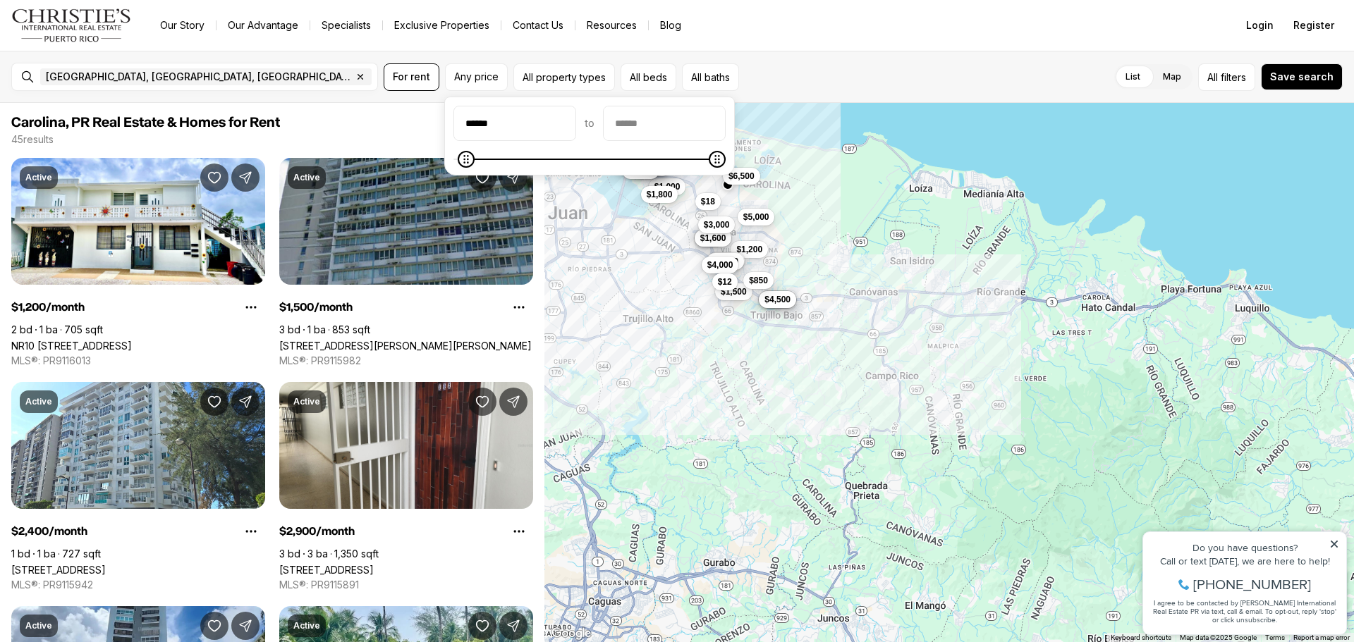
type input "******"
click at [677, 122] on input "priceMax" at bounding box center [664, 123] width 121 height 34
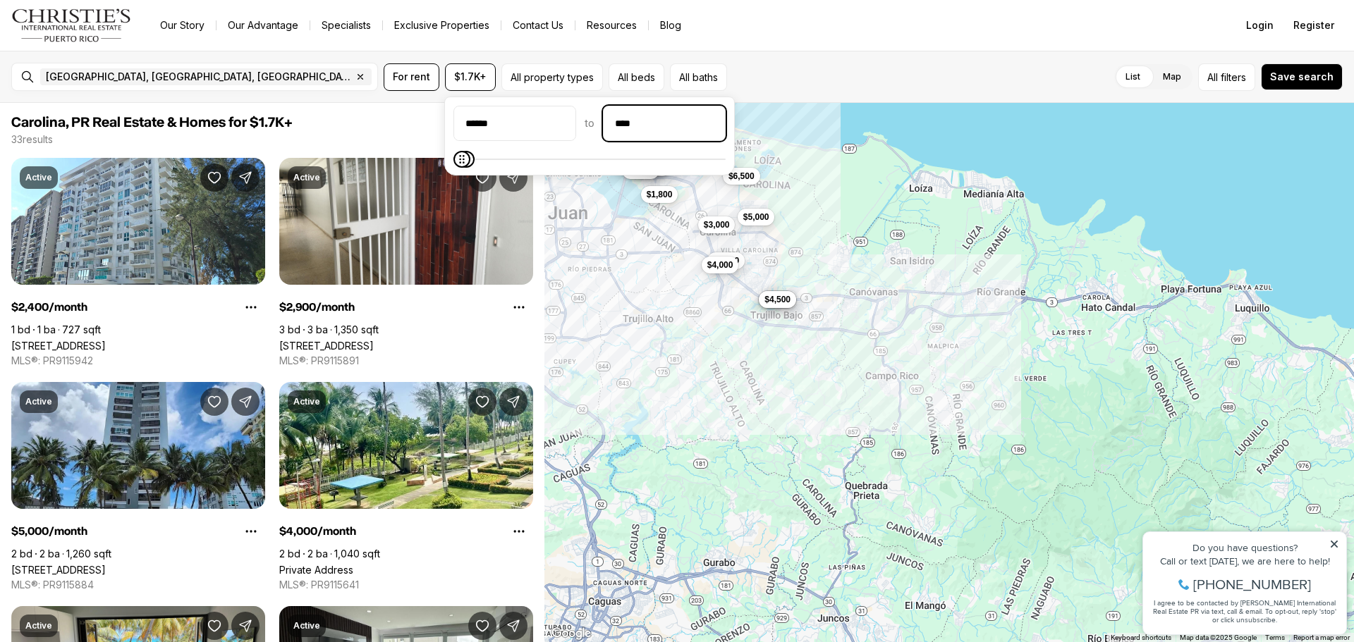
type input "******"
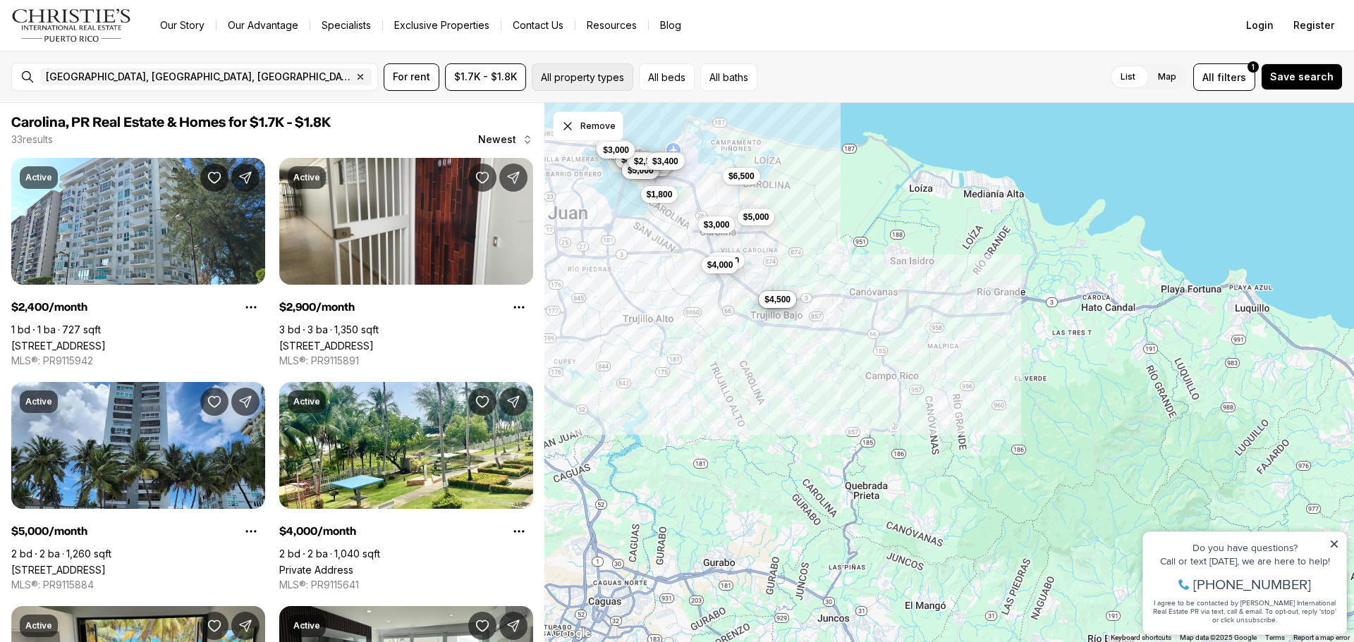
click at [580, 79] on button "All property types" at bounding box center [583, 76] width 102 height 27
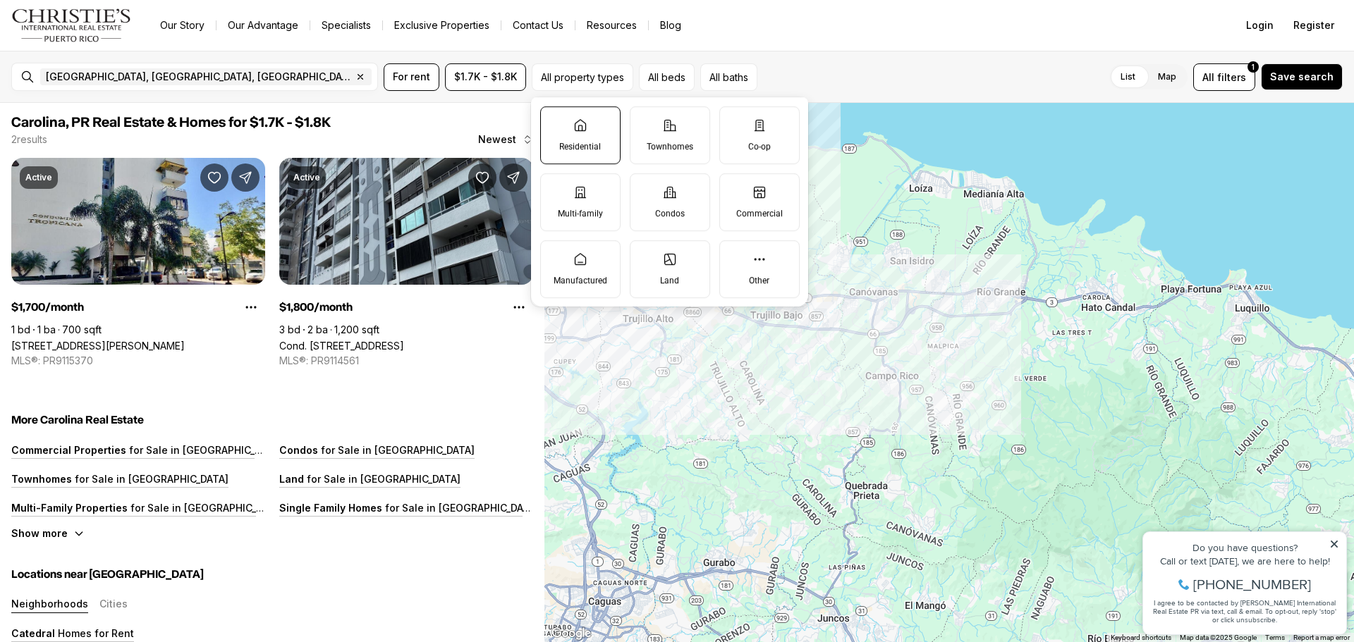
click at [599, 147] on p "Residential" at bounding box center [580, 146] width 42 height 11
click at [555, 121] on button "Residential" at bounding box center [548, 114] width 14 height 14
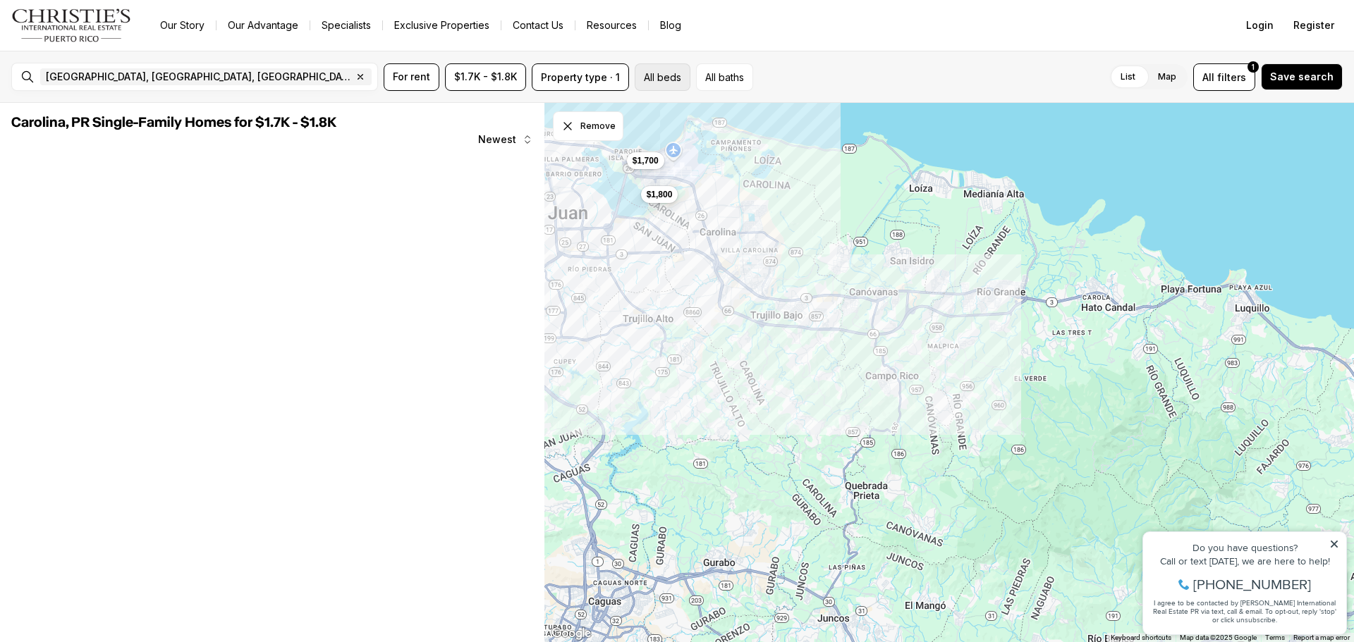
click at [668, 79] on button "All beds" at bounding box center [663, 76] width 56 height 27
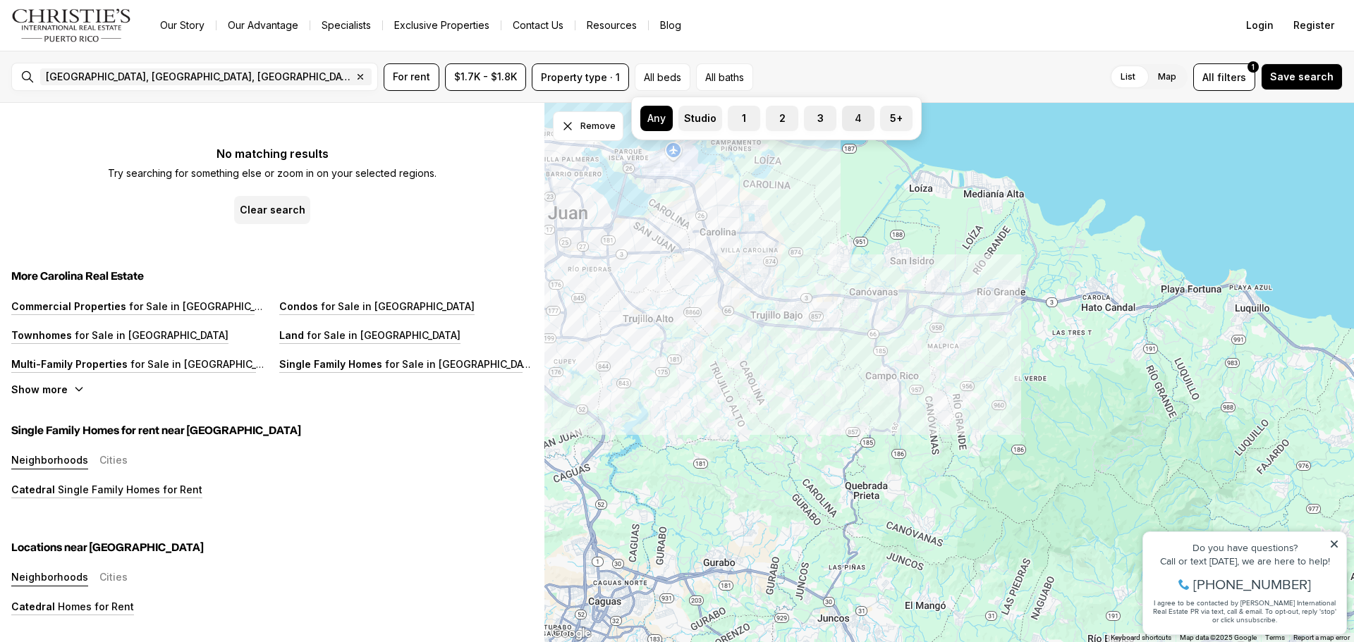
click at [851, 119] on button "4" at bounding box center [849, 113] width 14 height 14
click at [741, 75] on button "All baths" at bounding box center [721, 76] width 57 height 27
click at [785, 121] on label "2" at bounding box center [789, 118] width 32 height 25
click at [785, 120] on button "2" at bounding box center [780, 113] width 14 height 14
click at [673, 80] on button "4 beds" at bounding box center [661, 76] width 53 height 27
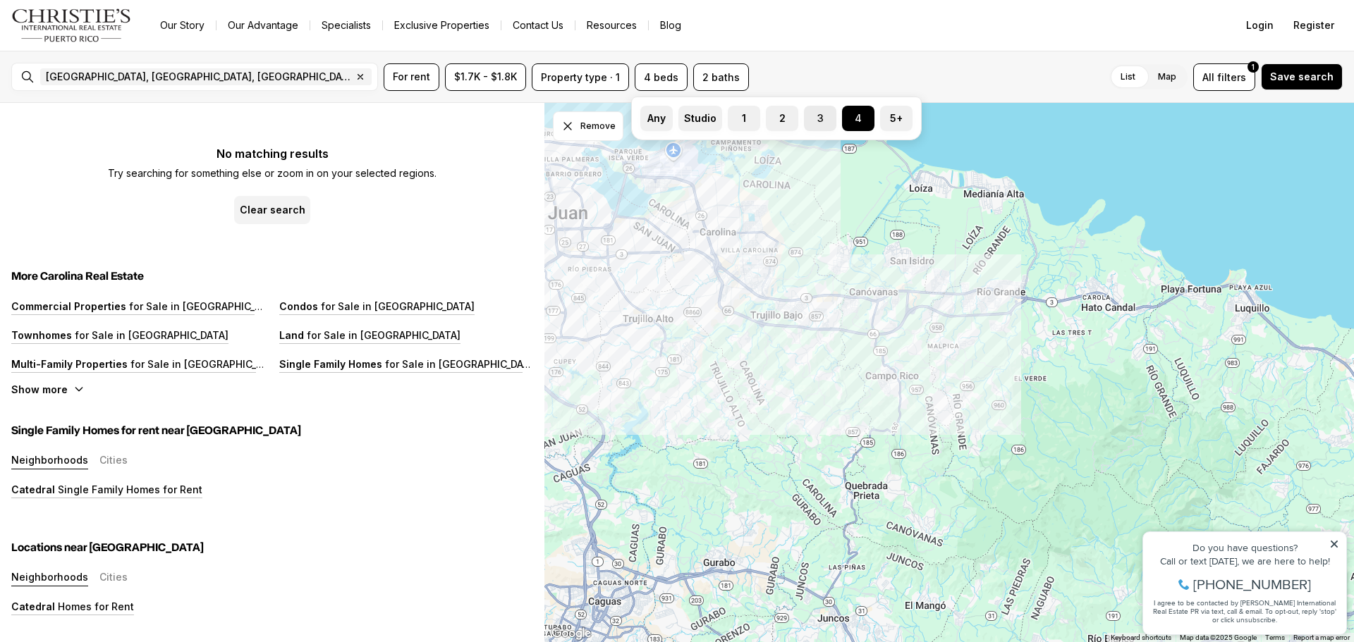
click at [818, 119] on label "3" at bounding box center [820, 118] width 32 height 25
click at [818, 119] on button "3" at bounding box center [811, 113] width 14 height 14
click at [790, 122] on label "2" at bounding box center [782, 118] width 32 height 25
click at [780, 120] on button "2" at bounding box center [773, 113] width 14 height 14
click at [858, 118] on label "4" at bounding box center [858, 118] width 32 height 25
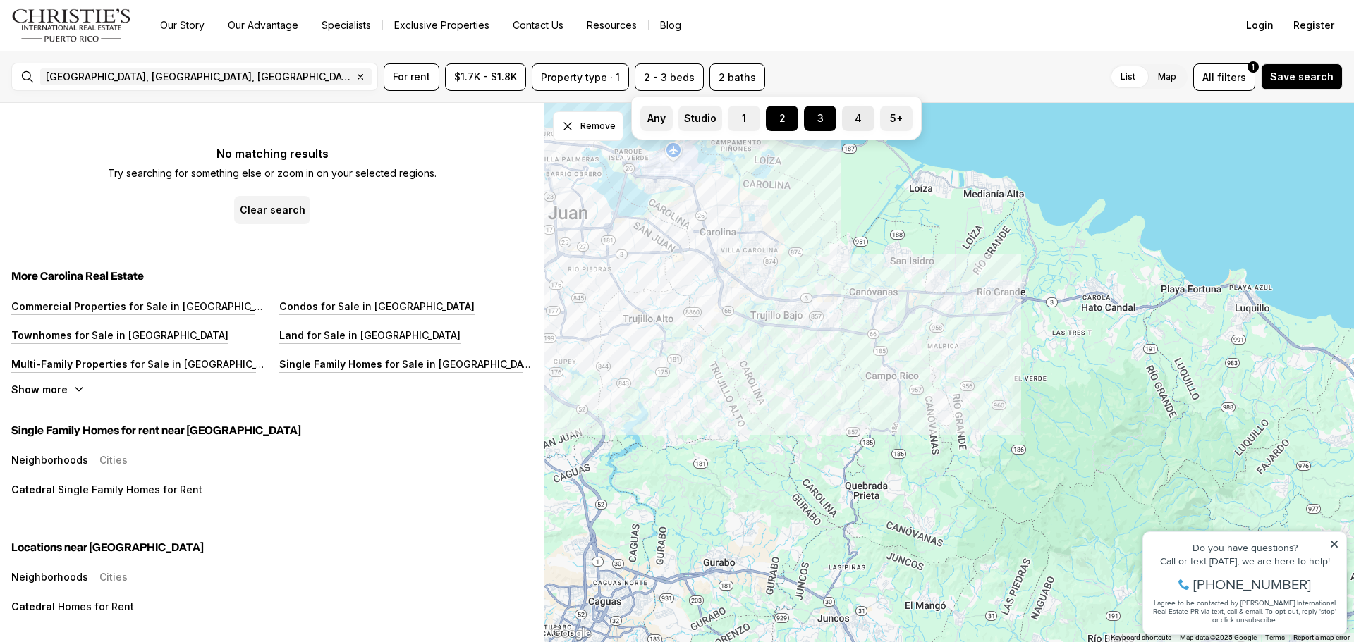
click at [856, 118] on button "4" at bounding box center [849, 113] width 14 height 14
click at [773, 122] on label "2" at bounding box center [782, 118] width 32 height 25
click at [773, 120] on button "2" at bounding box center [773, 113] width 14 height 14
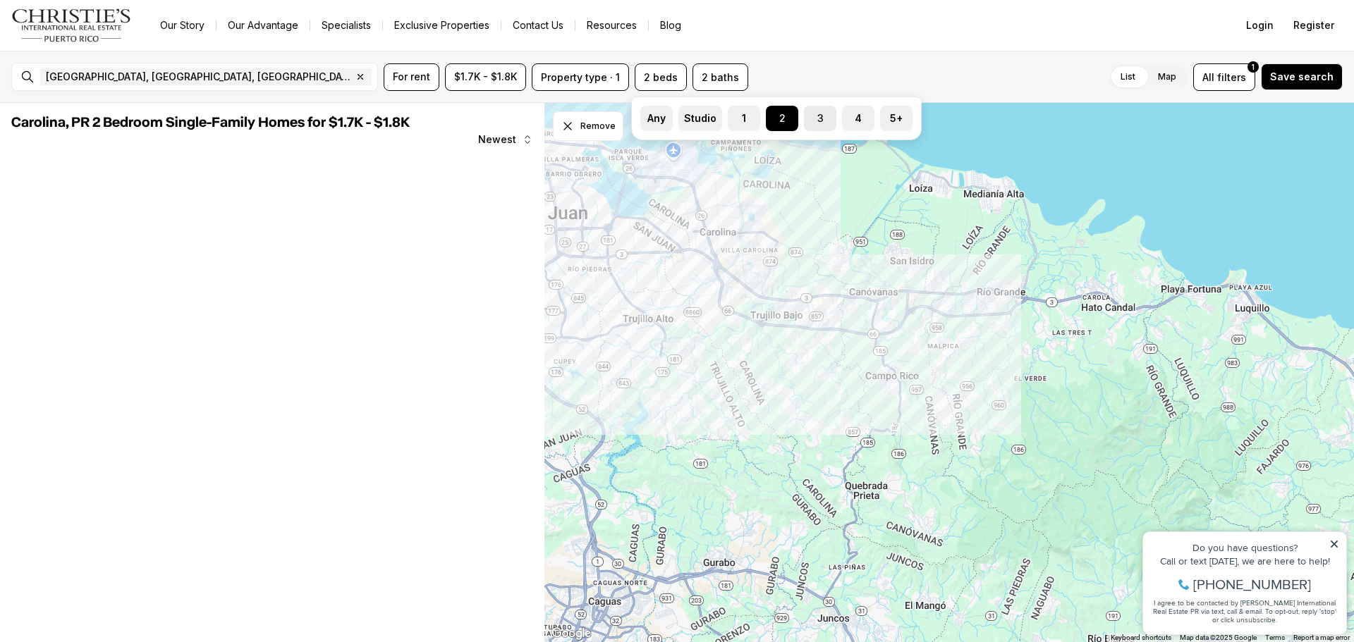
click at [812, 123] on label "3" at bounding box center [820, 118] width 32 height 25
click at [812, 120] on button "3" at bounding box center [811, 113] width 14 height 14
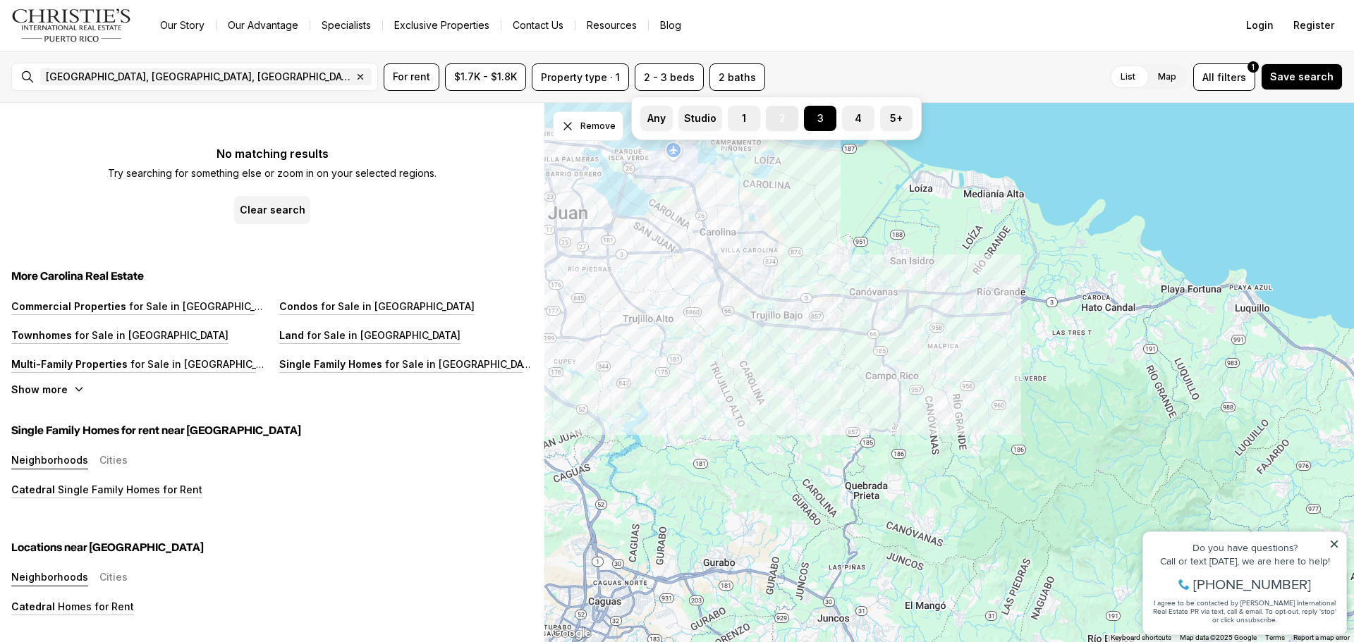
click at [781, 113] on label "2" at bounding box center [782, 118] width 32 height 25
click at [780, 113] on button "2" at bounding box center [773, 113] width 14 height 14
click at [750, 120] on label "1" at bounding box center [744, 118] width 32 height 25
click at [742, 120] on button "1" at bounding box center [735, 113] width 14 height 14
click at [778, 118] on button "2" at bounding box center [773, 113] width 14 height 14
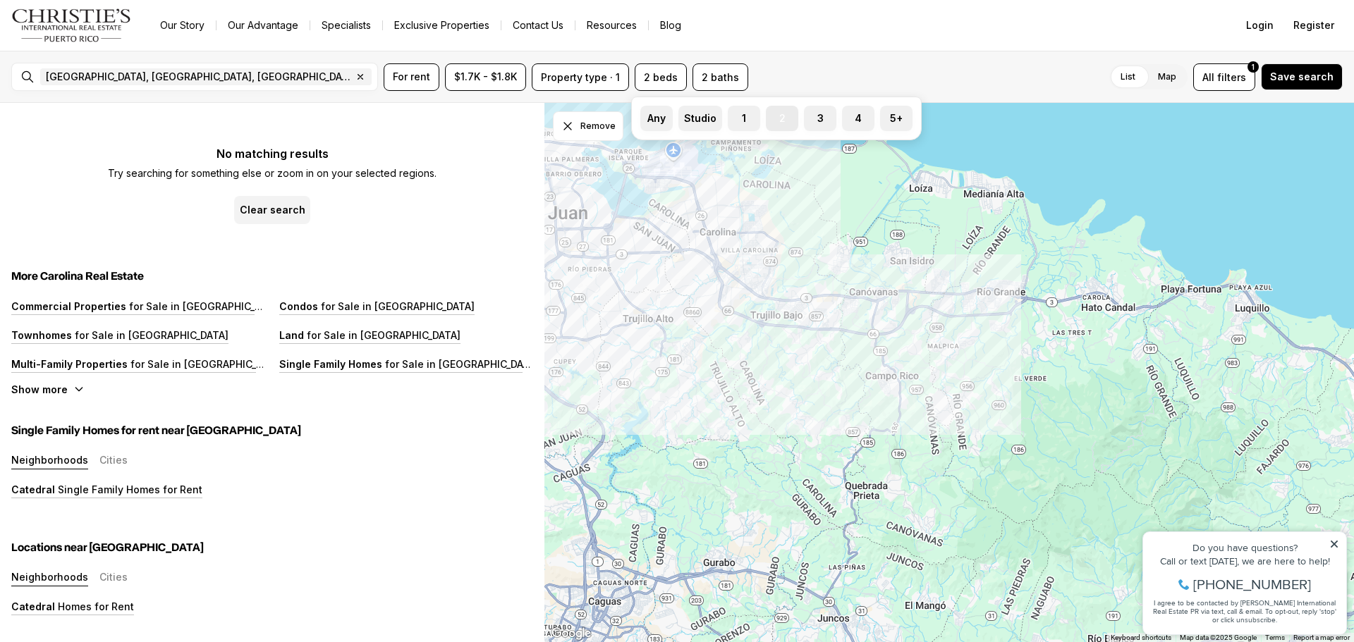
click at [782, 120] on label "2" at bounding box center [782, 118] width 32 height 25
click at [780, 120] on button "2" at bounding box center [773, 113] width 14 height 14
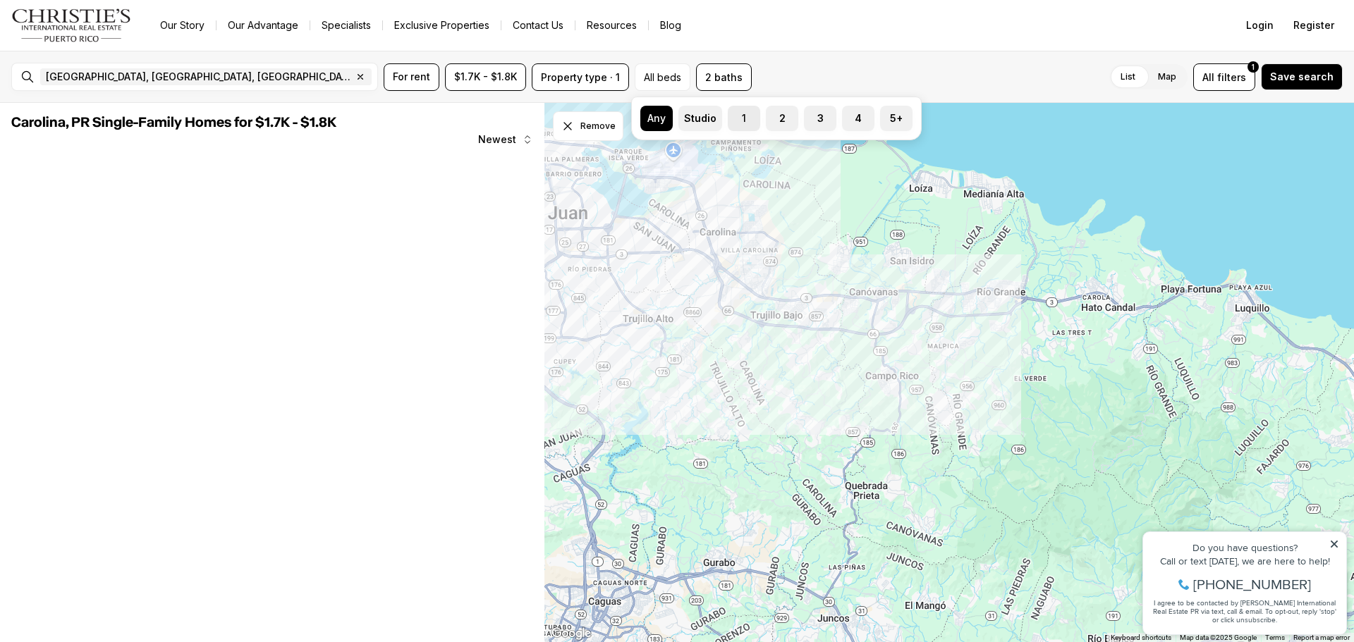
click at [752, 117] on label "1" at bounding box center [744, 118] width 32 height 25
click at [742, 117] on button "1" at bounding box center [735, 113] width 14 height 14
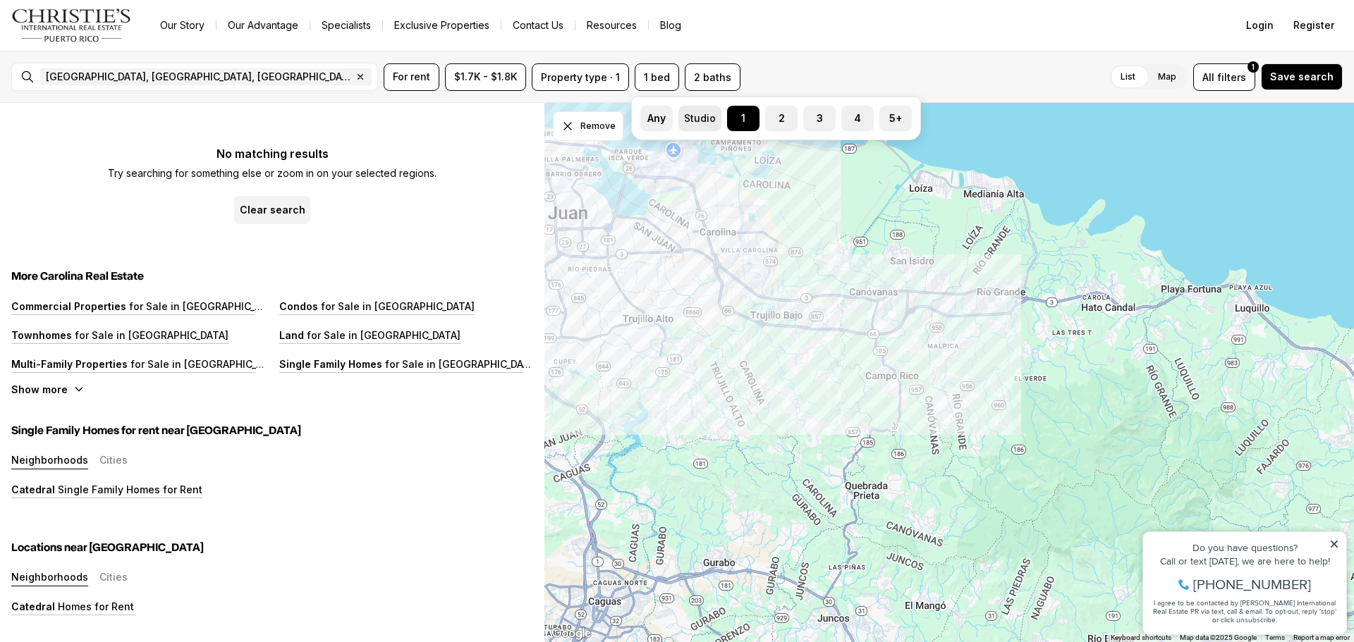
click at [698, 117] on label "Studio" at bounding box center [699, 118] width 43 height 25
click at [692, 117] on button "Studio" at bounding box center [685, 113] width 14 height 14
click at [704, 81] on button "Studio - 1 bed" at bounding box center [678, 76] width 87 height 27
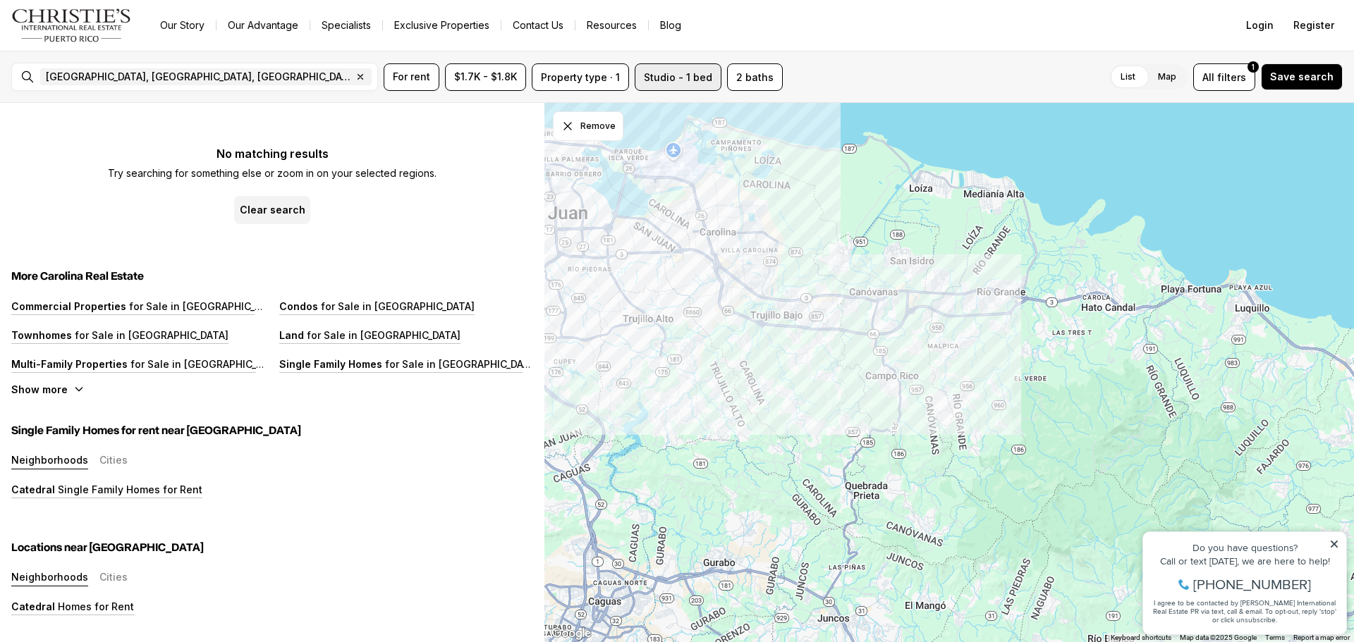
click at [704, 76] on button "Studio - 1 bed" at bounding box center [678, 76] width 87 height 27
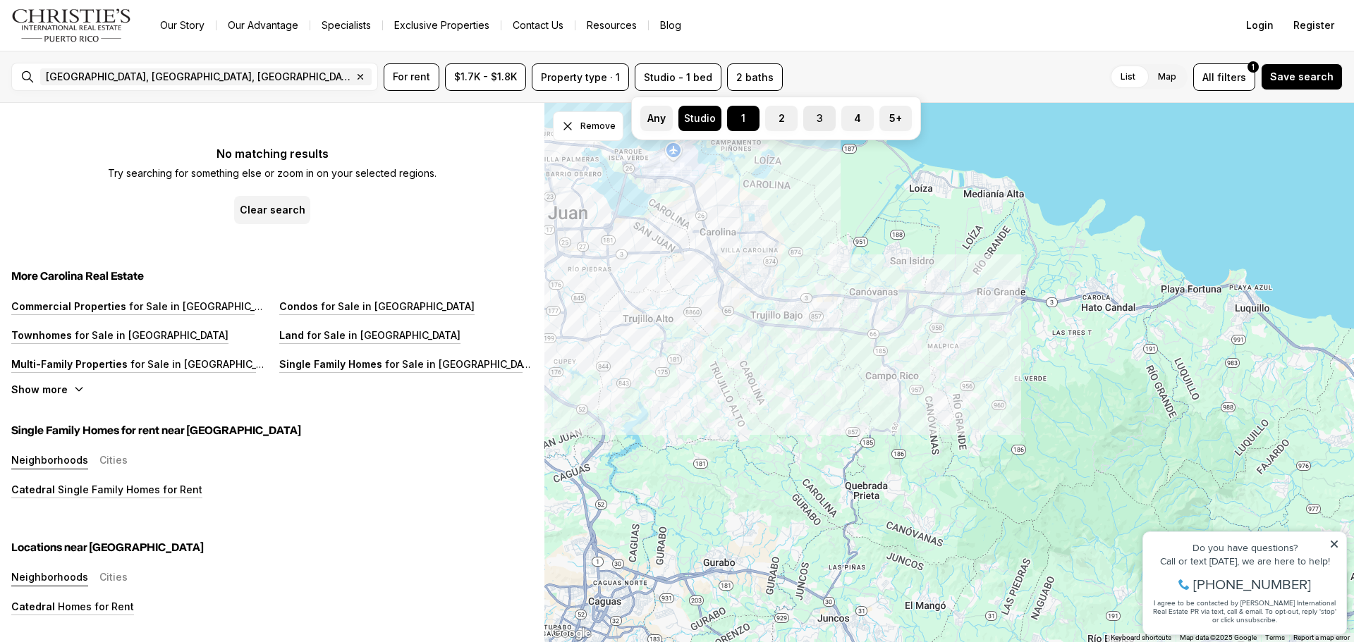
click at [812, 116] on button "3" at bounding box center [810, 113] width 14 height 14
click at [747, 118] on label "1" at bounding box center [743, 118] width 32 height 25
click at [741, 118] on button "1" at bounding box center [734, 113] width 14 height 14
click at [737, 126] on label "1" at bounding box center [743, 118] width 32 height 25
click at [737, 120] on button "1" at bounding box center [734, 113] width 14 height 14
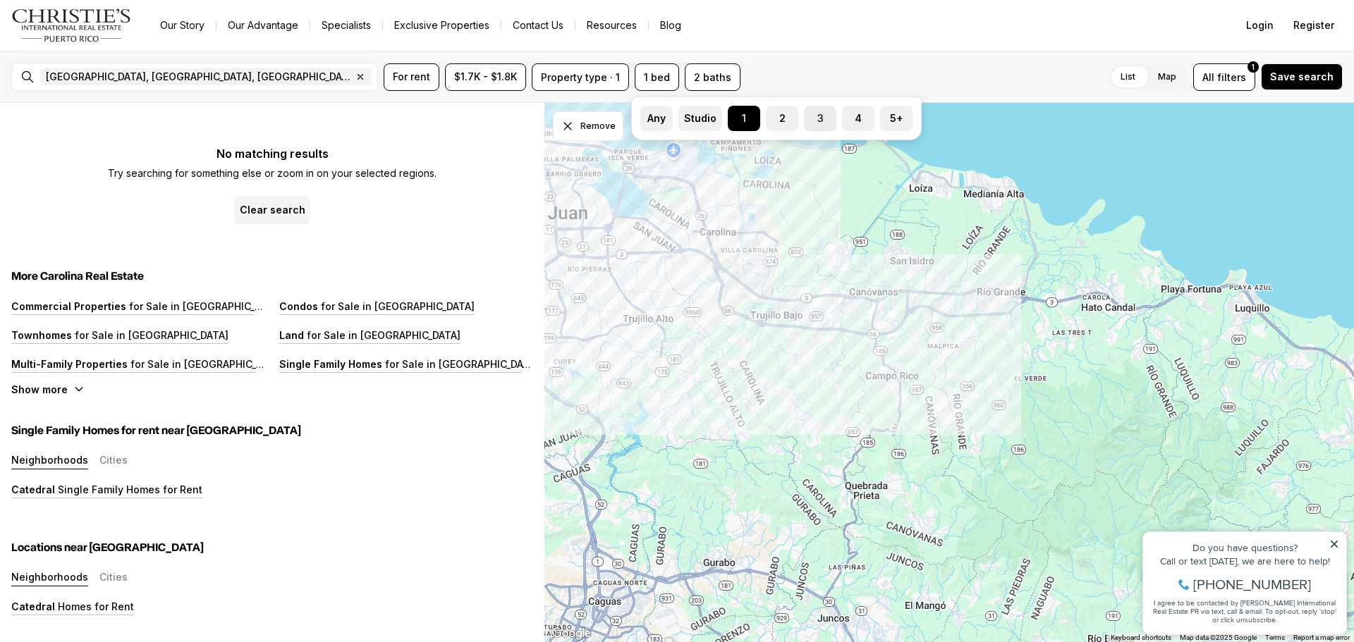
click at [832, 120] on label "3" at bounding box center [820, 118] width 32 height 25
click at [818, 120] on button "3" at bounding box center [811, 113] width 14 height 14
click at [745, 122] on label "1" at bounding box center [744, 118] width 32 height 25
click at [742, 120] on button "1" at bounding box center [735, 113] width 14 height 14
drag, startPoint x: 745, startPoint y: 122, endPoint x: 800, endPoint y: 85, distance: 67.1
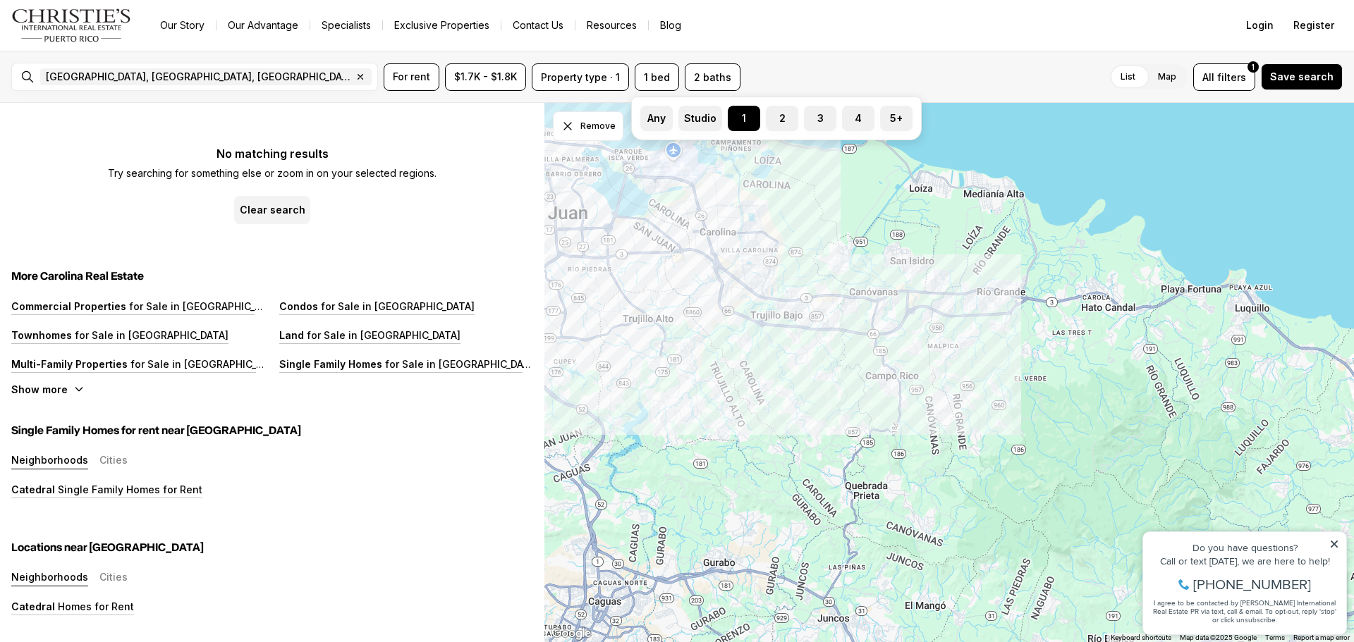
click at [800, 85] on div "List Map List Map All filters 1 Save search" at bounding box center [1044, 76] width 597 height 27
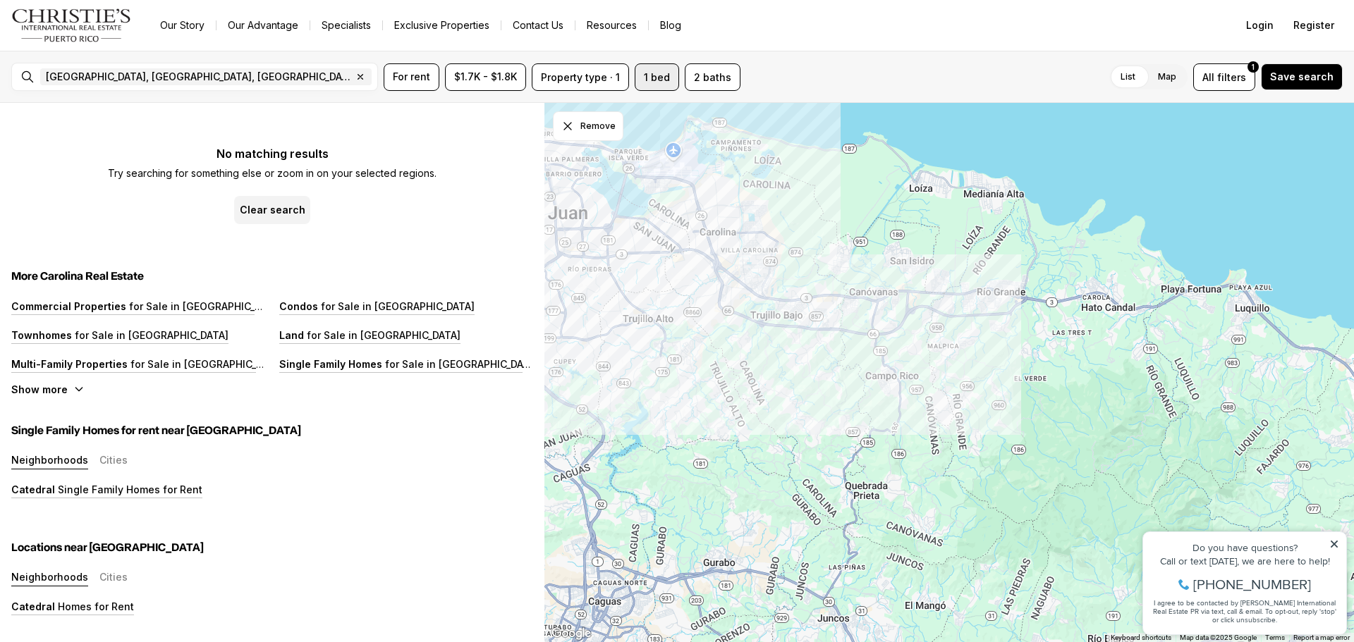
click at [646, 82] on button "1 bed" at bounding box center [657, 76] width 44 height 27
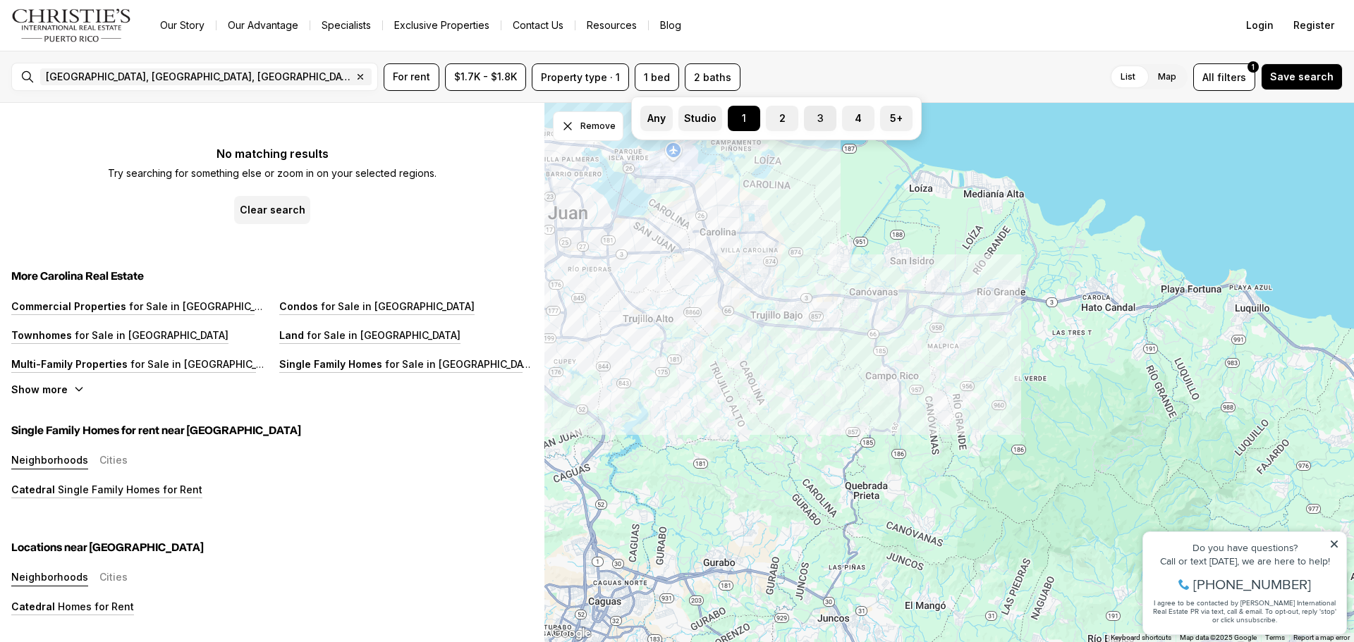
click at [815, 121] on label "3" at bounding box center [820, 118] width 32 height 25
click at [815, 120] on button "3" at bounding box center [811, 113] width 14 height 14
click at [647, 119] on button "Any" at bounding box center [647, 113] width 14 height 14
click at [814, 118] on button "3" at bounding box center [811, 113] width 14 height 14
click at [490, 79] on span "$1.7K - $1.8K" at bounding box center [485, 76] width 63 height 11
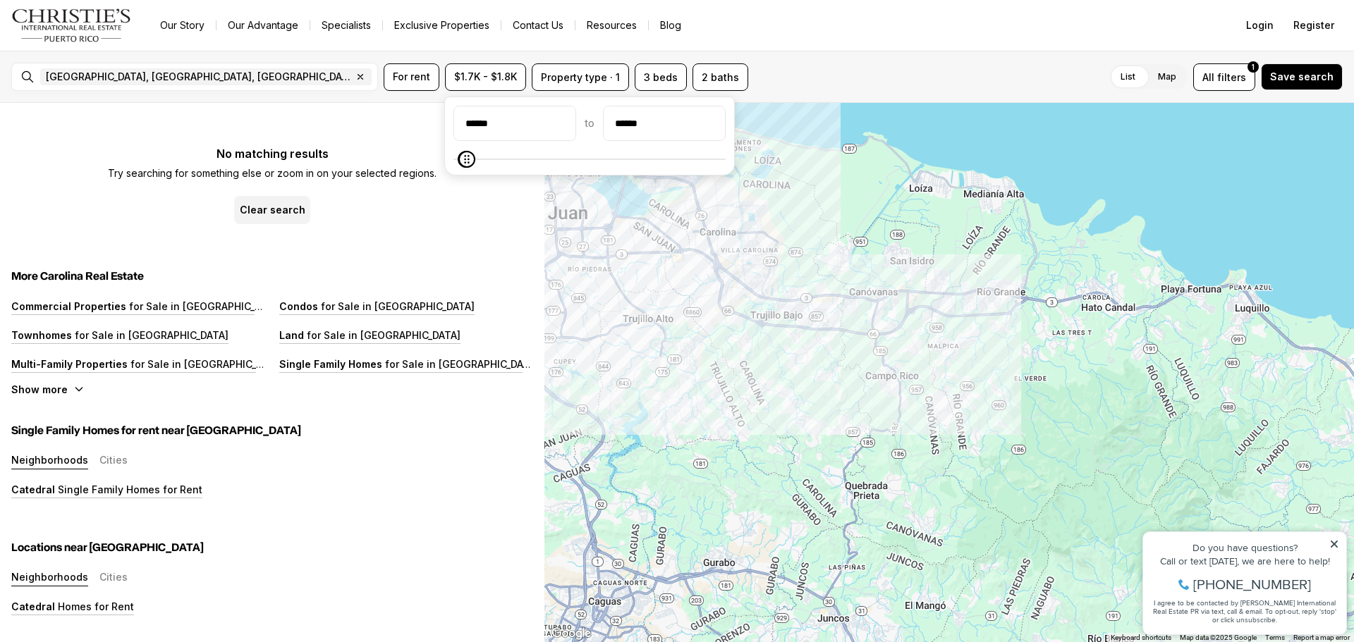
click at [509, 125] on input "******" at bounding box center [514, 123] width 121 height 34
type input "******"
click at [537, 135] on input "******" at bounding box center [514, 123] width 121 height 34
click at [517, 74] on button "$1.7K - $1.8K" at bounding box center [485, 76] width 81 height 27
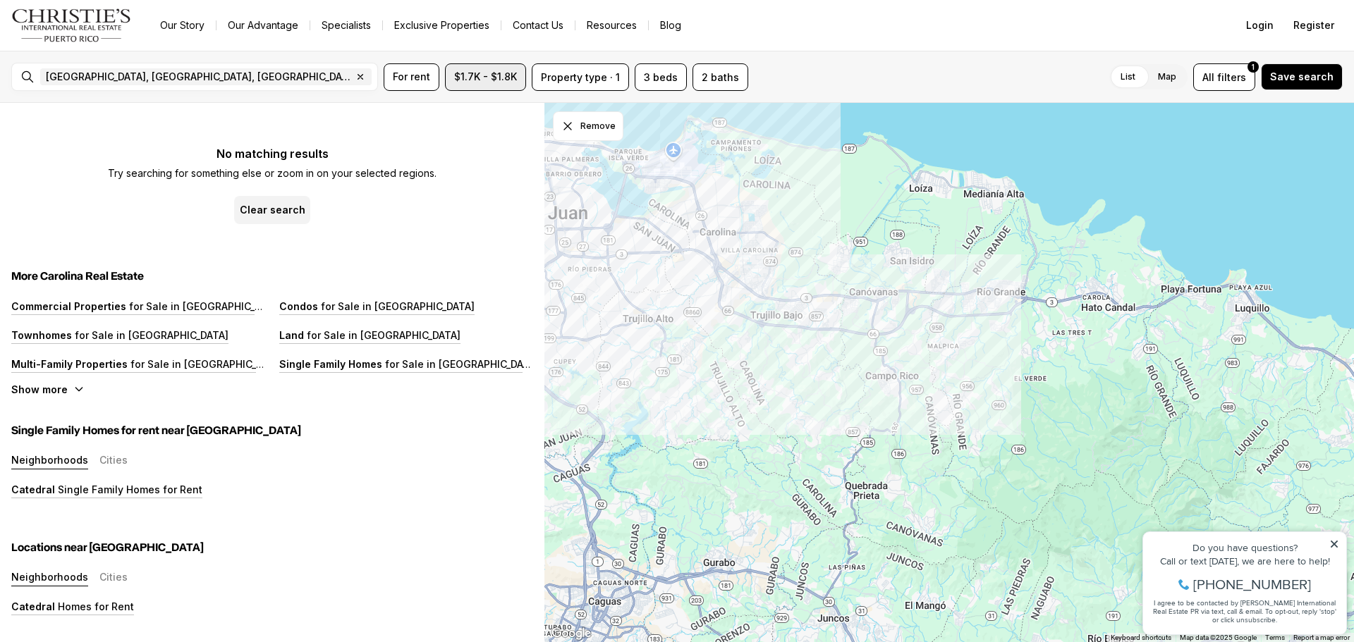
click at [517, 74] on button "$1.7K - $1.8K" at bounding box center [485, 76] width 81 height 27
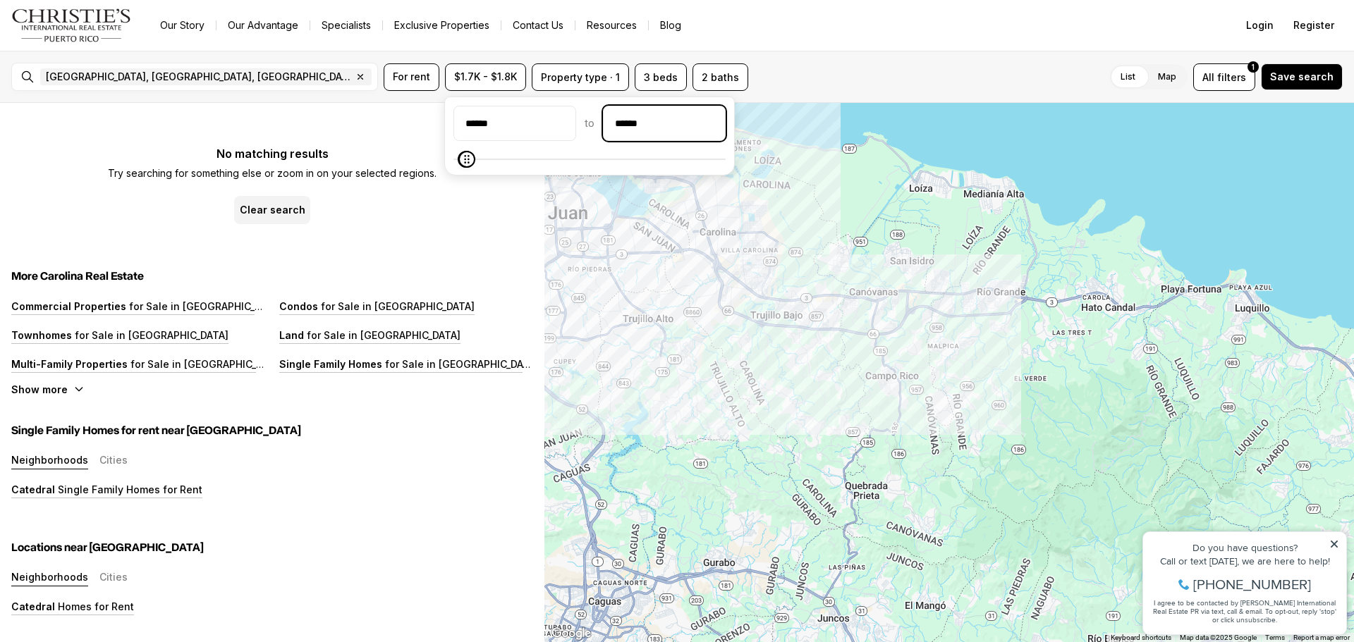
click at [692, 127] on input "******" at bounding box center [664, 123] width 121 height 34
type input "**"
type input "******"
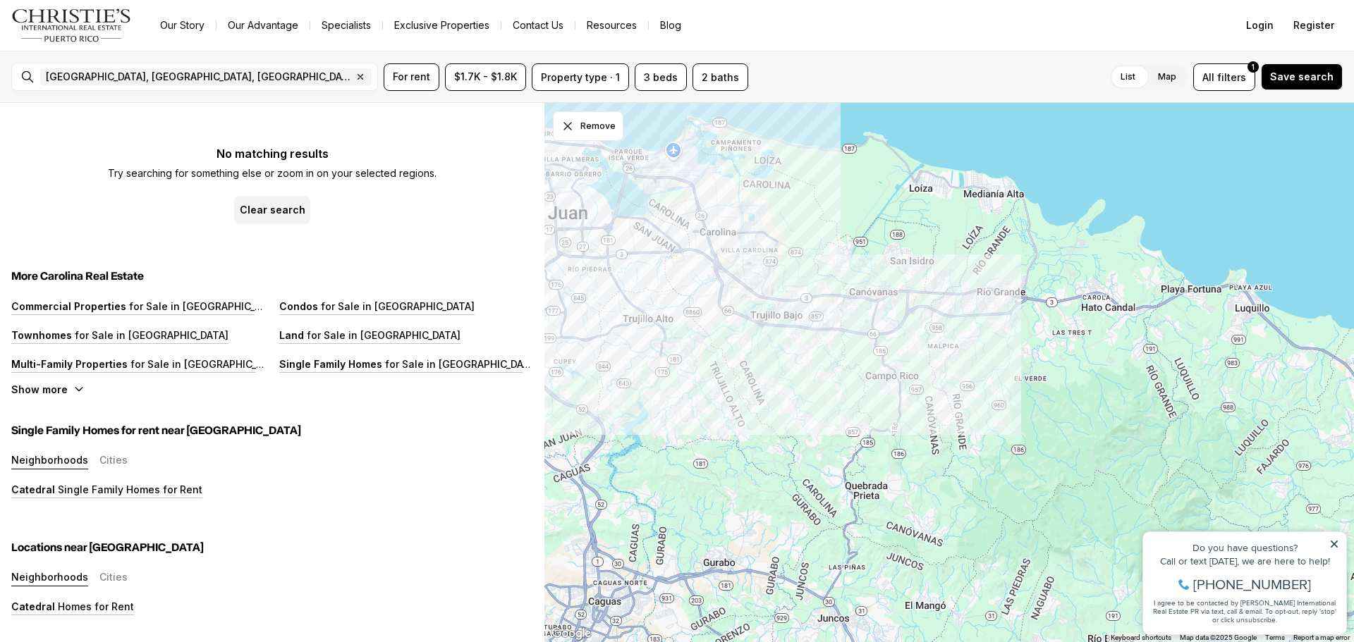
click at [530, 212] on div "No matching results Try searching for something else or zoom in on your selecte…" at bounding box center [272, 175] width 522 height 99
click at [476, 82] on button "$1.7K - $1.8K" at bounding box center [485, 76] width 81 height 27
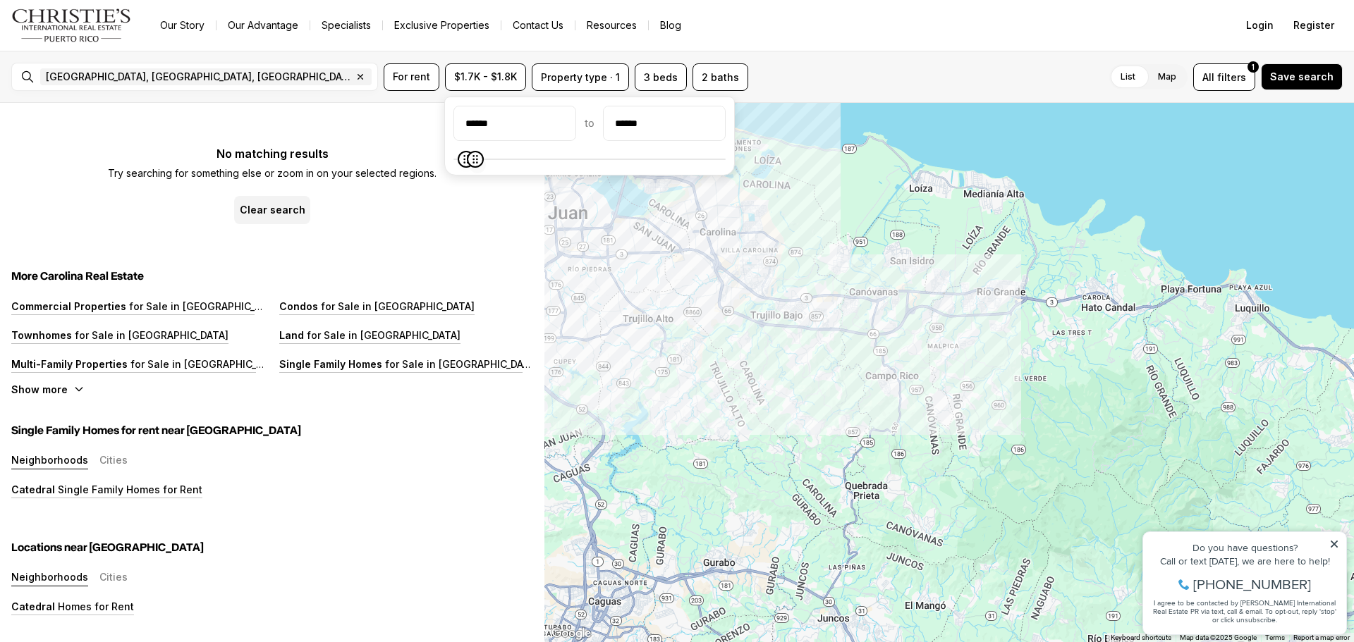
click at [472, 160] on icon "Maximum" at bounding box center [475, 159] width 11 height 11
click at [483, 166] on span "Maximum" at bounding box center [483, 159] width 17 height 17
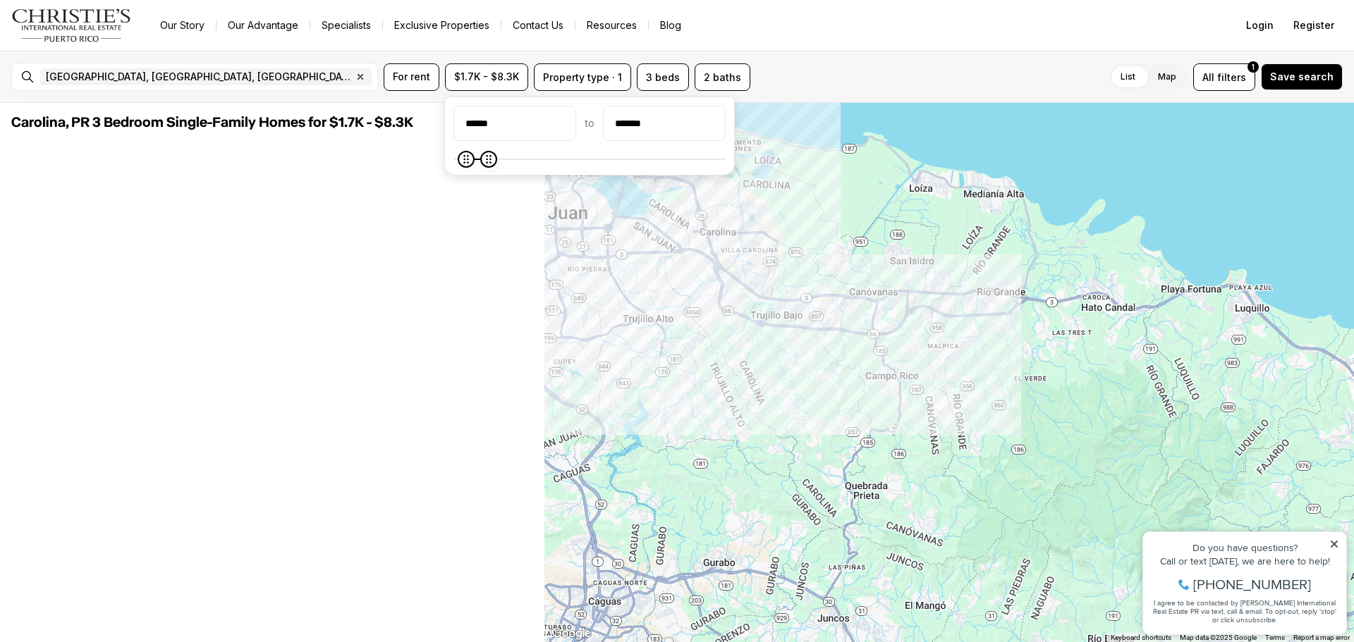
click at [491, 165] on span "Maximum" at bounding box center [488, 159] width 17 height 17
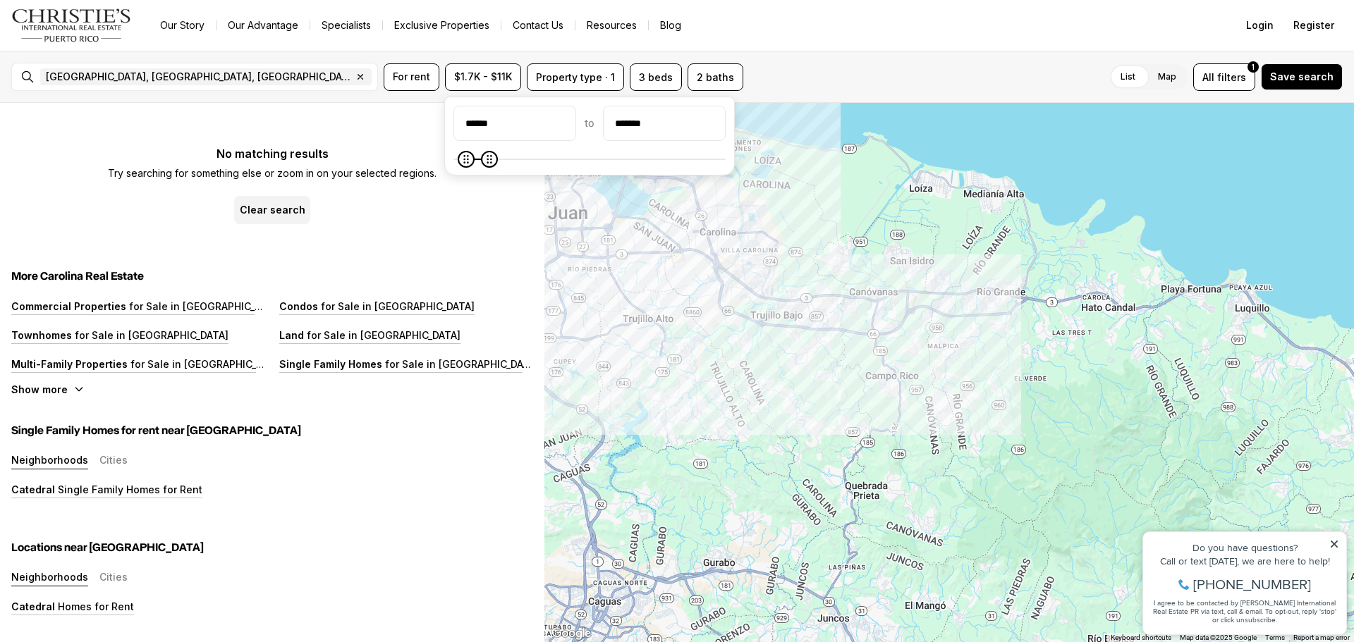
click at [496, 168] on div "****** to *******" at bounding box center [589, 136] width 291 height 79
type input "******"
type input "****"
type input "******"
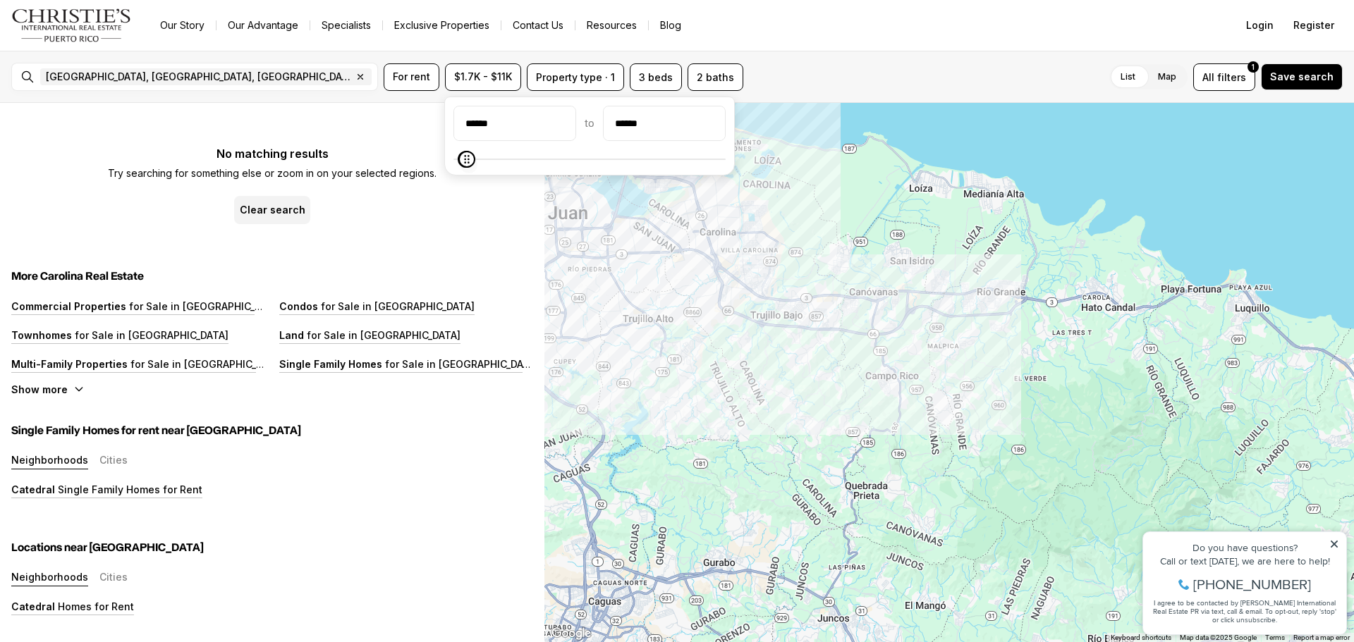
type input "******"
click at [462, 163] on icon "Maximum" at bounding box center [467, 159] width 11 height 11
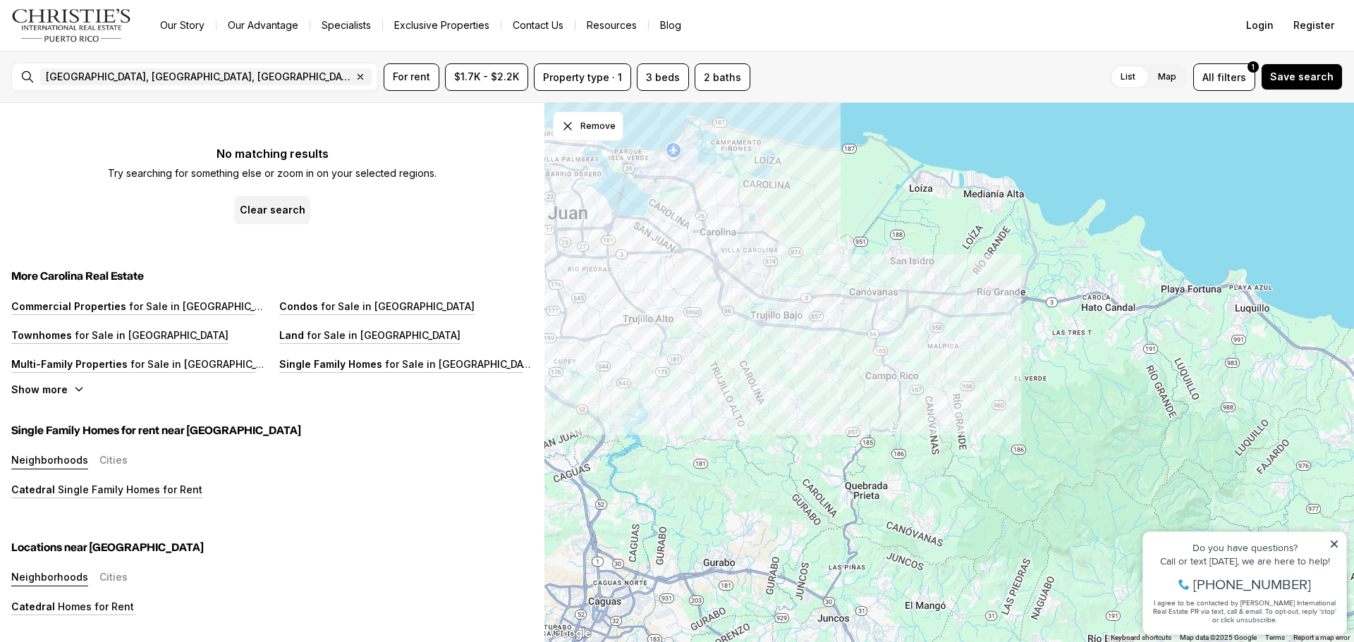
click at [489, 219] on div "No matching results Try searching for something else or zoom in on your selecte…" at bounding box center [272, 175] width 522 height 99
drag, startPoint x: 514, startPoint y: 75, endPoint x: 473, endPoint y: 158, distance: 92.7
click at [473, 158] on div "No matching results Try searching for something else or zoom in on your selecte…" at bounding box center [272, 175] width 522 height 99
drag, startPoint x: 500, startPoint y: 74, endPoint x: 472, endPoint y: 77, distance: 27.6
click at [472, 77] on span "$1.7K - $2.2K" at bounding box center [486, 76] width 65 height 11
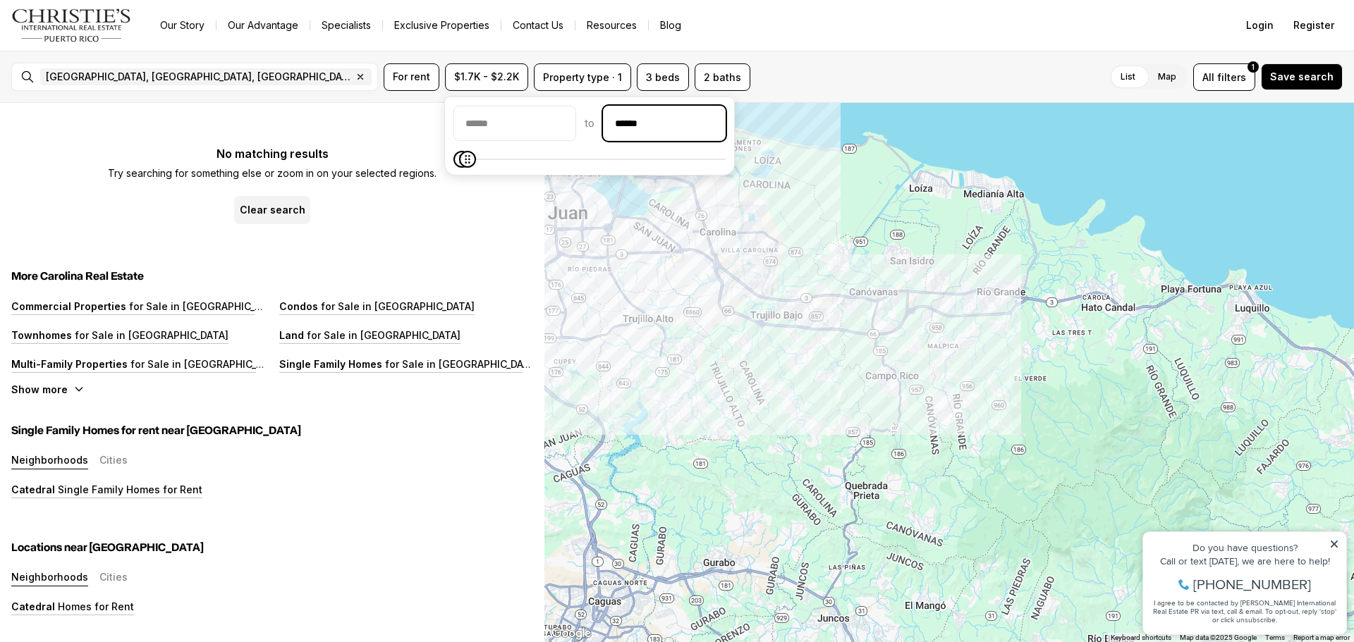
click at [710, 129] on input "******" at bounding box center [664, 123] width 121 height 34
type input "**"
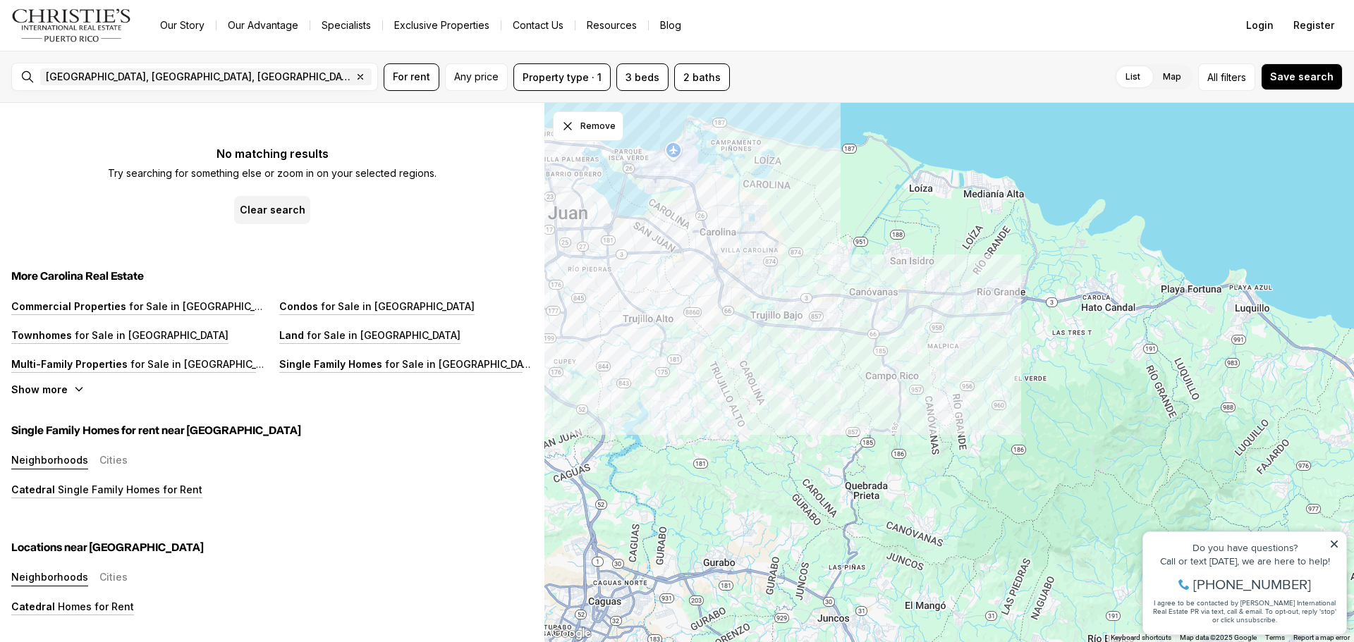
click at [422, 257] on div "Carolina, PR 3 Bedroom Single-Family Homes for Rent Newest No matching results …" at bounding box center [272, 372] width 544 height 539
click at [489, 77] on span "Any price" at bounding box center [476, 76] width 44 height 11
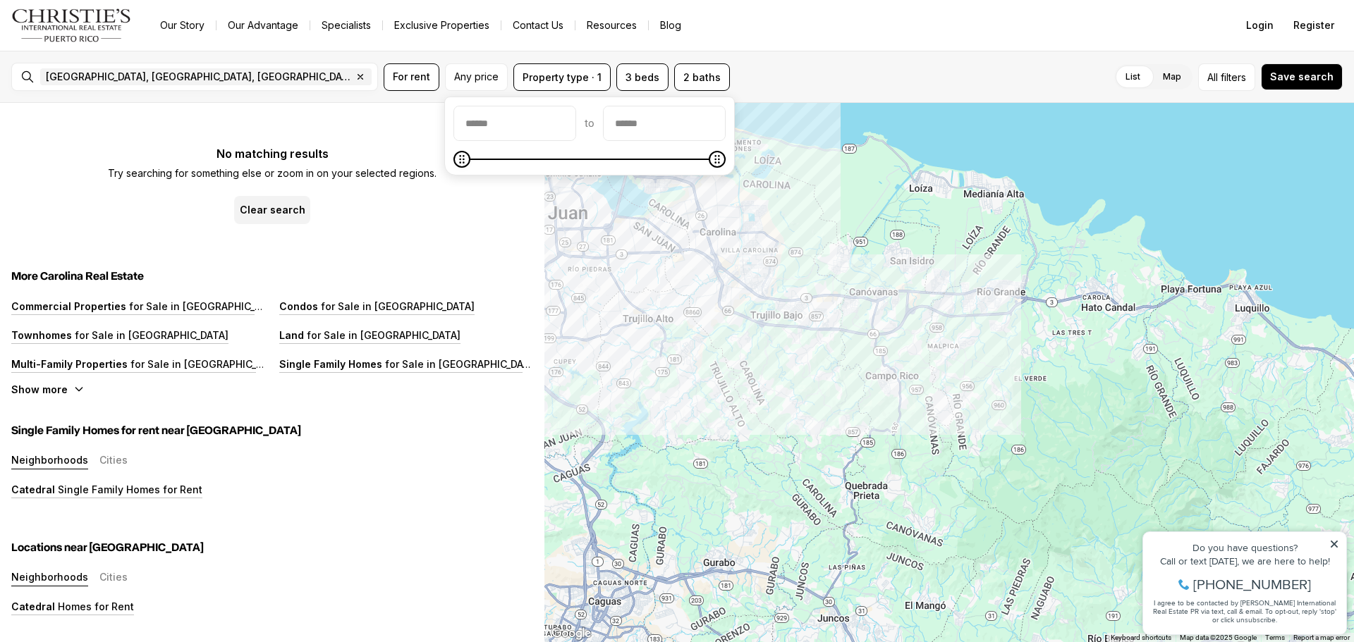
click at [491, 117] on input "priceMin" at bounding box center [514, 123] width 121 height 34
type input "******"
click at [687, 129] on input "priceMax" at bounding box center [664, 123] width 121 height 34
type input "******"
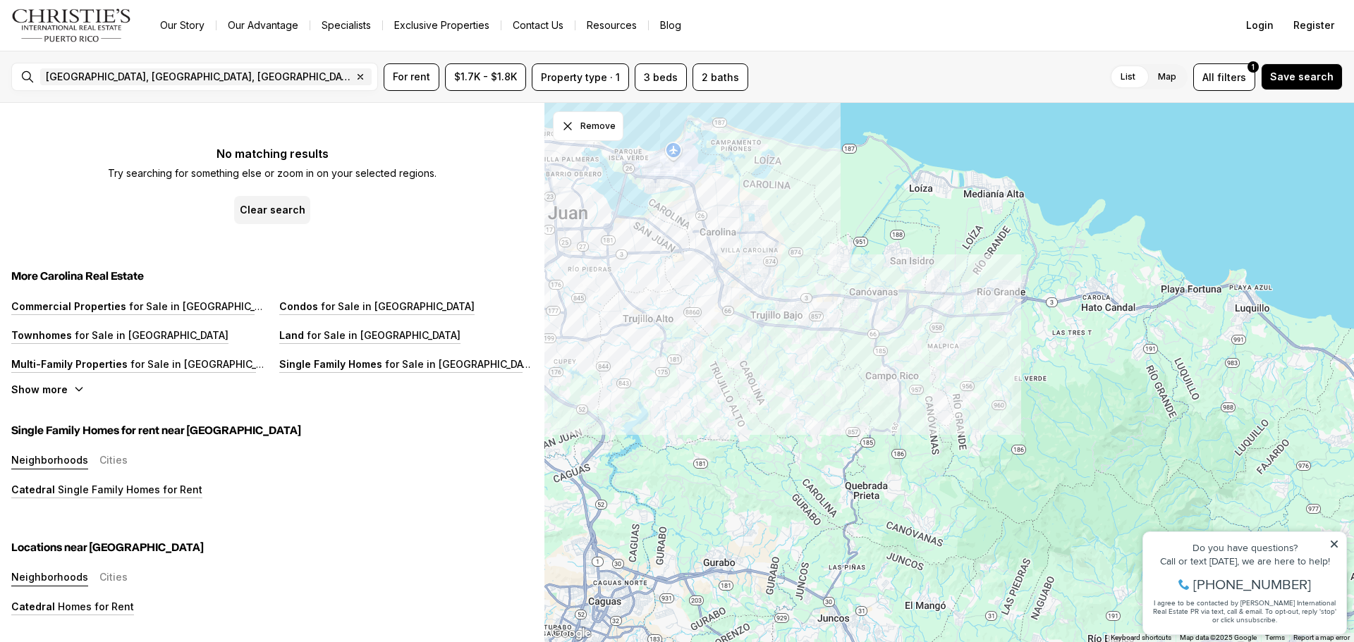
click at [460, 221] on div "No matching results Try searching for something else or zoom in on your selecte…" at bounding box center [272, 175] width 522 height 99
click at [296, 202] on button "Clear search" at bounding box center [272, 210] width 76 height 28
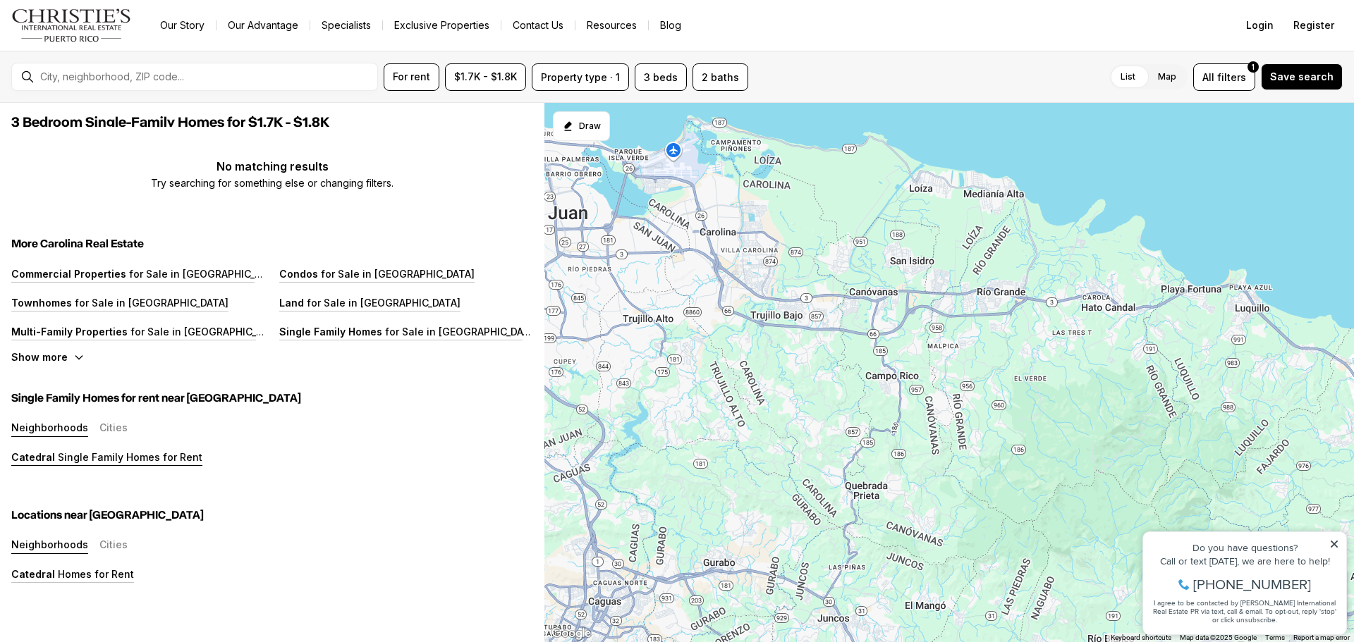
click at [166, 454] on p "Single Family Homes for Rent" at bounding box center [128, 457] width 147 height 12
